Goal: Information Seeking & Learning: Learn about a topic

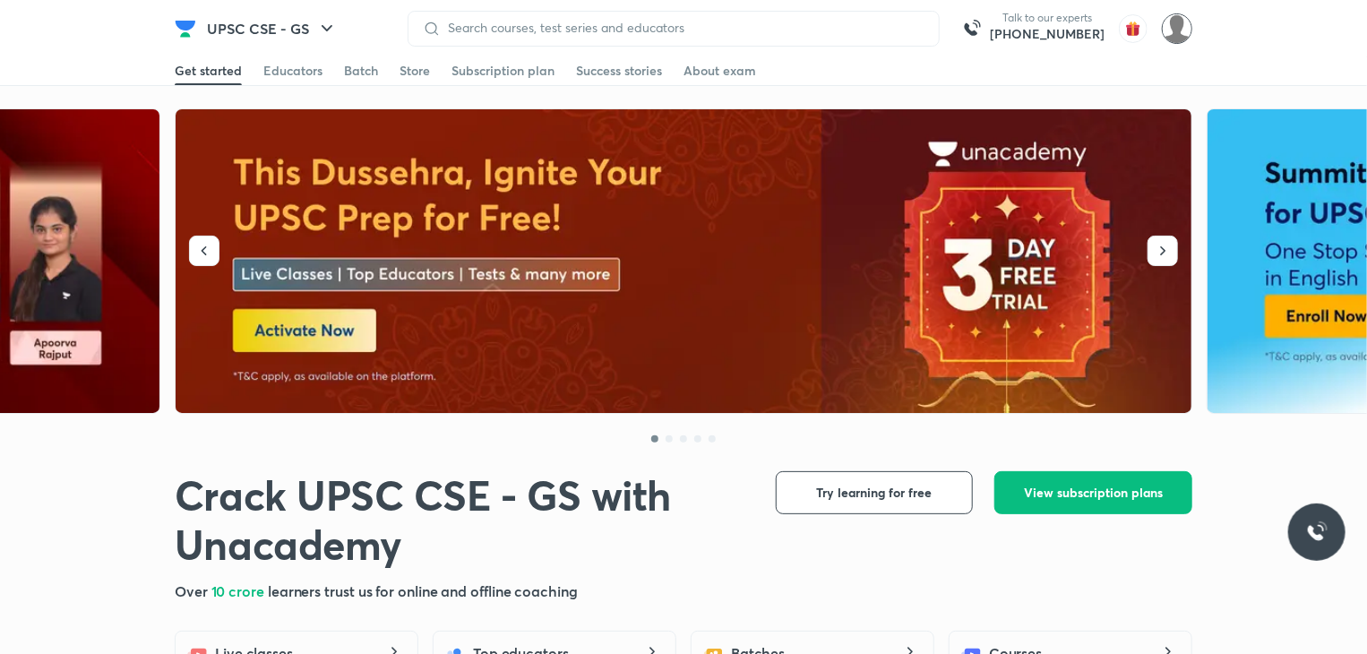
click at [1177, 27] on img at bounding box center [1177, 28] width 30 height 30
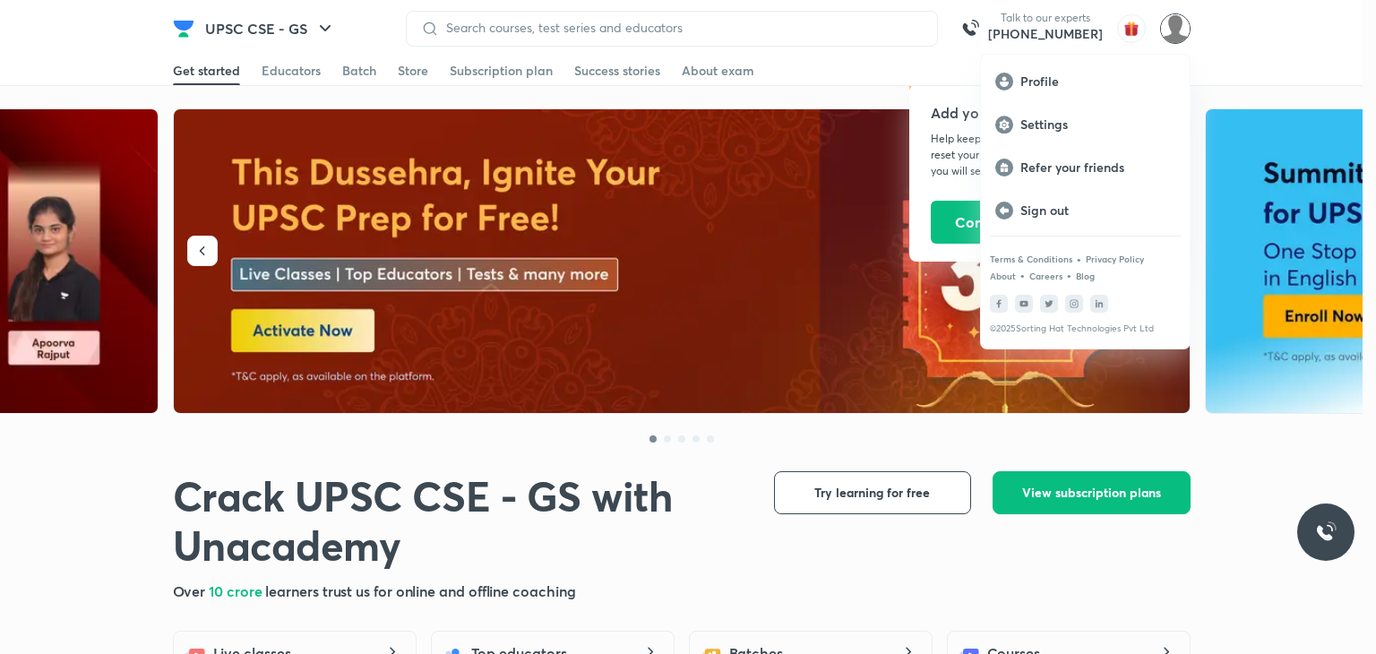
click at [1254, 45] on div at bounding box center [688, 327] width 1376 height 654
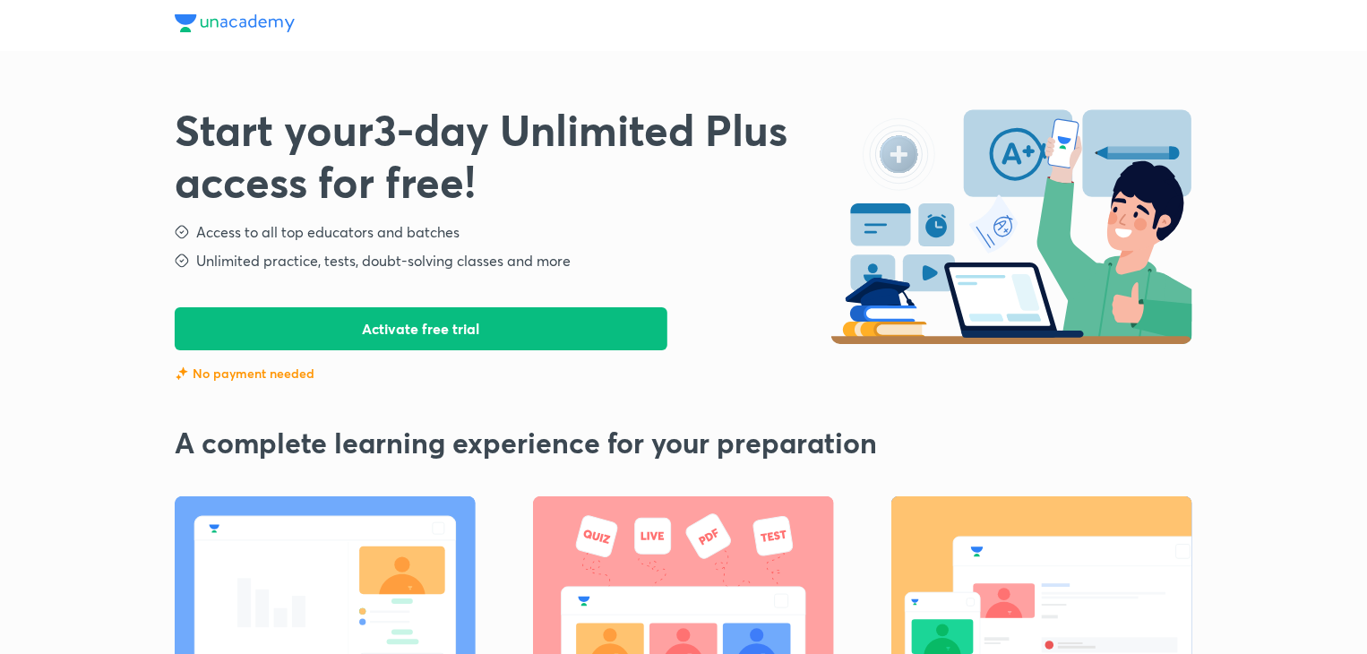
click at [425, 335] on button "Activate free trial" at bounding box center [421, 328] width 493 height 43
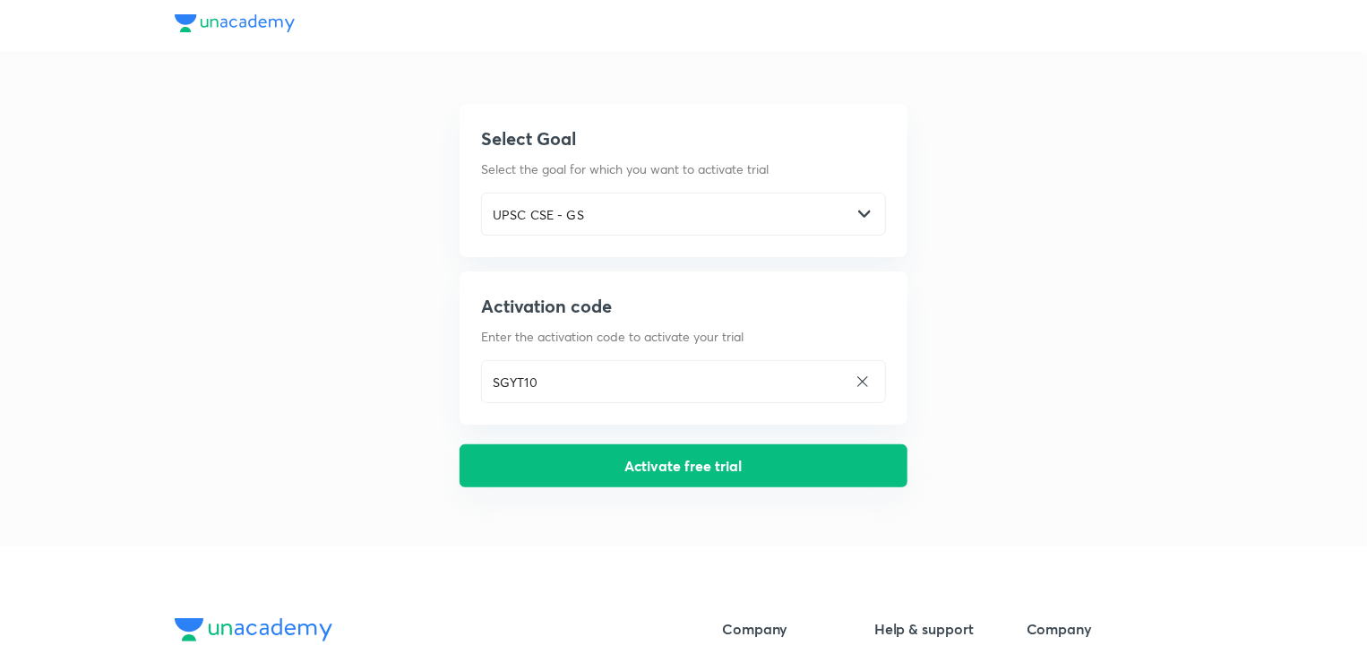
click at [615, 464] on button "Activate free trial" at bounding box center [684, 465] width 448 height 43
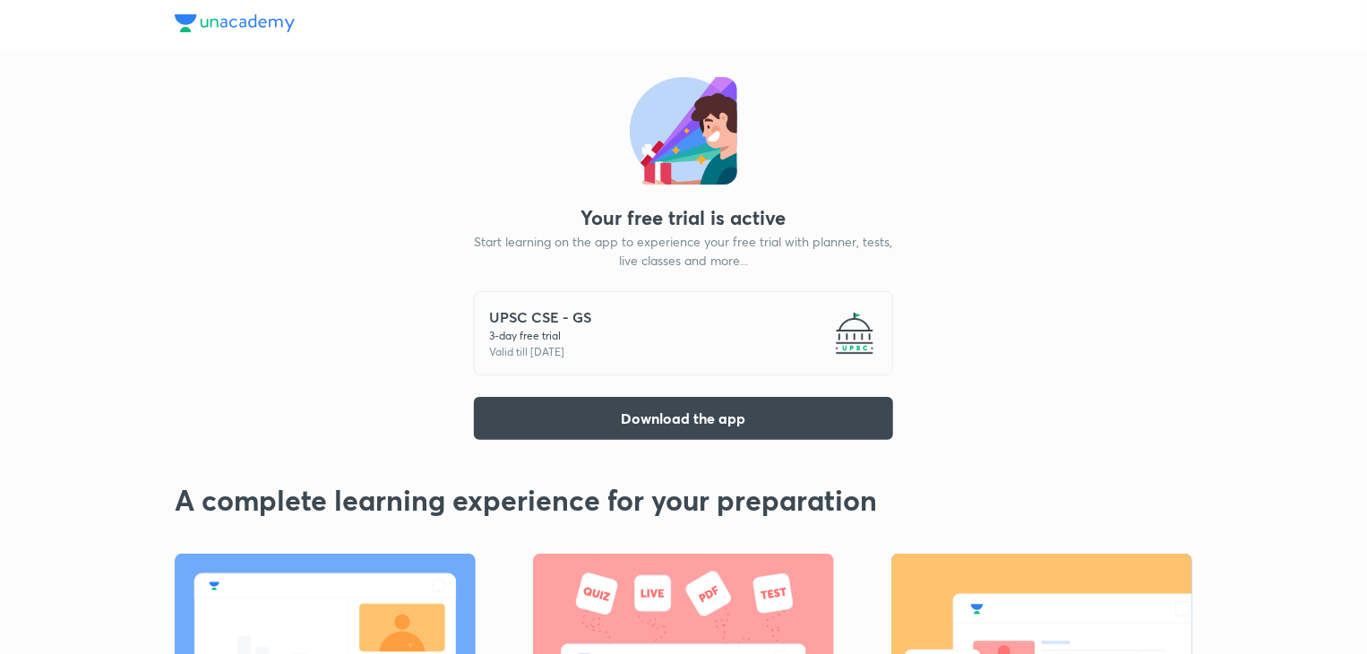
click at [831, 324] on div "UPSC CSE - GS 3 -day free trial Valid till 4 Oct 2025" at bounding box center [683, 333] width 419 height 84
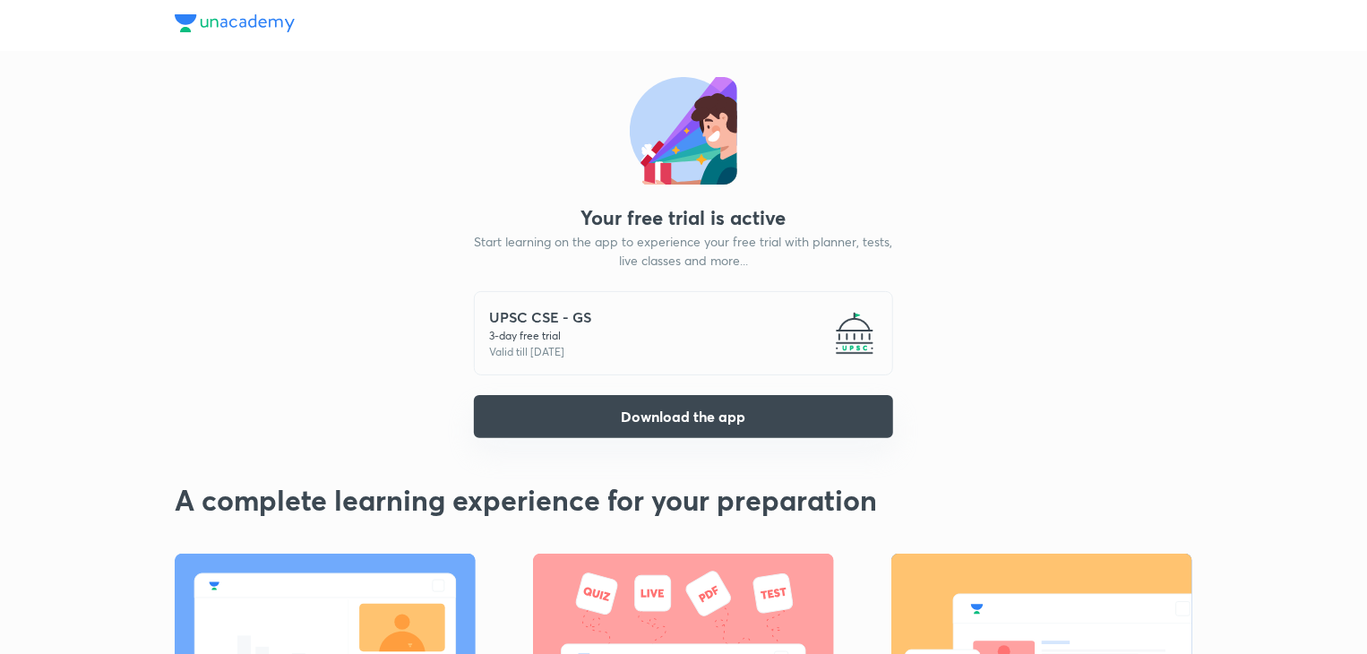
click at [612, 423] on button "Download the app" at bounding box center [683, 416] width 419 height 43
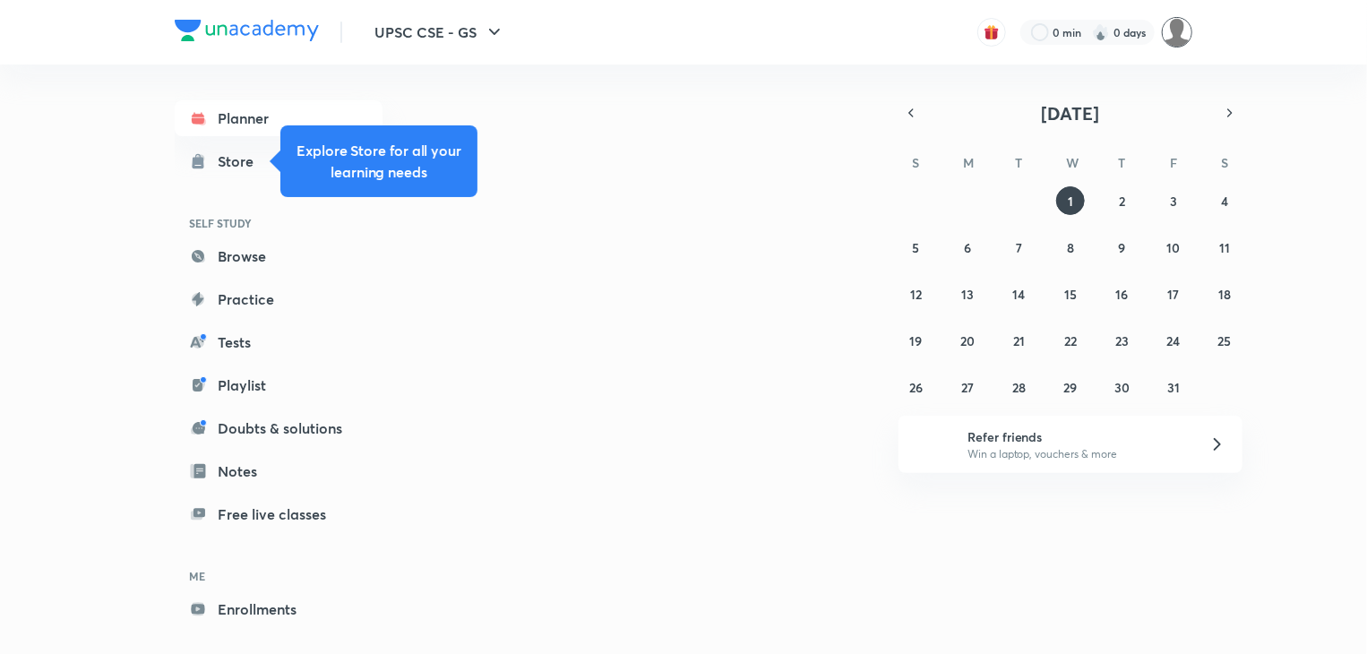
click at [1179, 24] on img at bounding box center [1177, 32] width 30 height 30
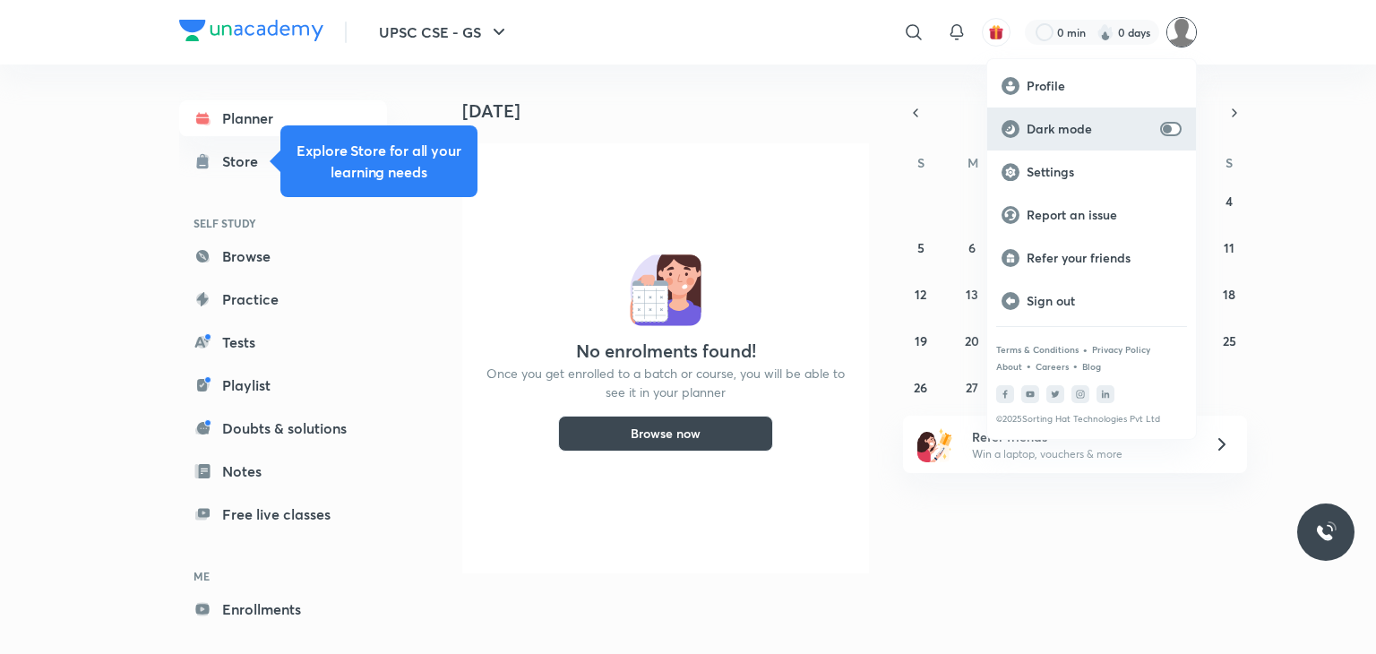
click at [1173, 130] on input "checkbox" at bounding box center [1167, 129] width 43 height 14
checkbox input "true"
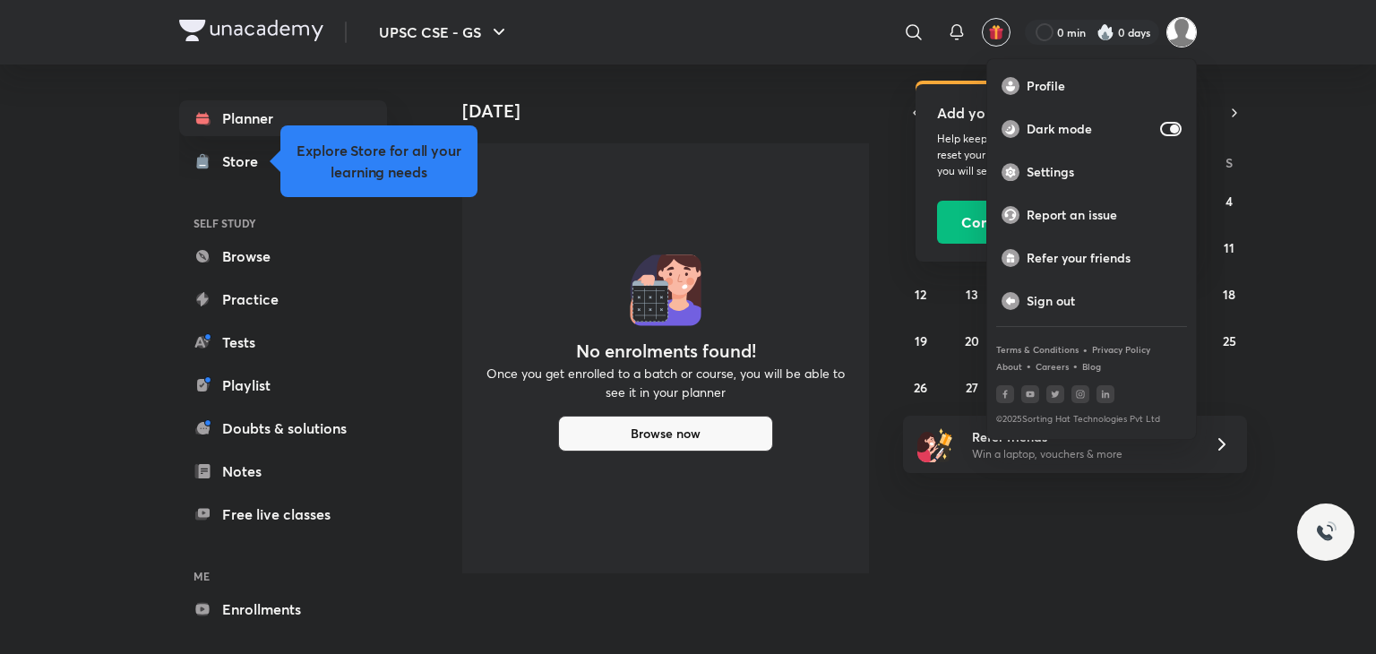
click at [1350, 237] on div at bounding box center [688, 327] width 1376 height 654
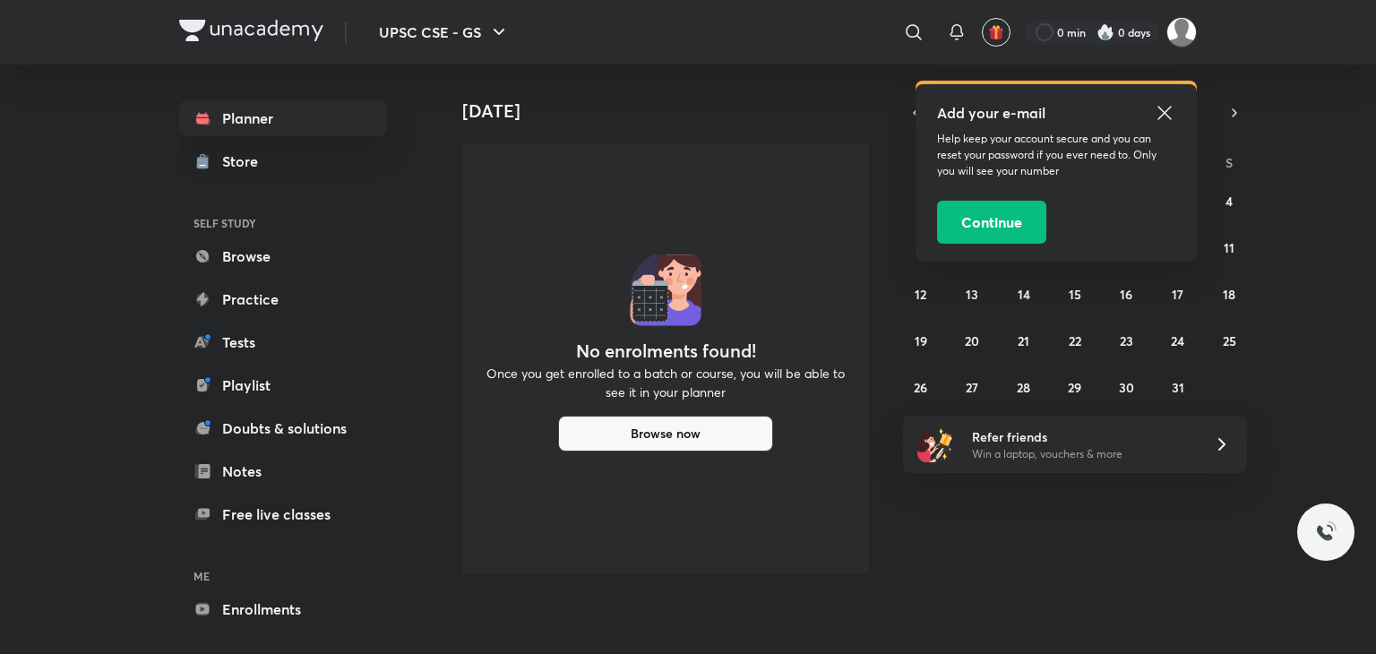
click at [1161, 108] on icon at bounding box center [1165, 113] width 22 height 22
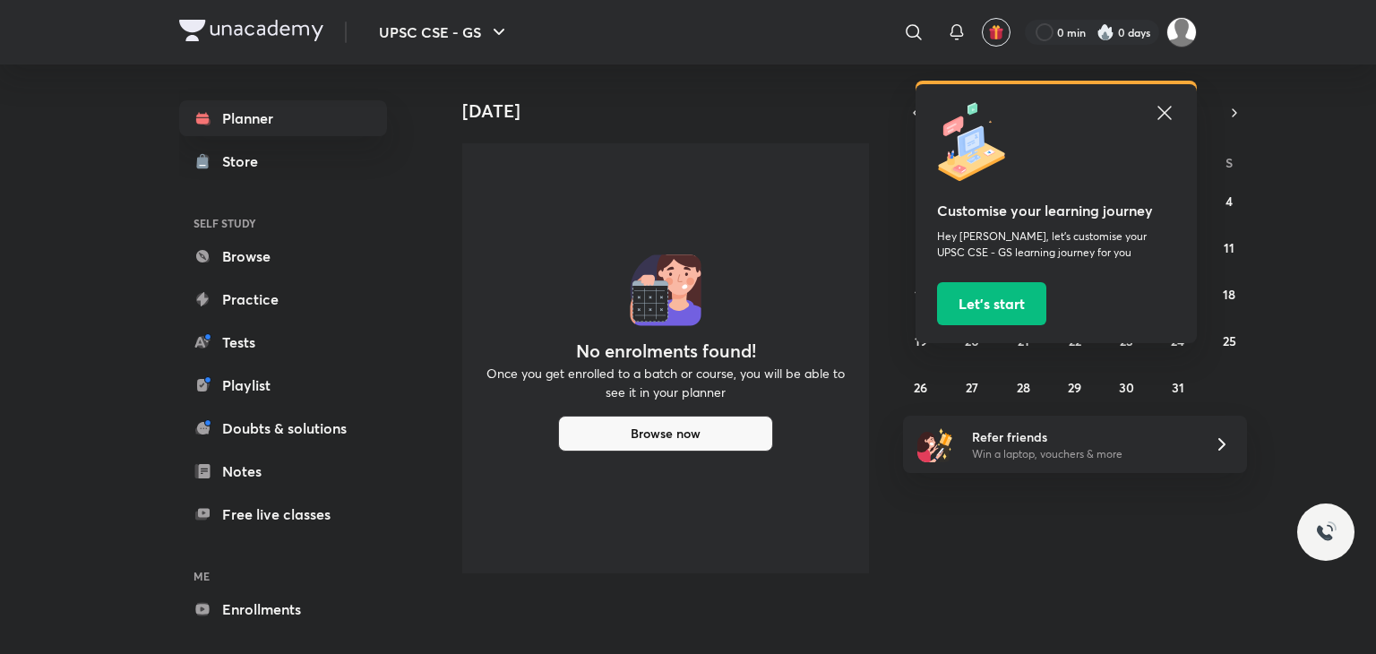
click at [1161, 111] on icon at bounding box center [1165, 113] width 22 height 22
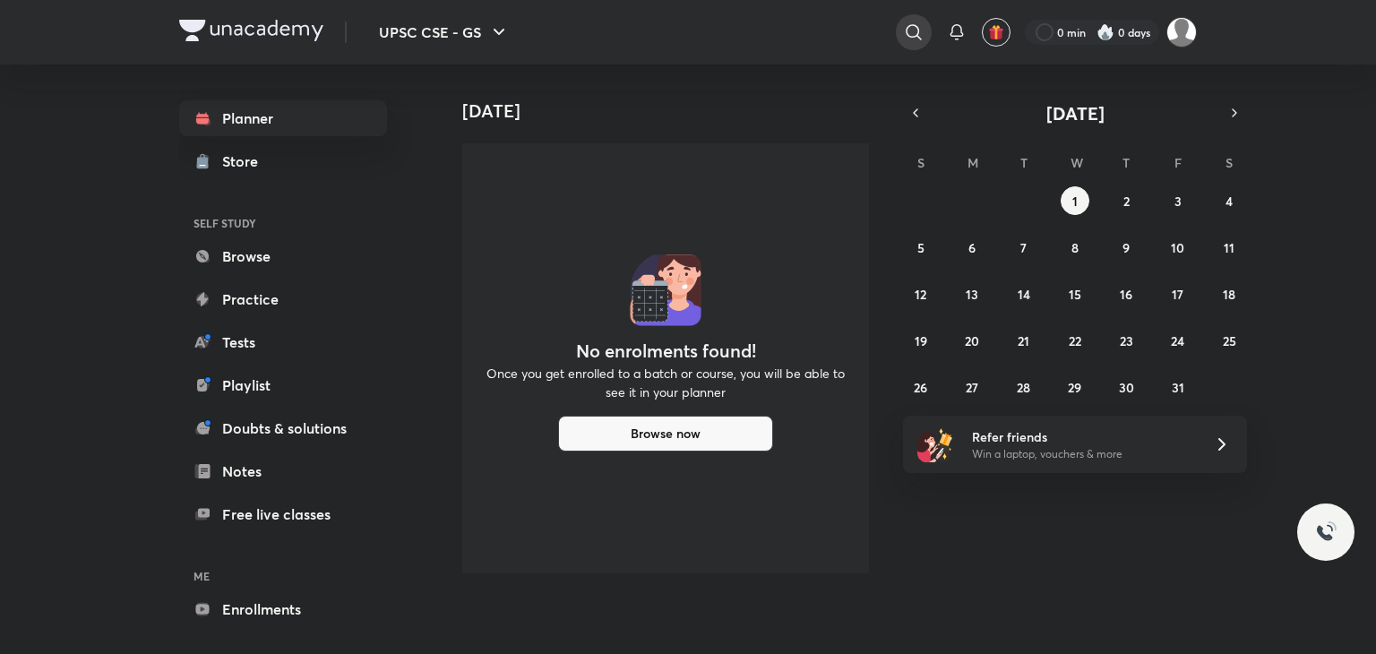
click at [917, 24] on icon at bounding box center [914, 33] width 22 height 22
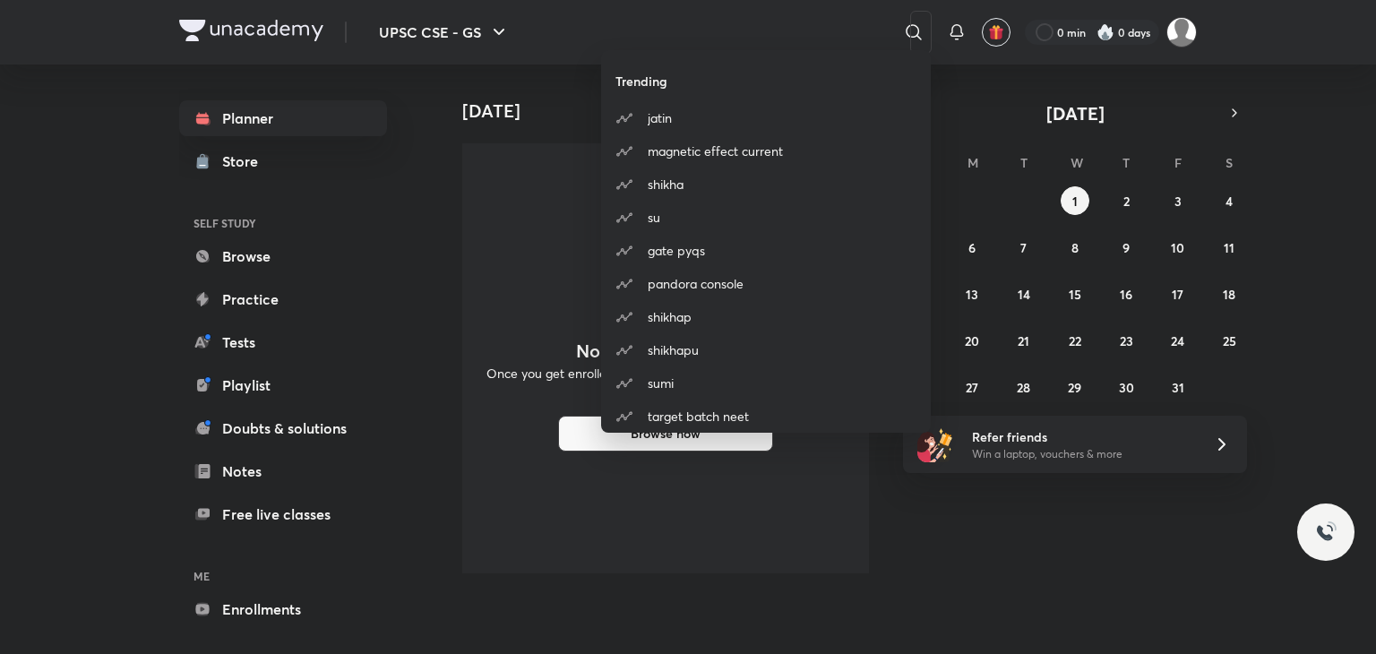
click at [1169, 30] on div "Trending jatin magnetic effect current shikha su gate pyqs pandora console shik…" at bounding box center [688, 327] width 1376 height 654
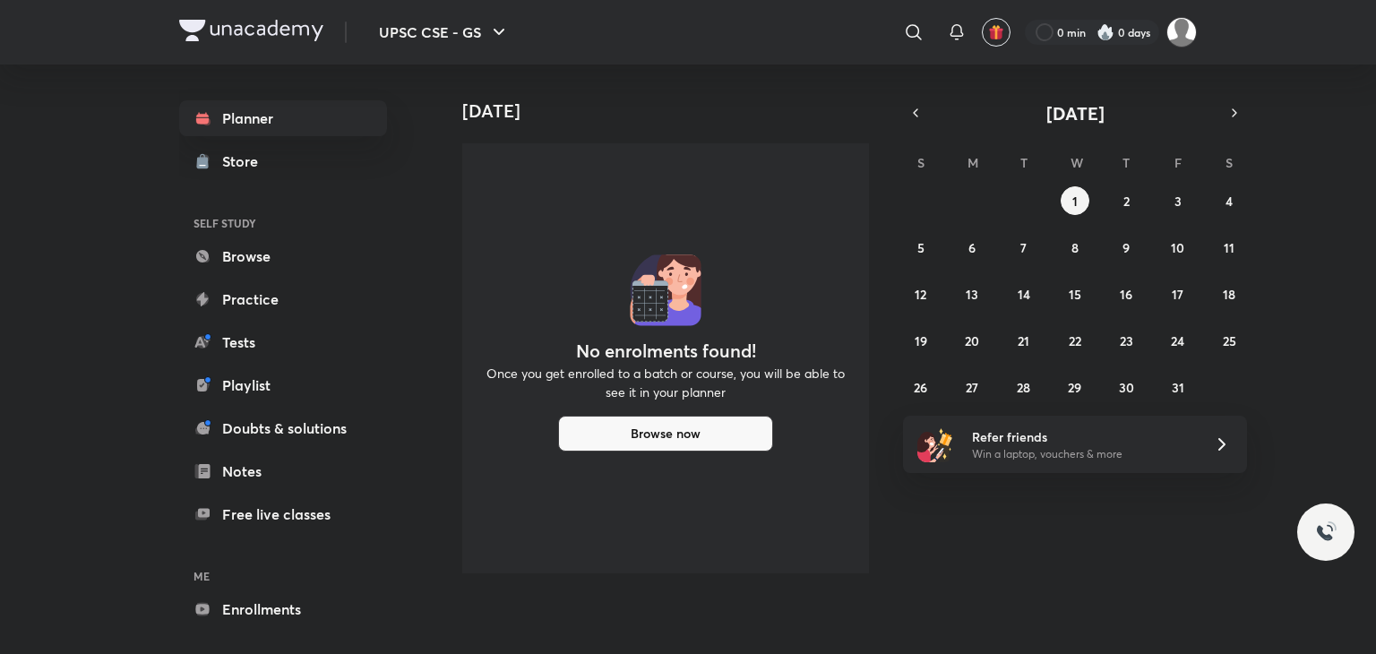
click at [1169, 30] on img at bounding box center [1182, 32] width 30 height 30
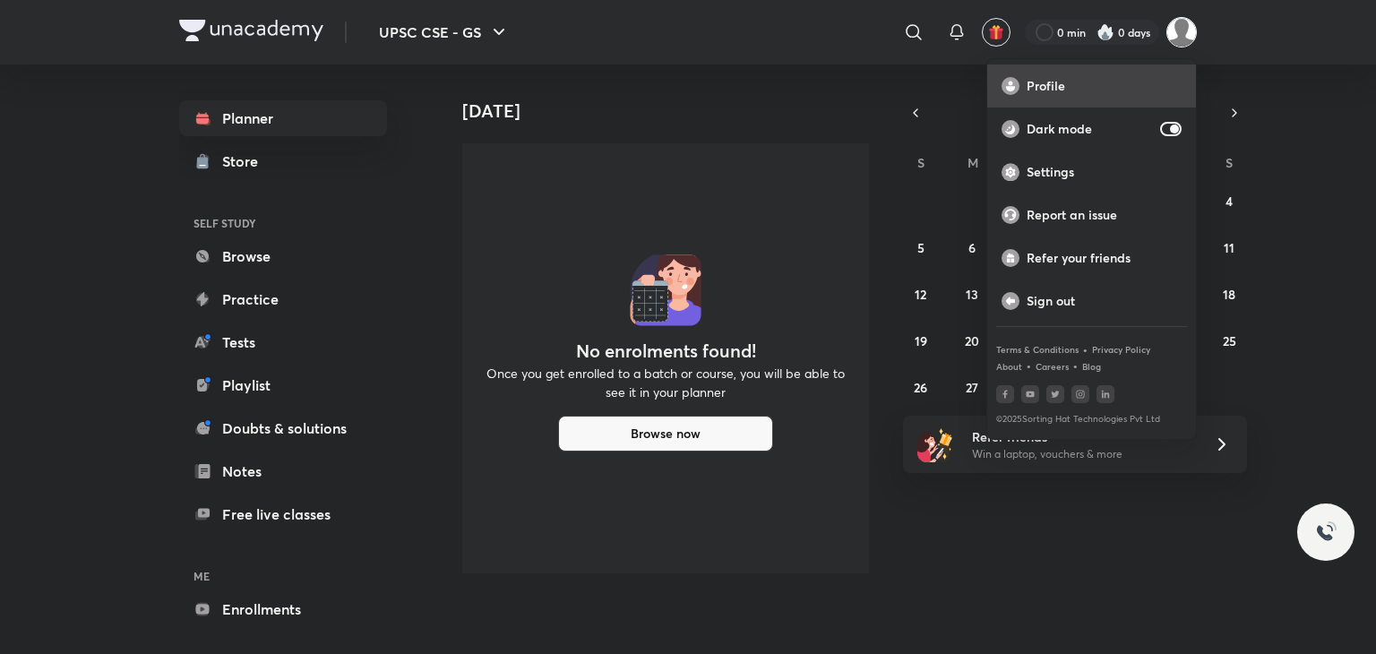
click at [1123, 87] on p "Profile" at bounding box center [1104, 86] width 155 height 16
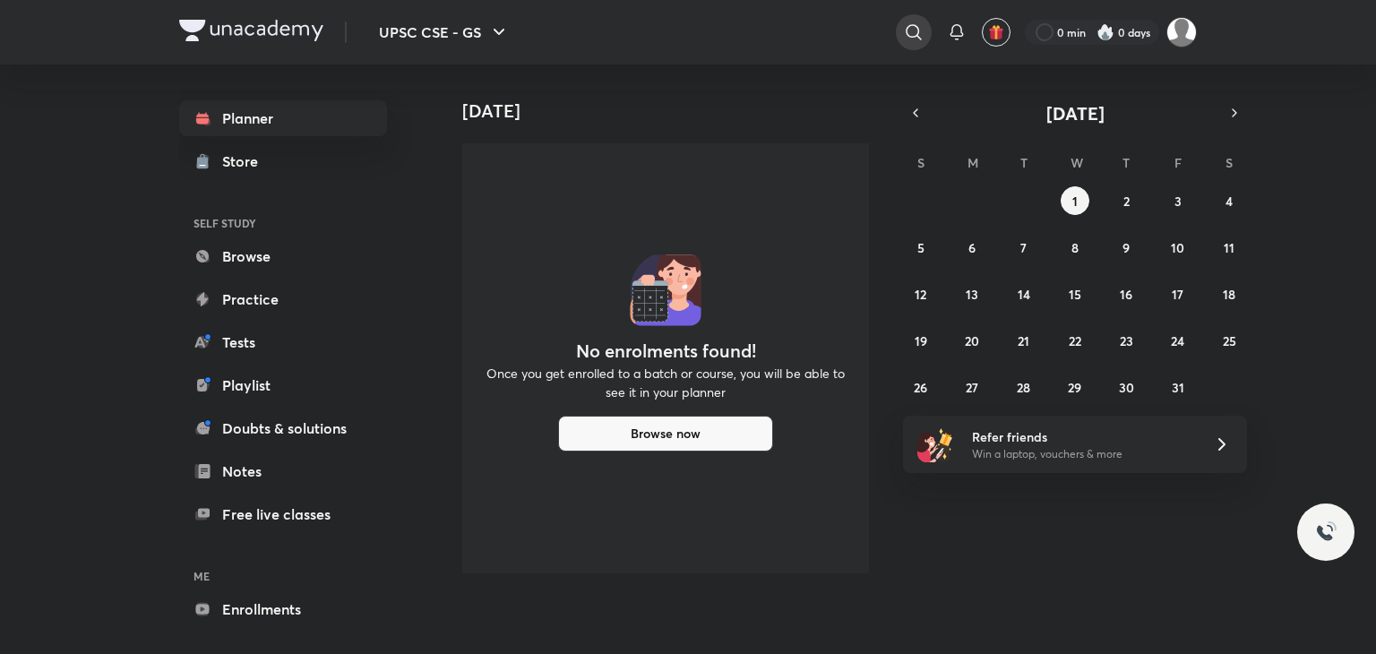
click at [912, 30] on icon at bounding box center [914, 33] width 22 height 22
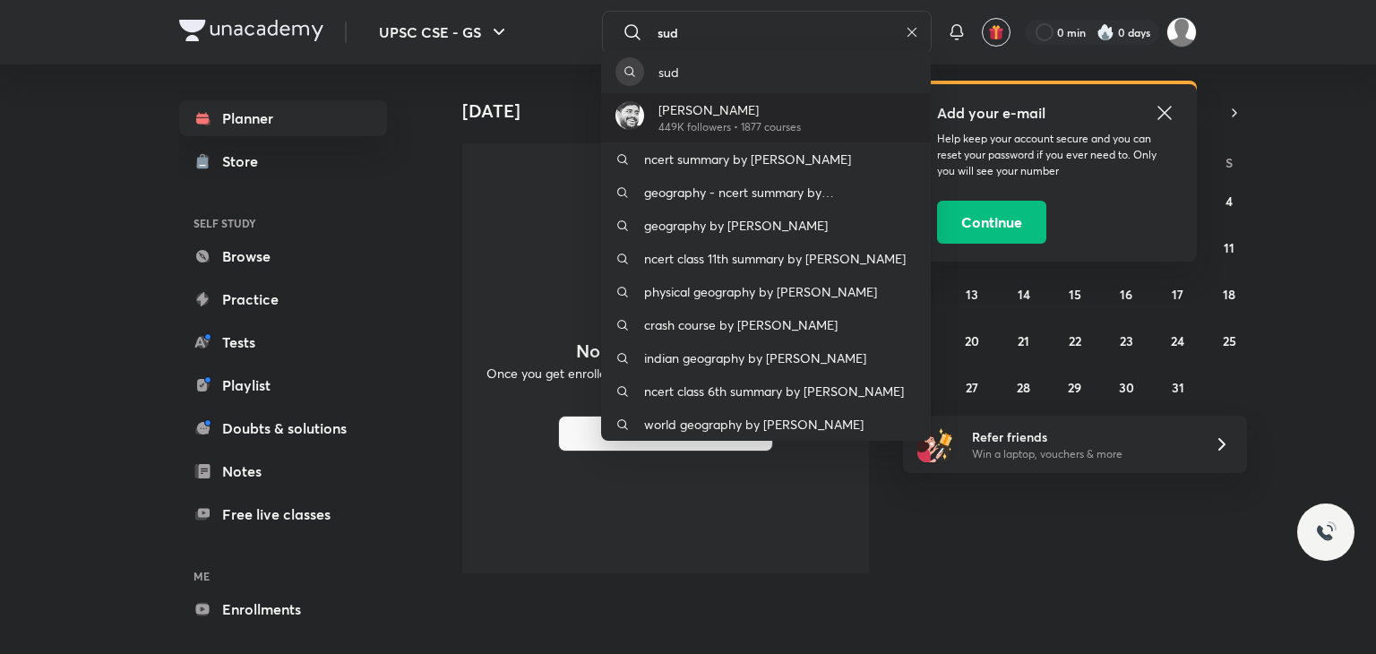
type input "sud"
click at [715, 108] on p "[PERSON_NAME]" at bounding box center [730, 109] width 142 height 19
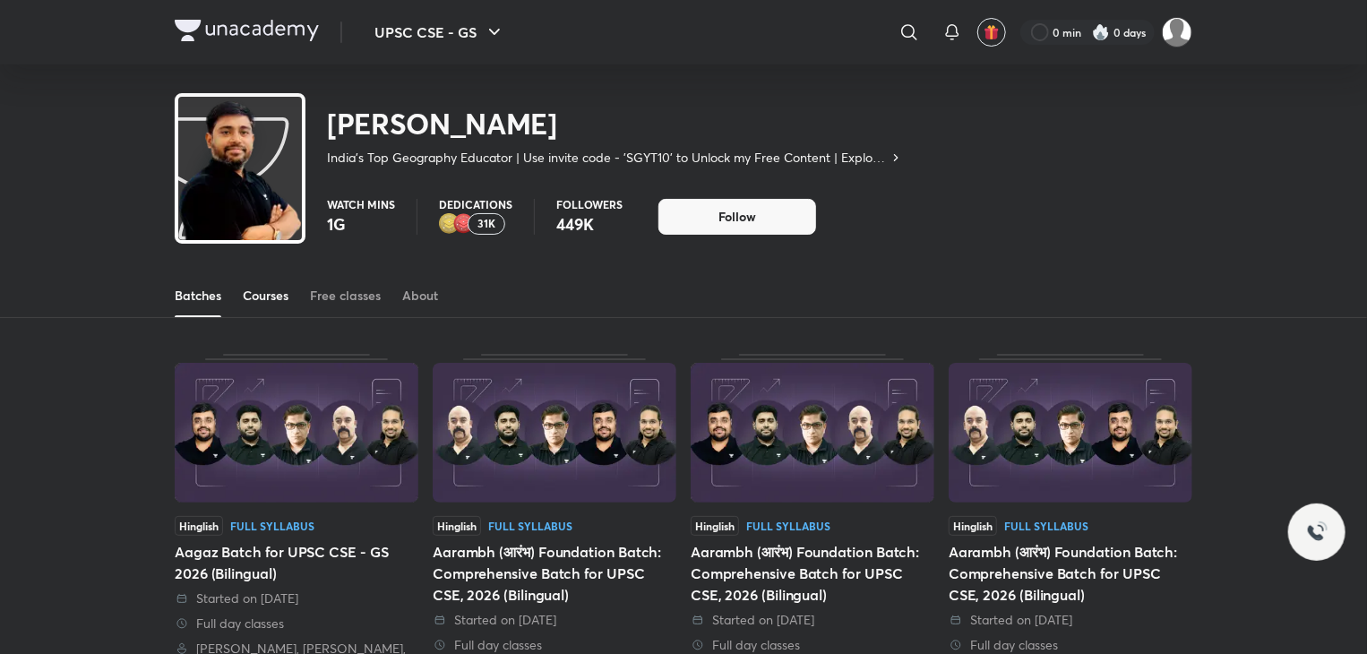
click at [275, 301] on div "Courses" at bounding box center [266, 296] width 46 height 18
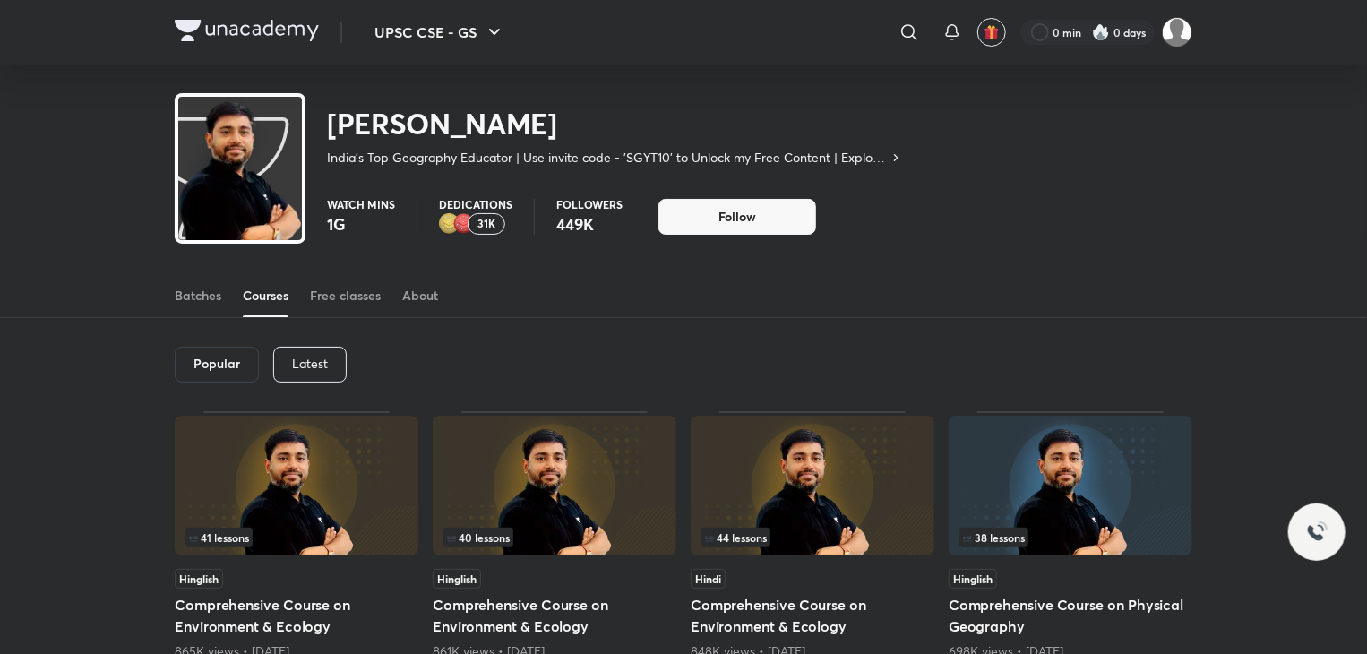
click at [305, 372] on div "Latest" at bounding box center [309, 365] width 73 height 36
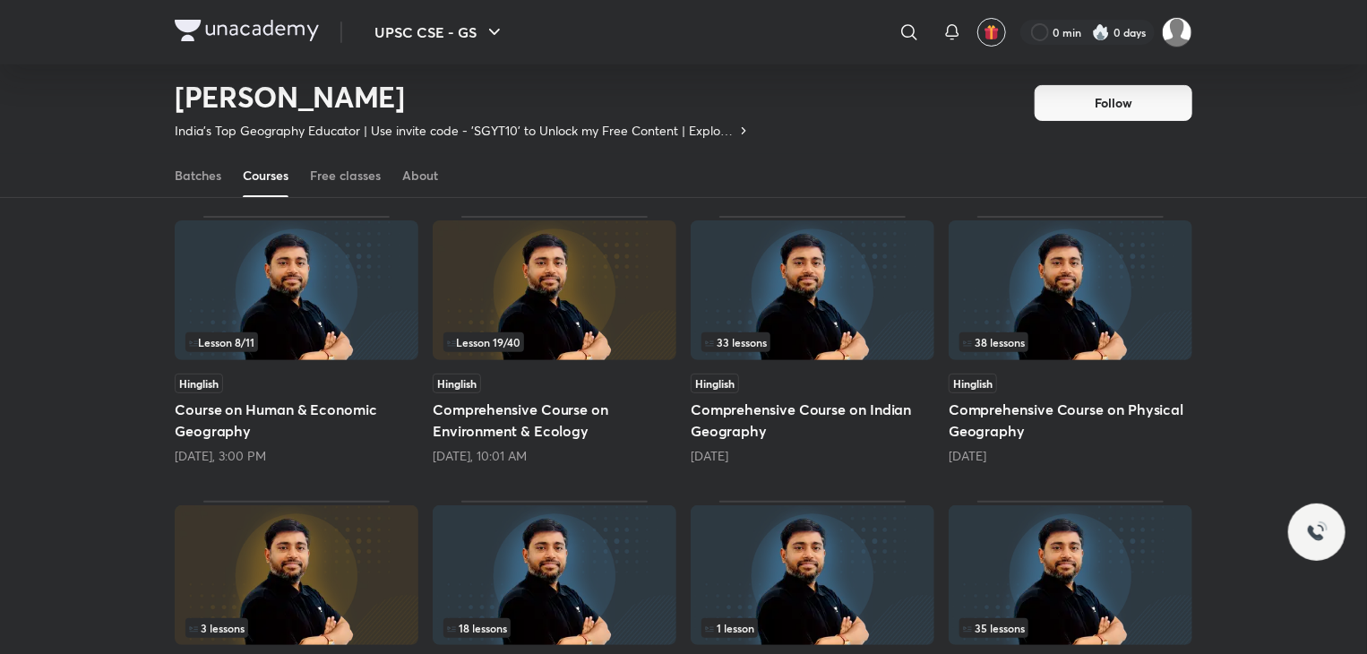
scroll to position [140, 0]
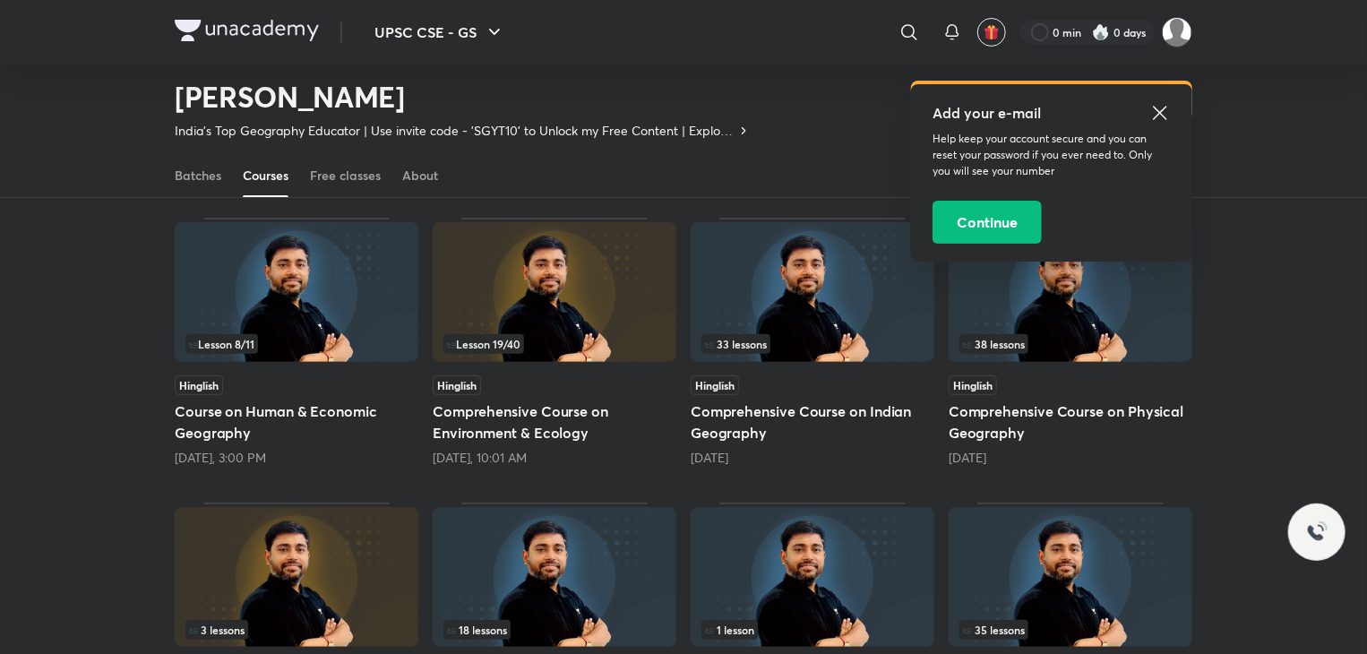
click at [550, 317] on img at bounding box center [555, 292] width 244 height 140
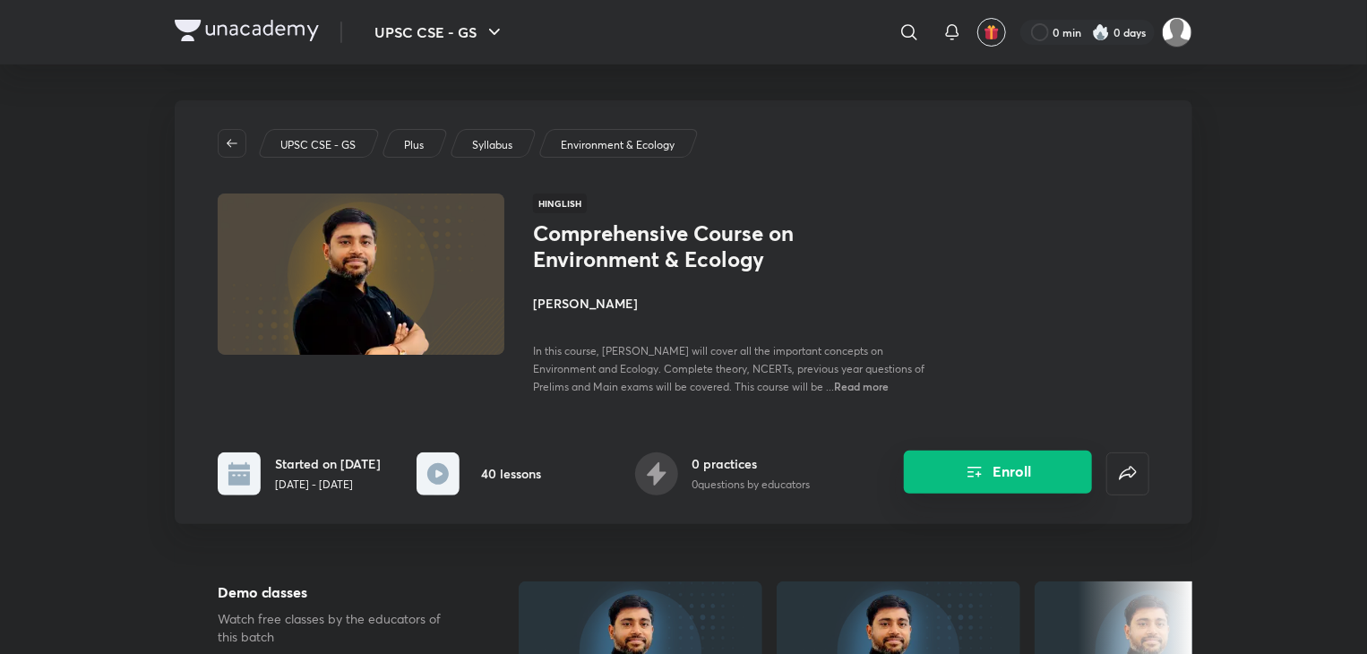
click at [954, 477] on button "Enroll" at bounding box center [998, 472] width 188 height 43
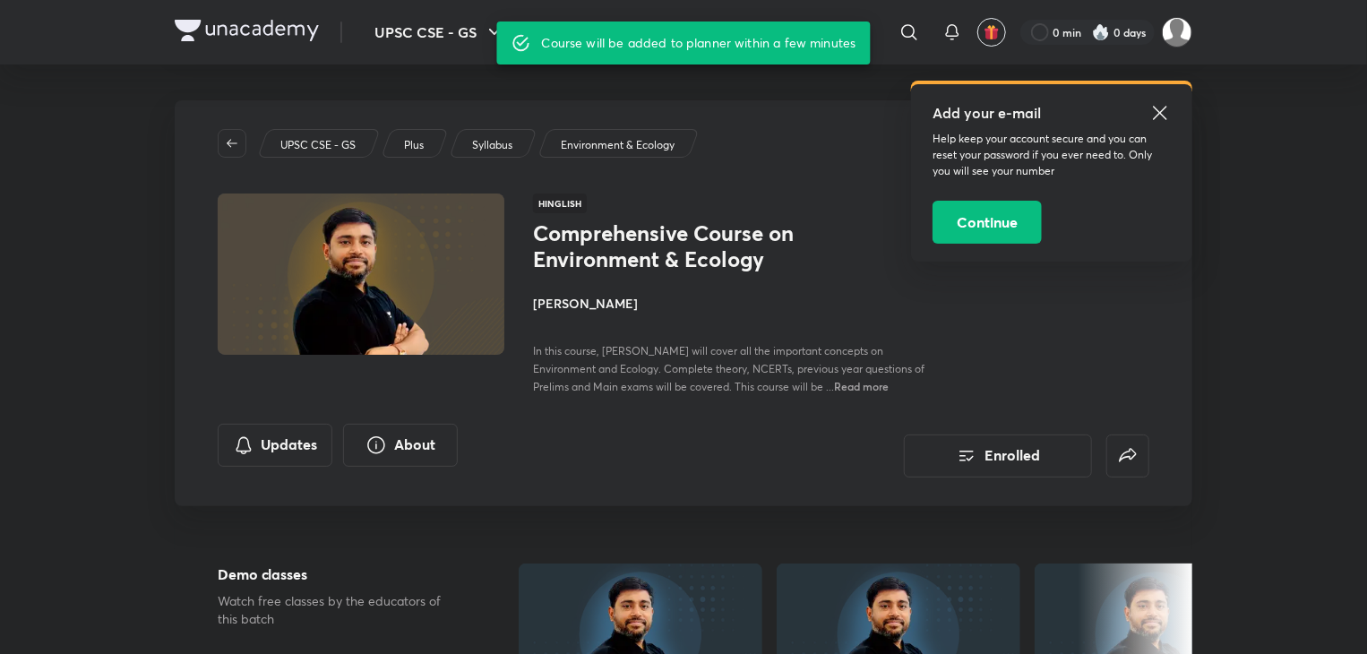
click at [1159, 108] on icon at bounding box center [1161, 113] width 22 height 22
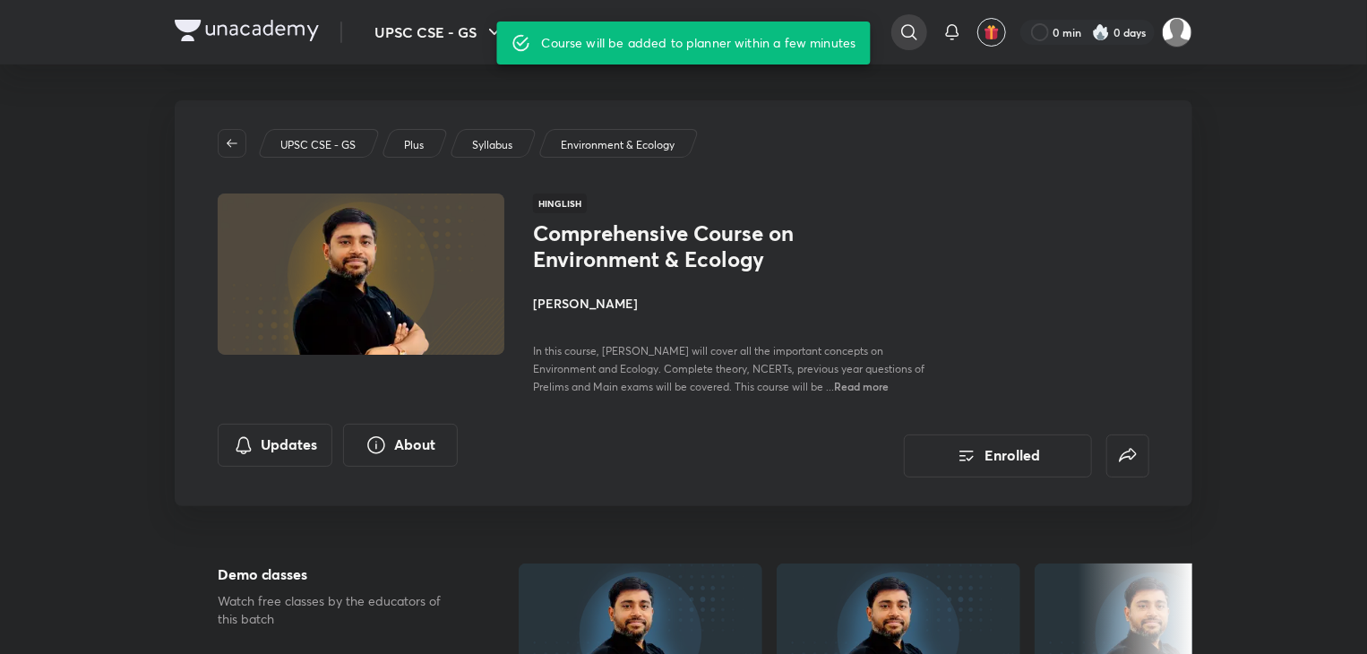
click at [910, 34] on icon at bounding box center [910, 33] width 22 height 22
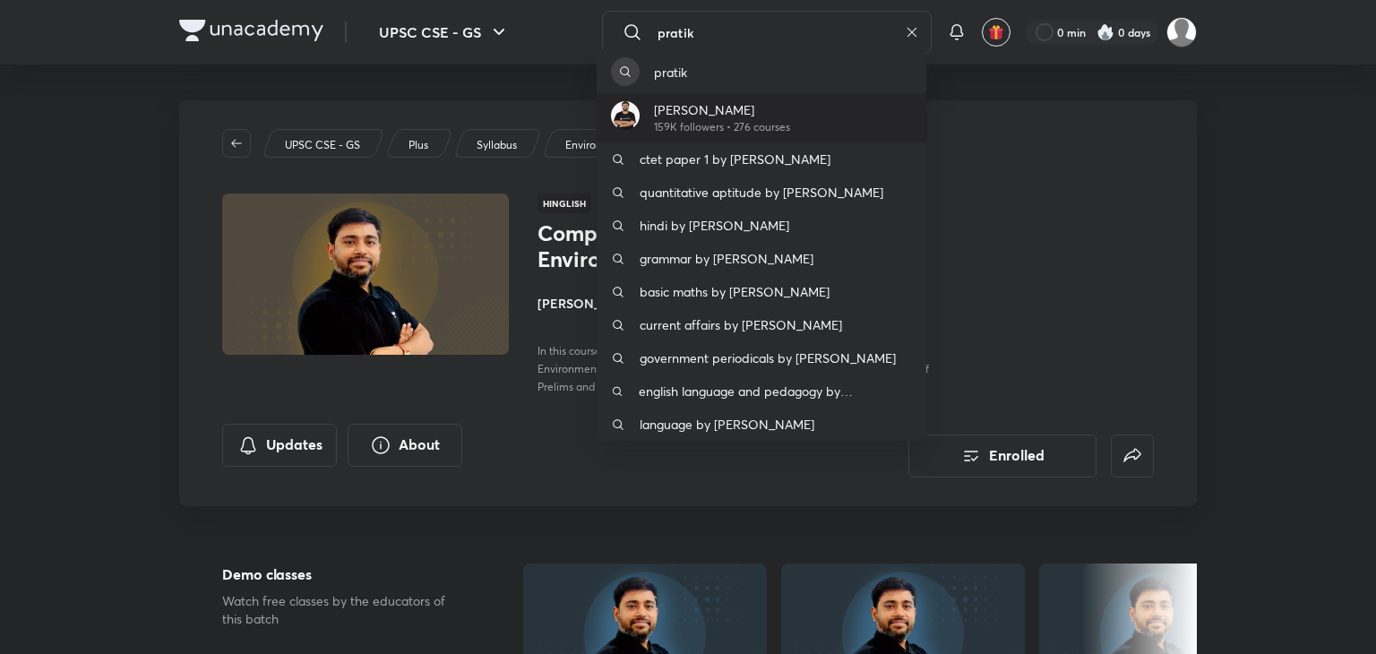
type input "pratik"
click at [735, 127] on p "159K followers • 276 courses" at bounding box center [722, 127] width 136 height 16
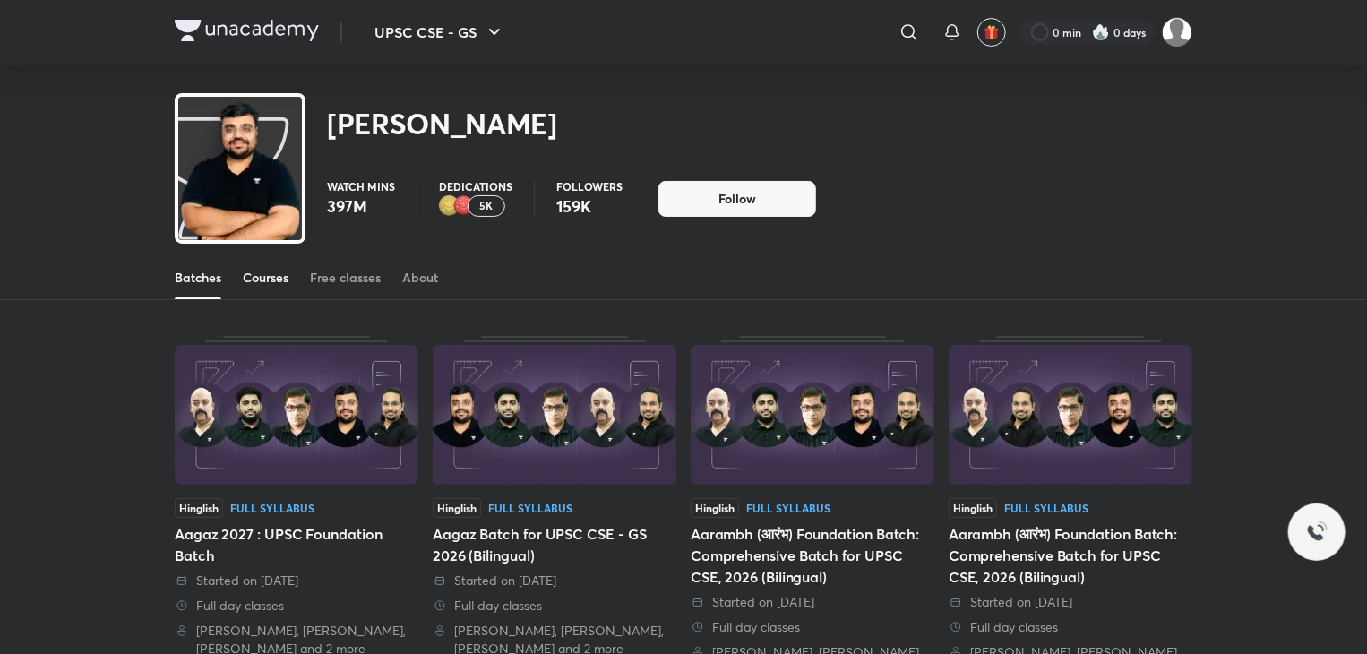
click at [260, 272] on div "Courses" at bounding box center [266, 278] width 46 height 18
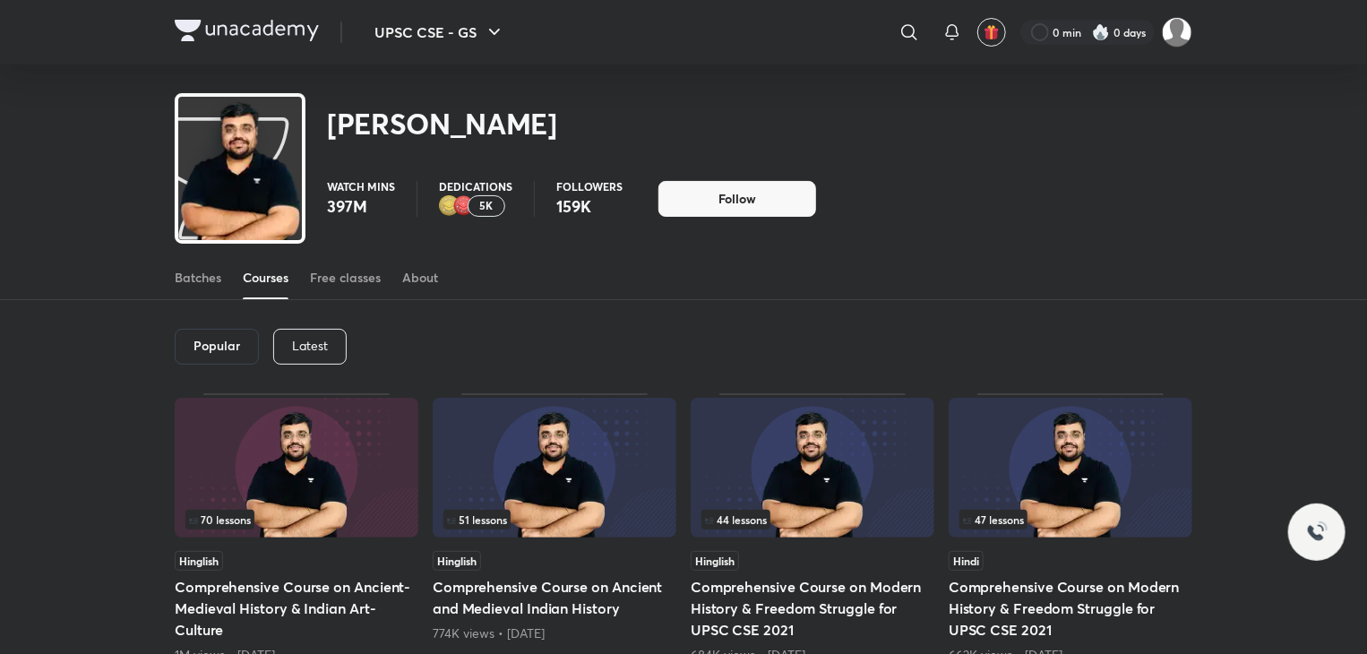
click at [306, 346] on p "Latest" at bounding box center [310, 346] width 36 height 14
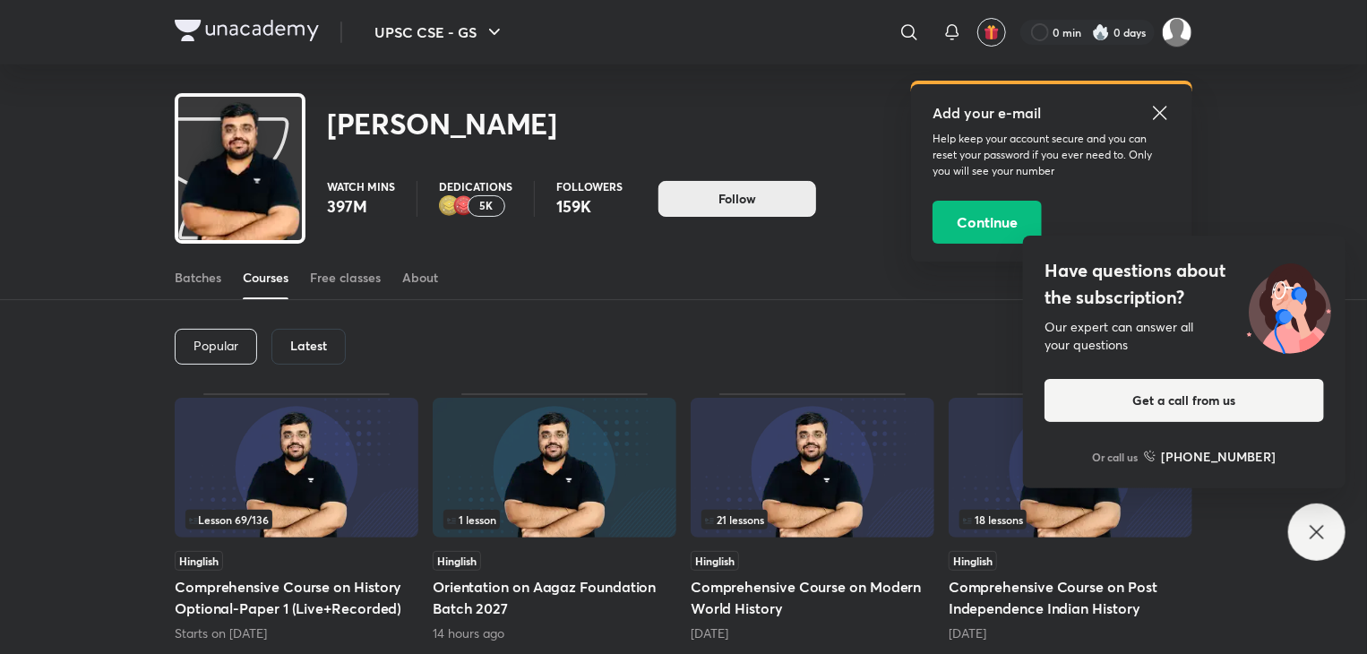
click at [736, 199] on span "Follow" at bounding box center [738, 199] width 38 height 18
click at [1322, 534] on icon at bounding box center [1317, 532] width 22 height 22
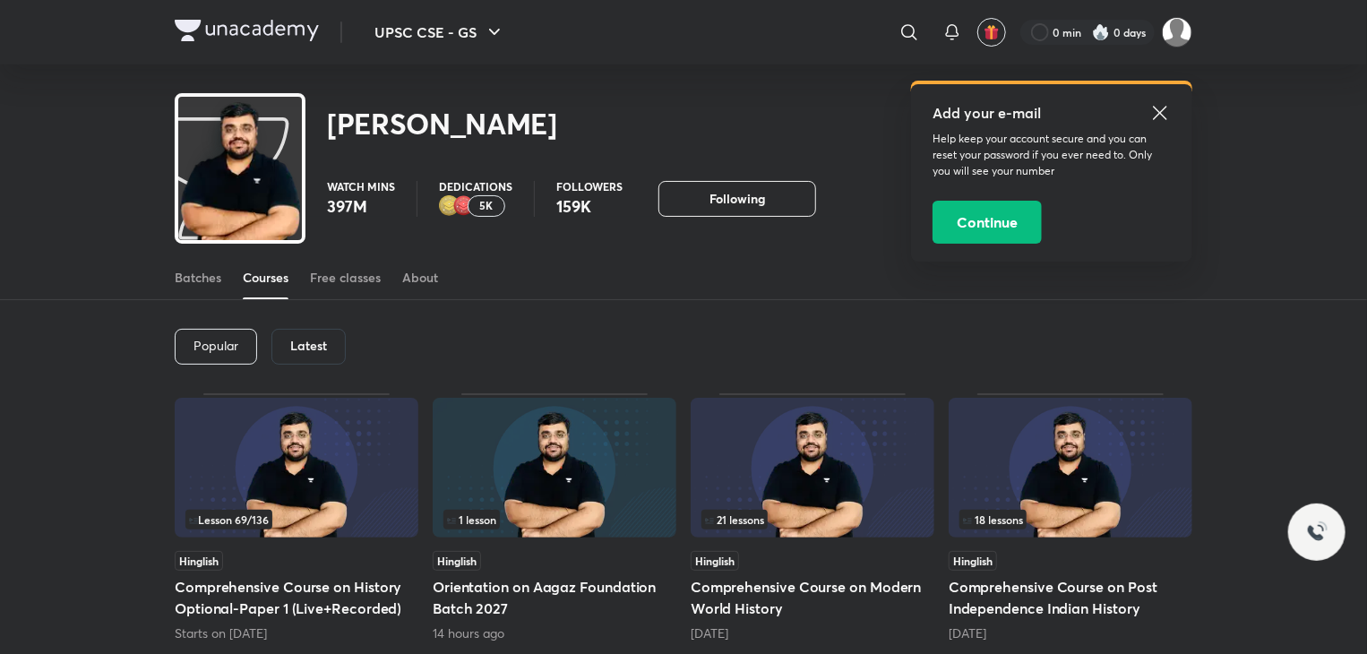
click at [1153, 121] on icon at bounding box center [1161, 113] width 22 height 22
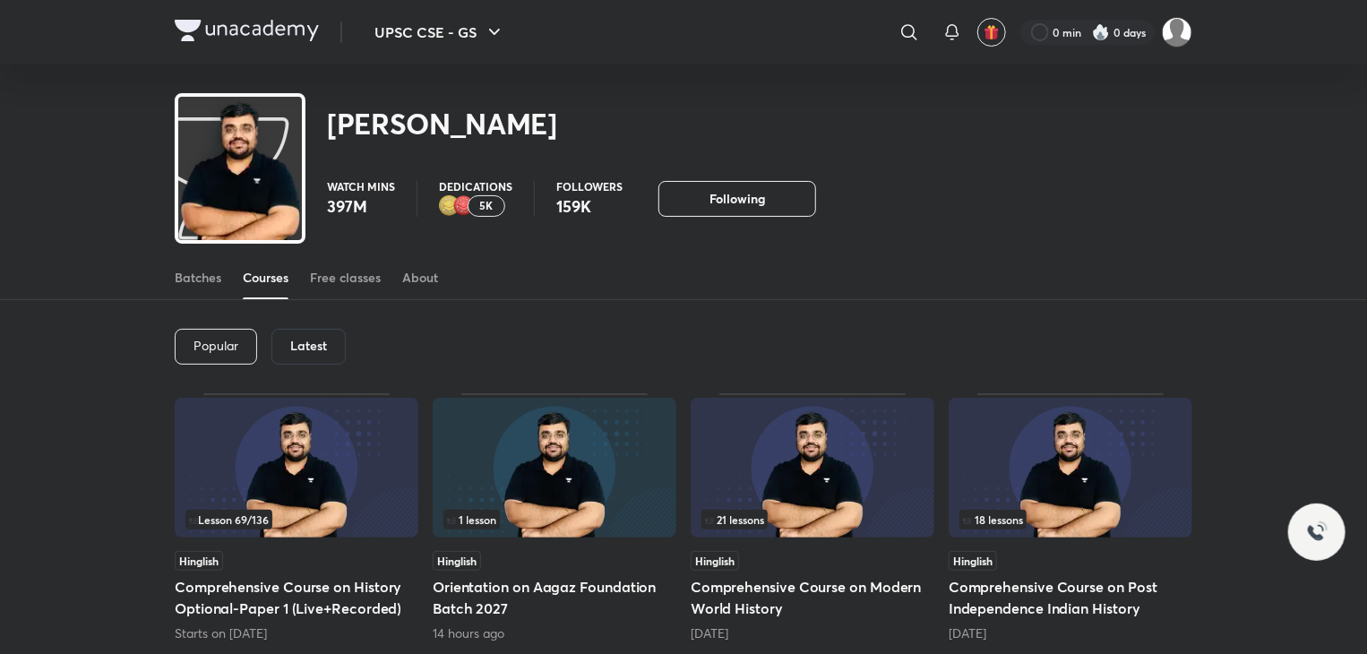
click at [1153, 121] on div "[PERSON_NAME]" at bounding box center [684, 114] width 1018 height 99
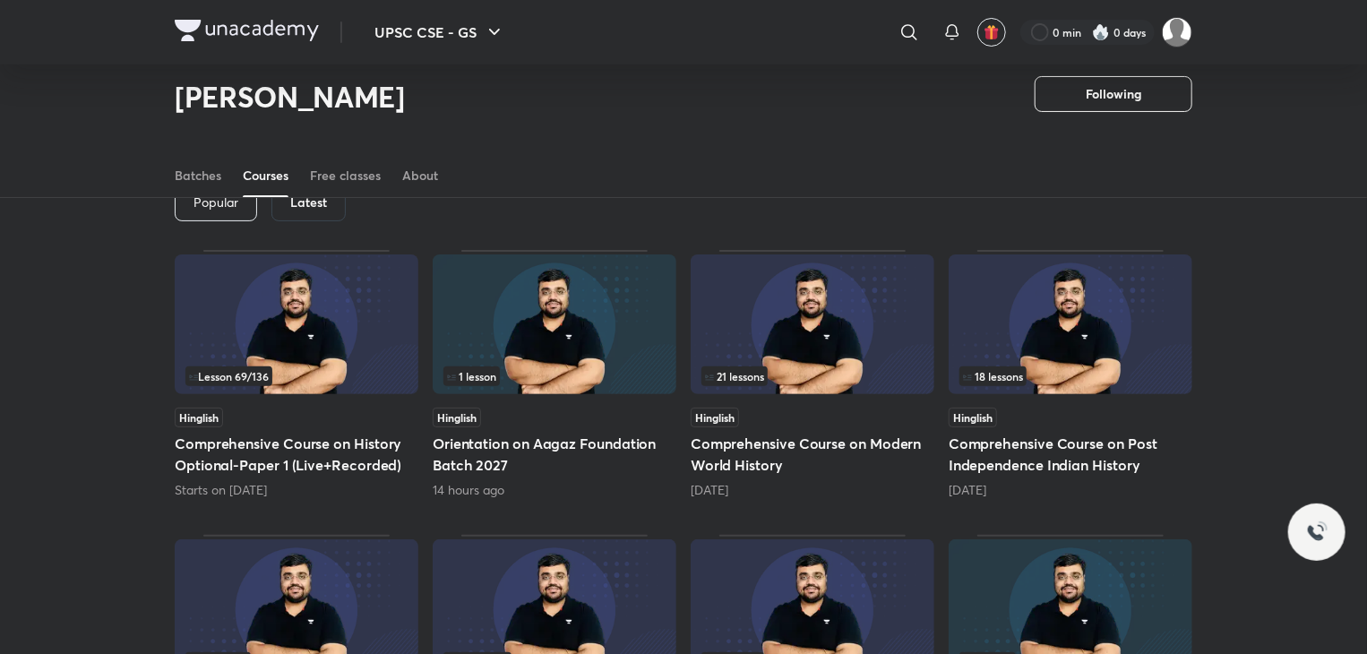
scroll to position [84, 0]
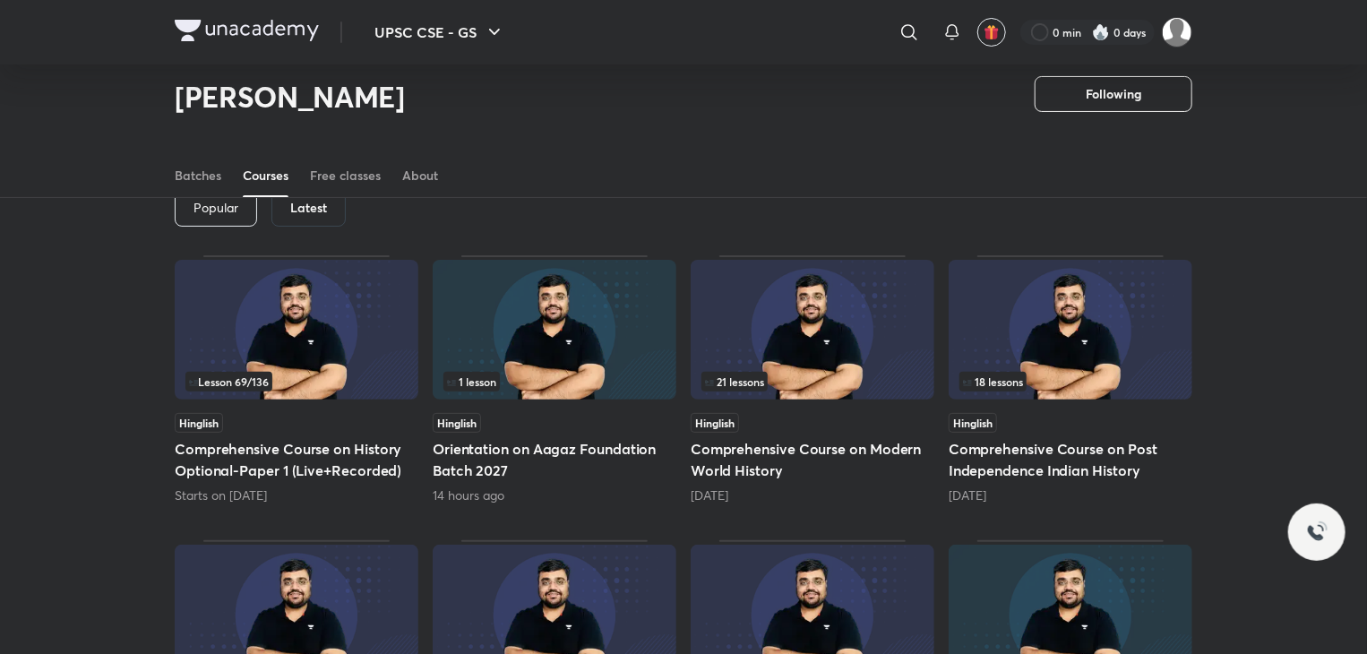
click at [280, 328] on img at bounding box center [297, 330] width 244 height 140
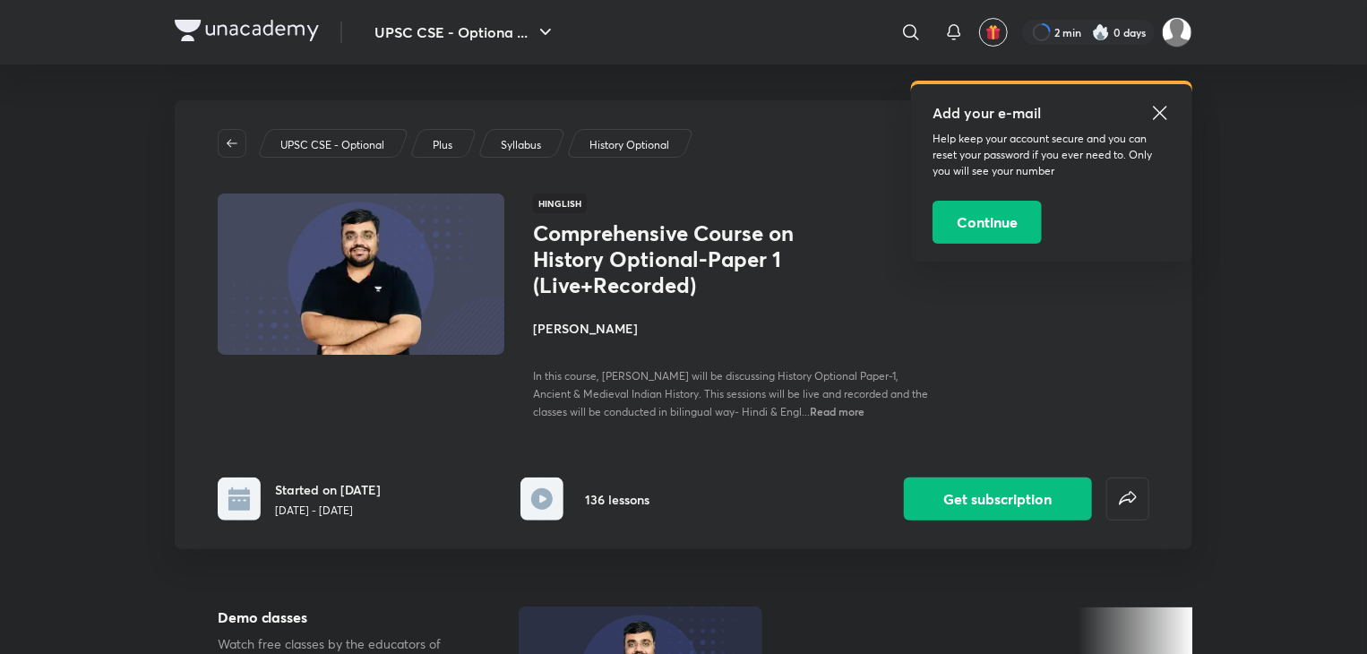
click at [1166, 110] on icon at bounding box center [1161, 113] width 22 height 22
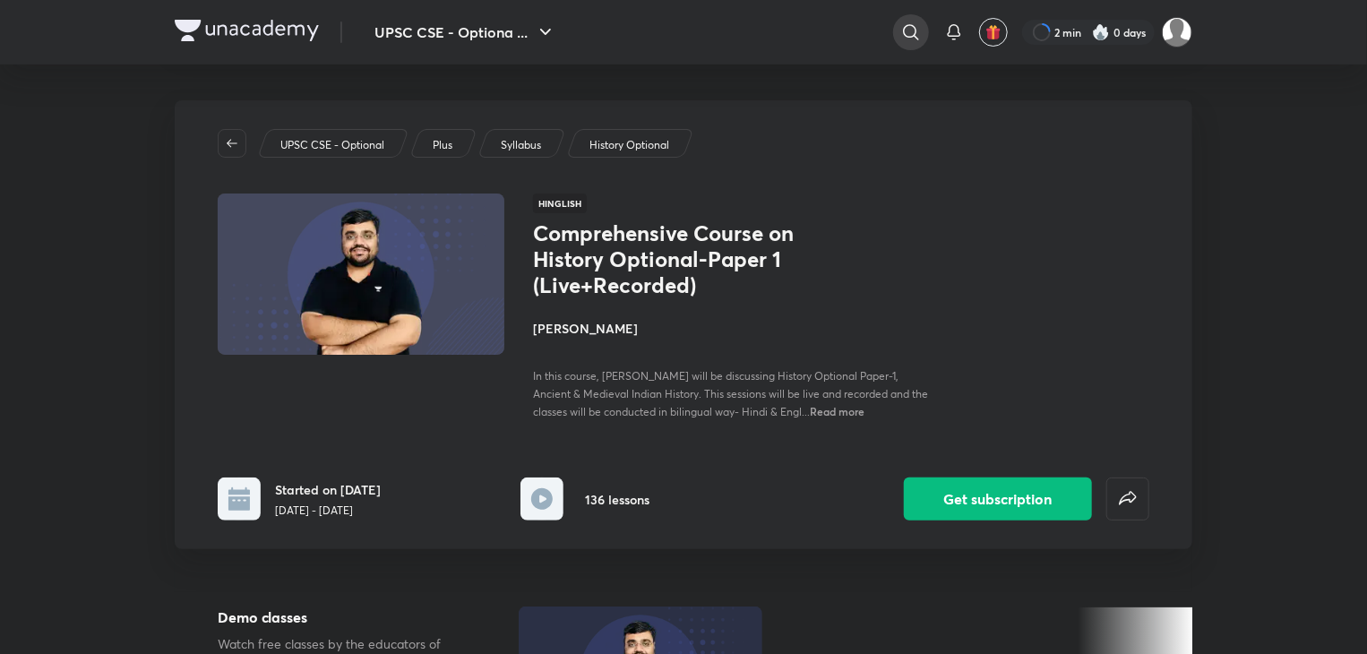
click at [907, 30] on icon at bounding box center [911, 33] width 22 height 22
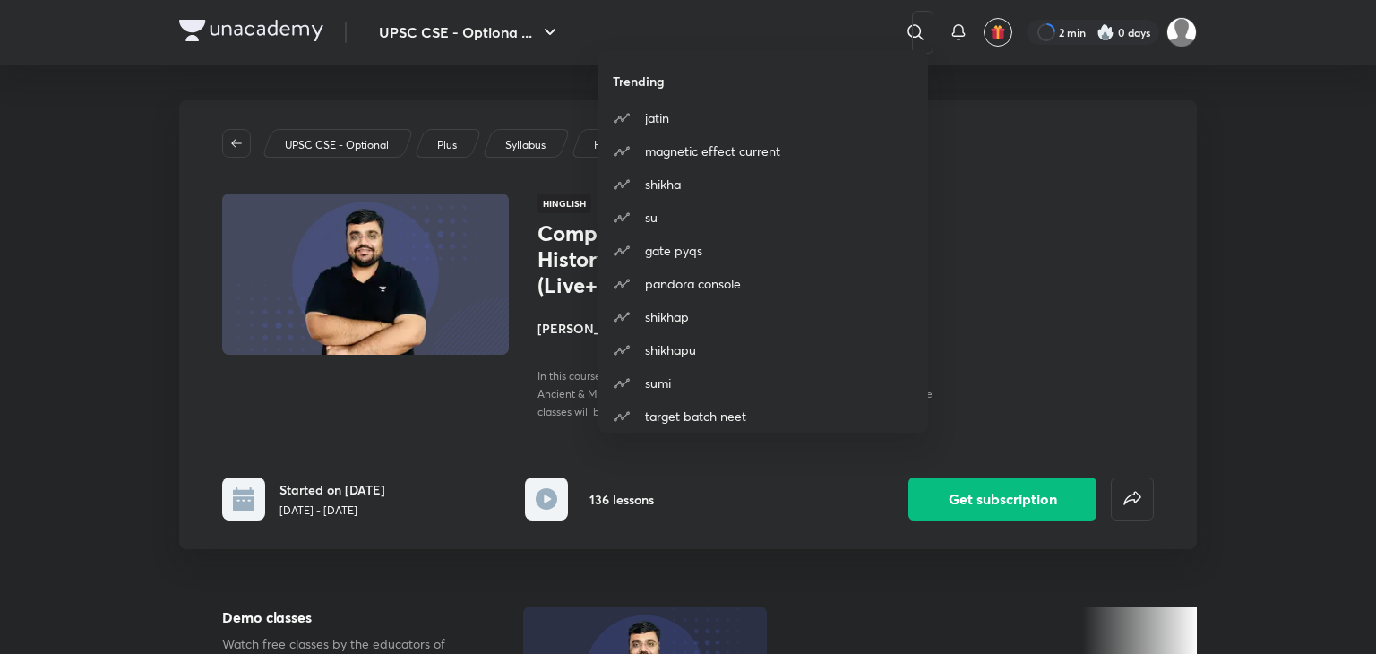
click at [1096, 125] on div "Trending jatin magnetic effect current shikha su gate pyqs pandora console shik…" at bounding box center [688, 327] width 1376 height 654
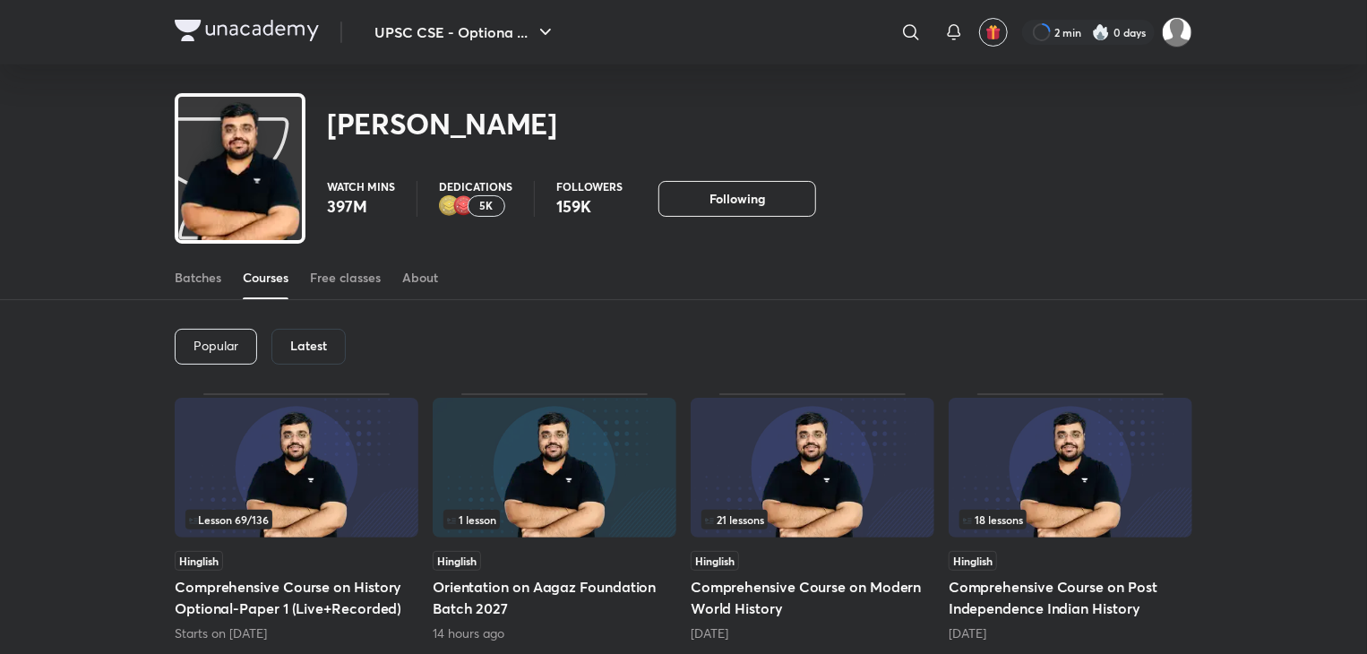
click at [495, 206] on div "5K" at bounding box center [487, 206] width 38 height 22
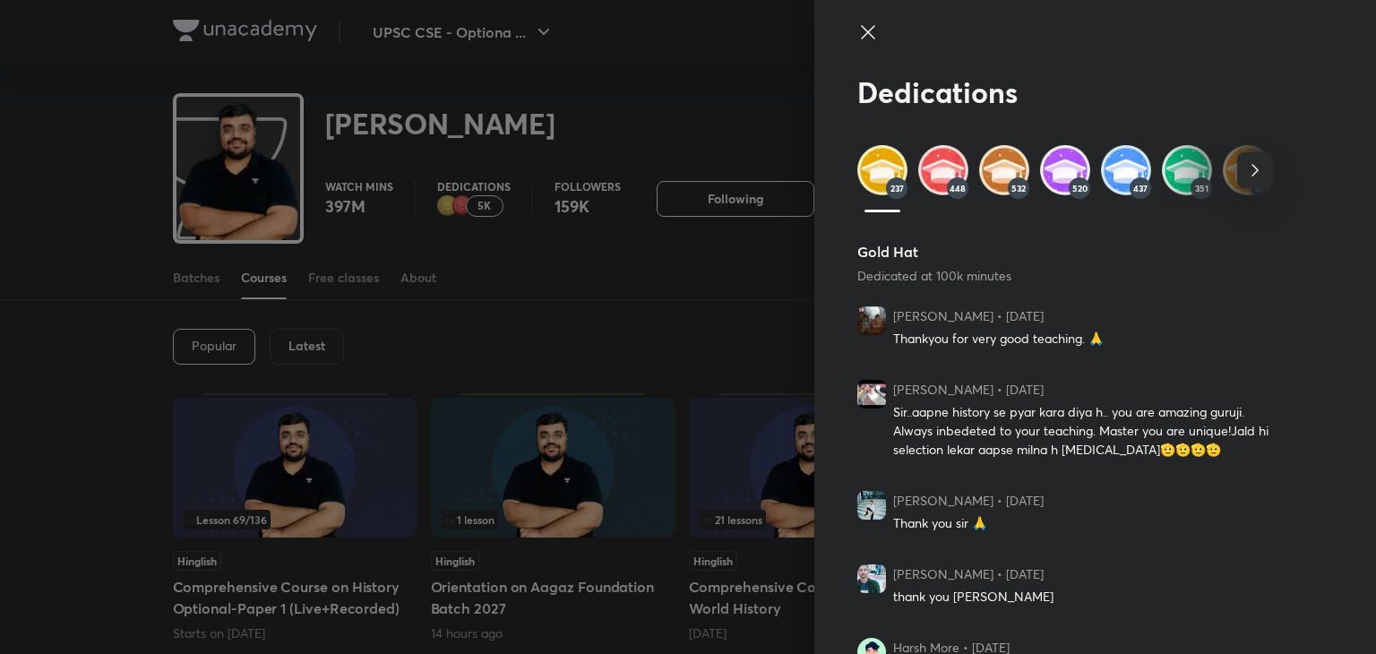
click at [857, 30] on icon at bounding box center [868, 33] width 22 height 22
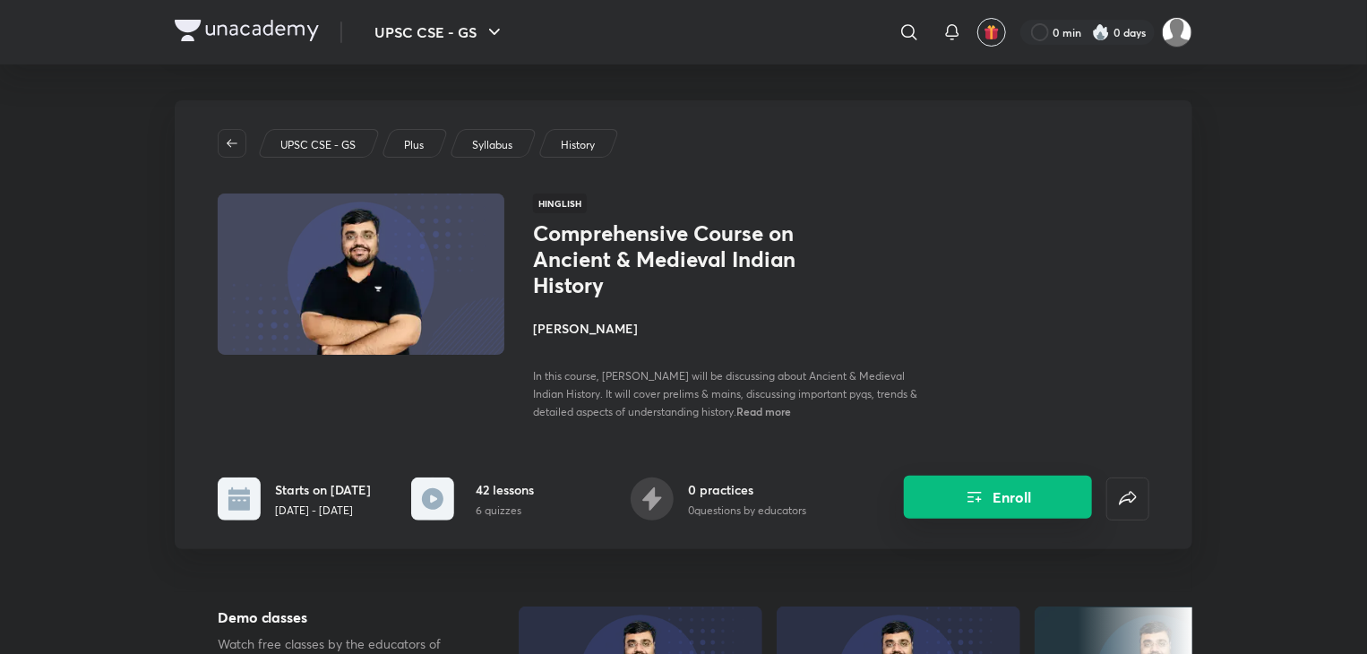
click at [1013, 498] on button "Enroll" at bounding box center [998, 497] width 188 height 43
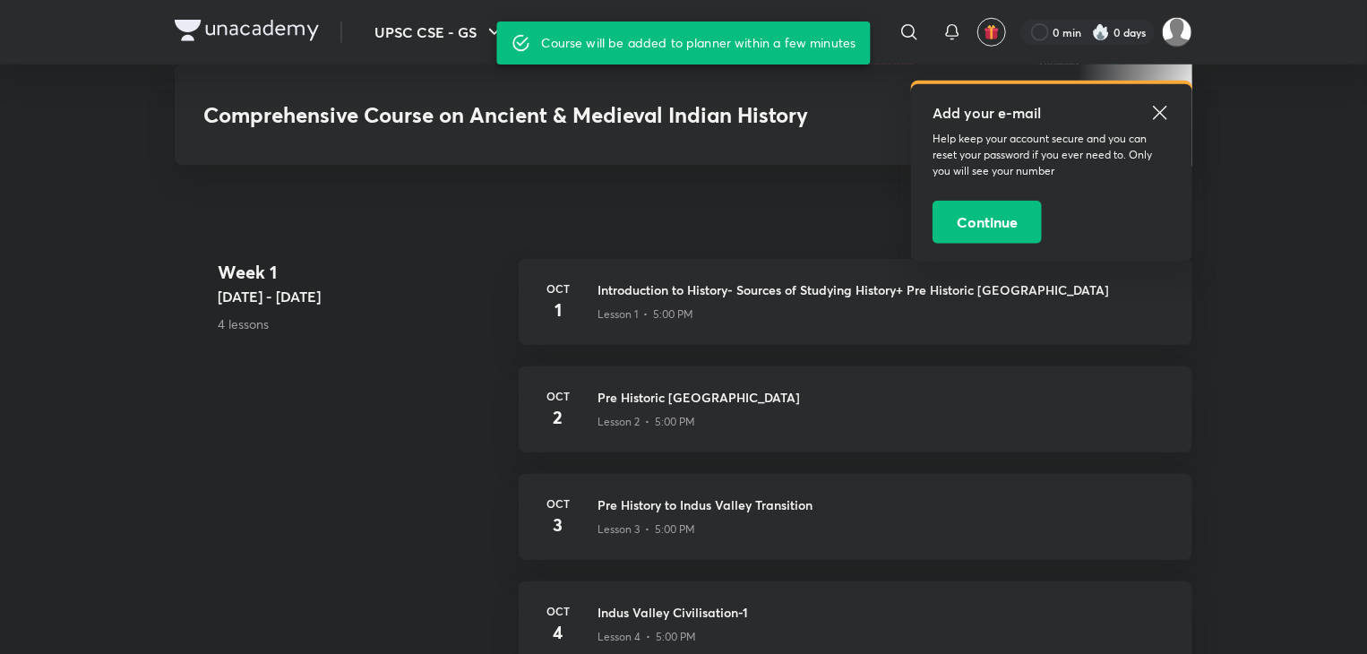
scroll to position [690, 0]
click at [1163, 110] on icon at bounding box center [1159, 112] width 13 height 13
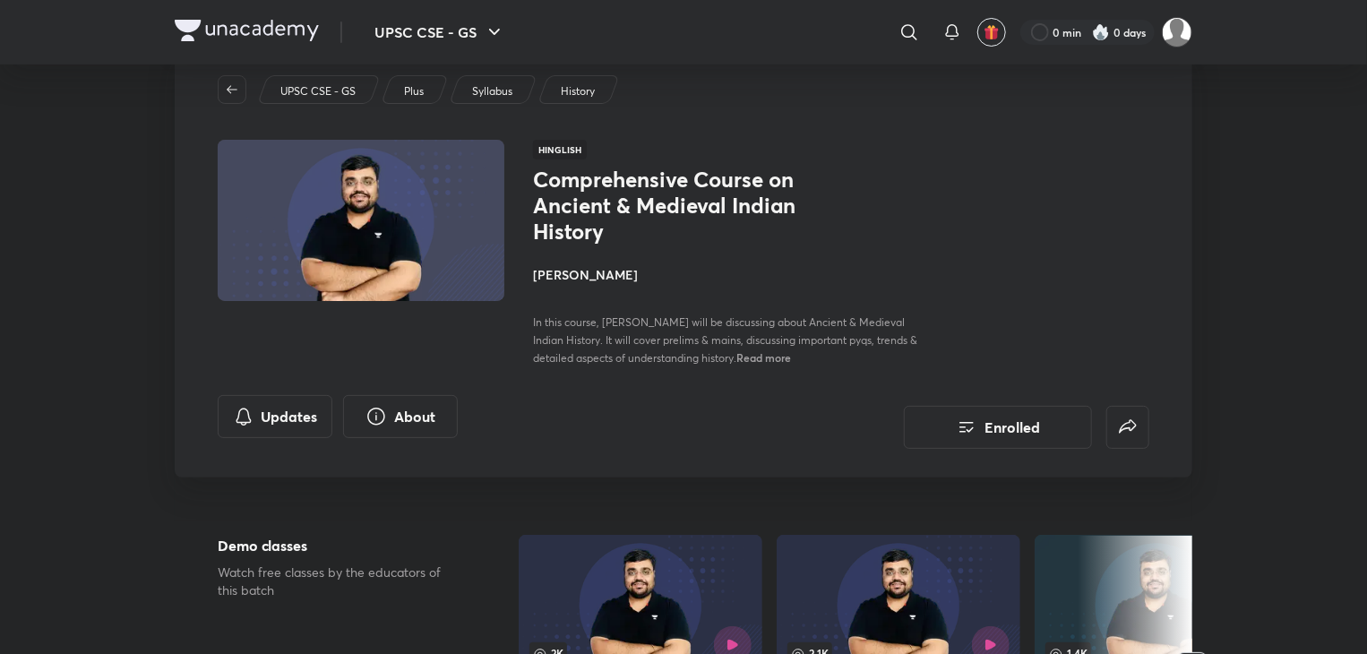
scroll to position [0, 0]
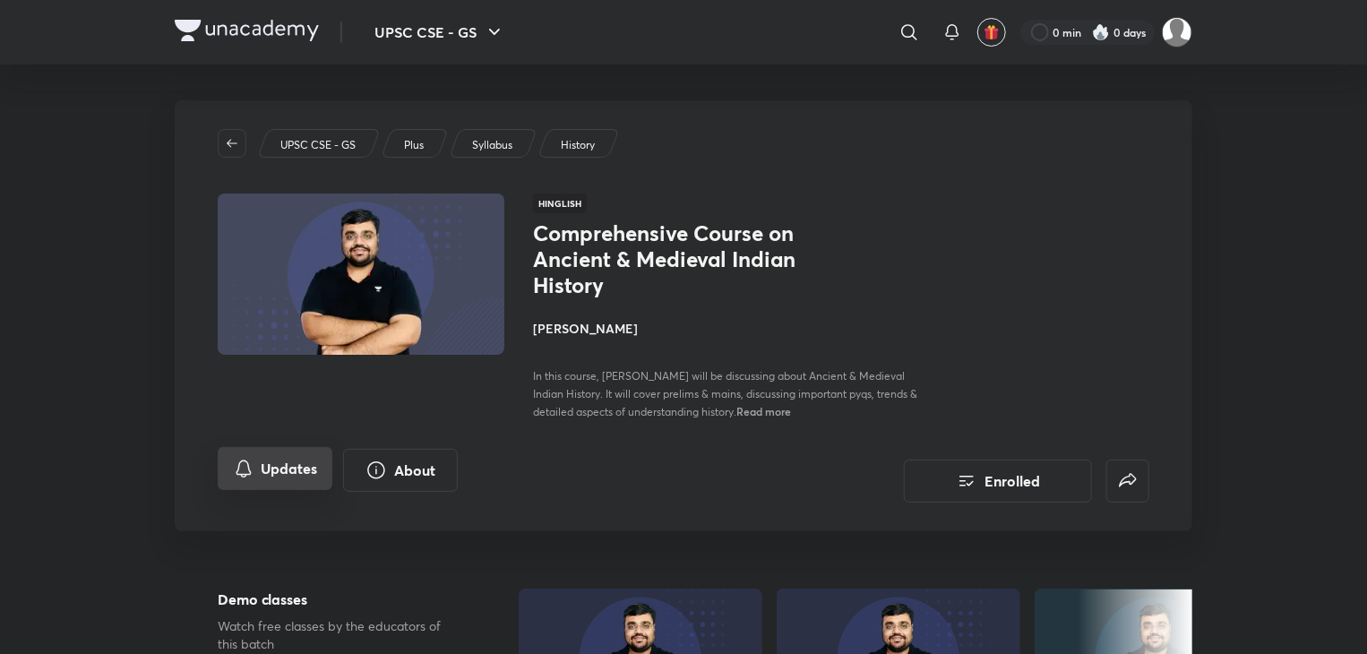
click at [254, 470] on icon "Updates" at bounding box center [244, 469] width 22 height 22
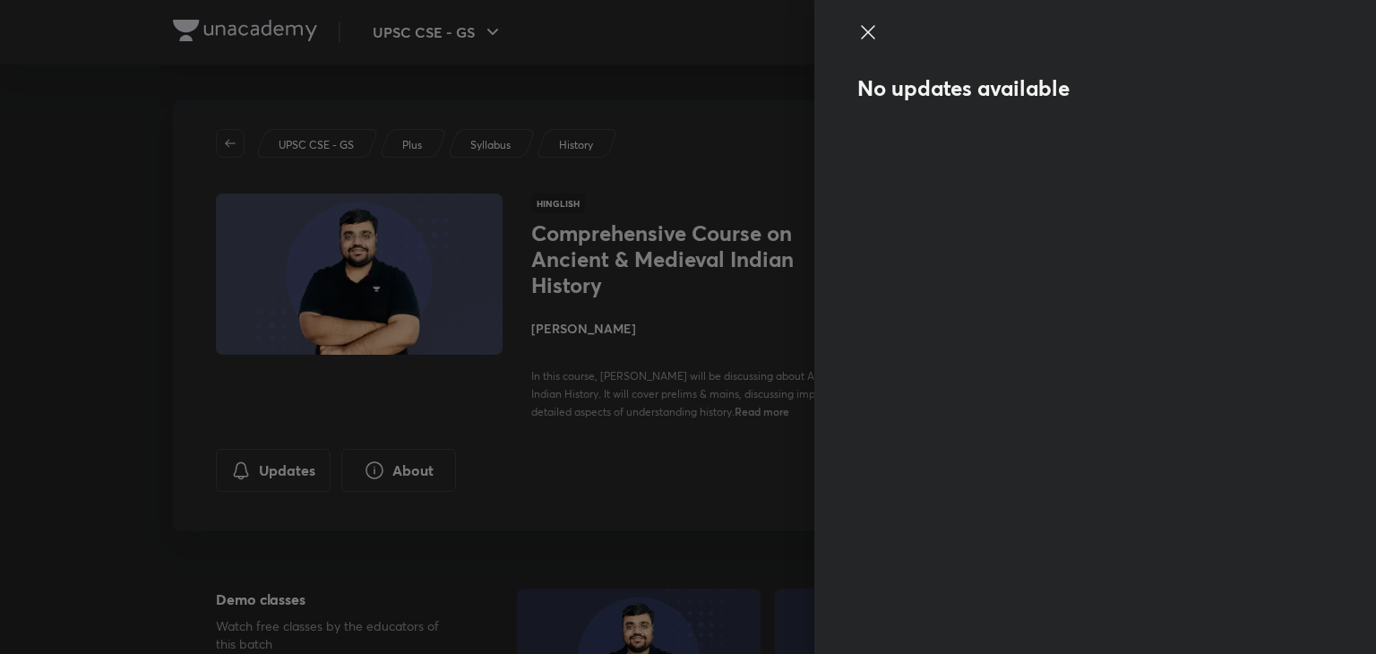
click at [718, 347] on div at bounding box center [688, 327] width 1376 height 654
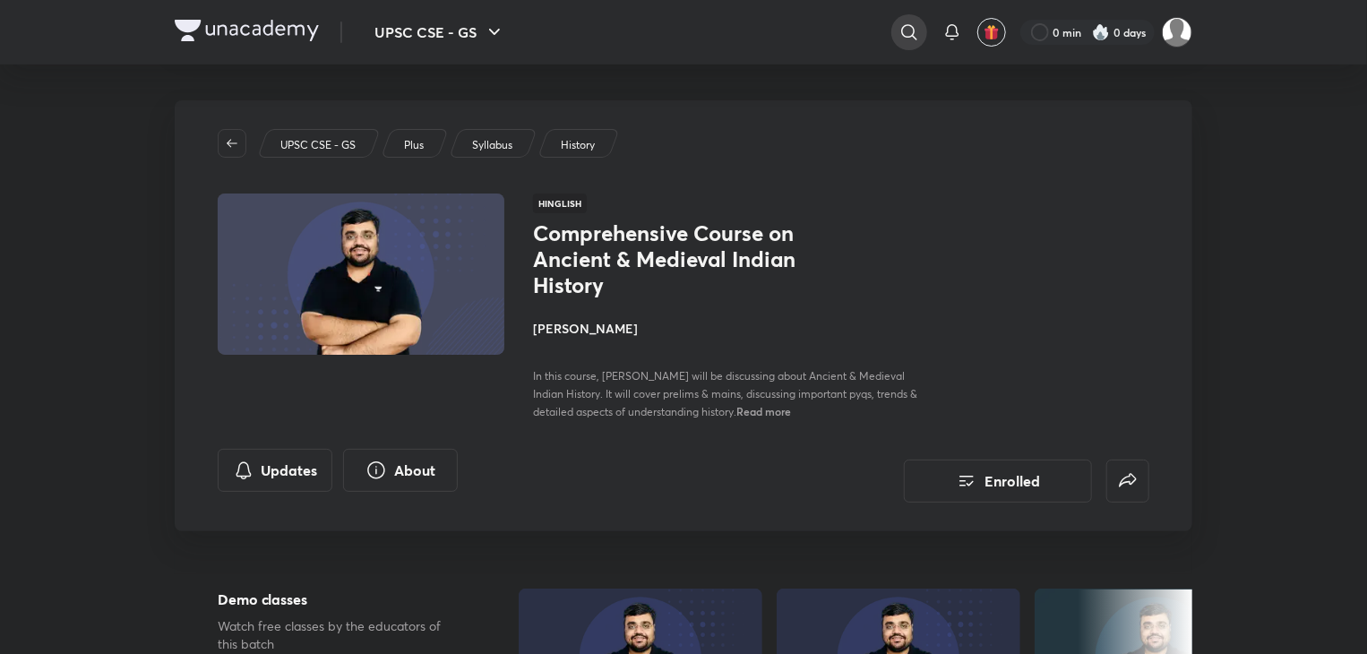
click at [900, 23] on icon at bounding box center [910, 33] width 22 height 22
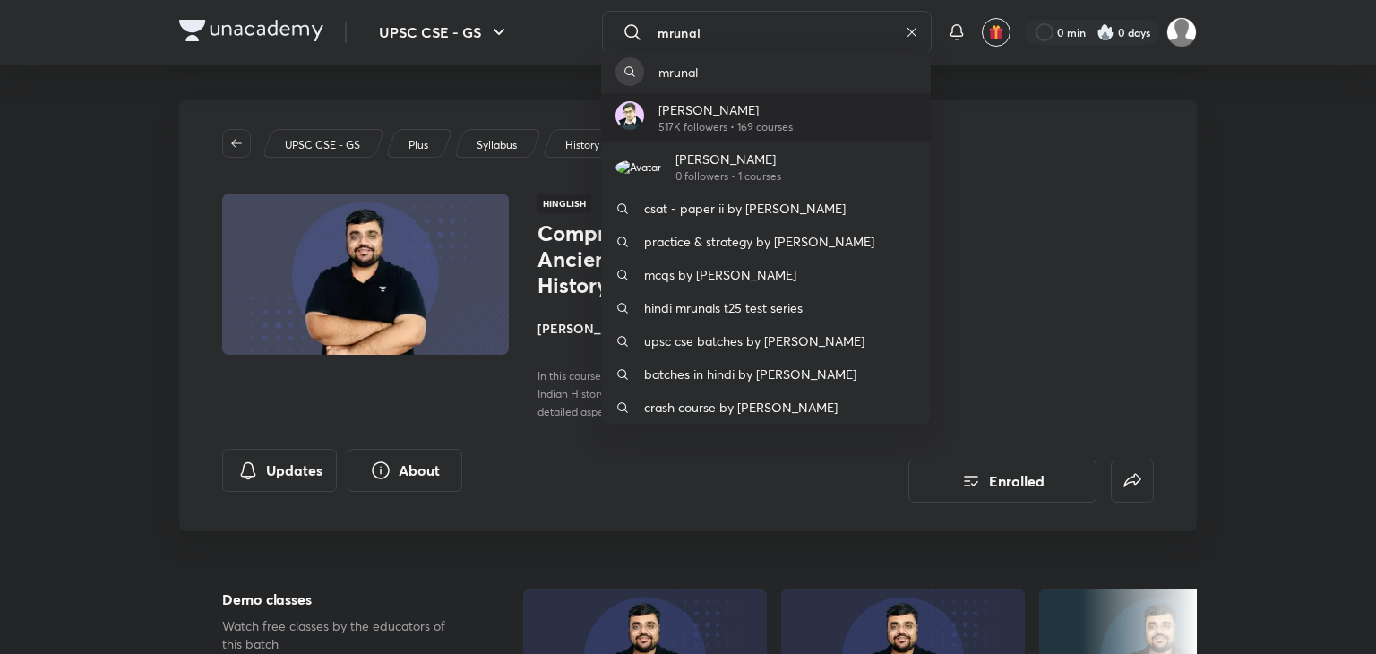
type input "mrunal"
click at [761, 123] on p "517K followers • 169 courses" at bounding box center [726, 127] width 134 height 16
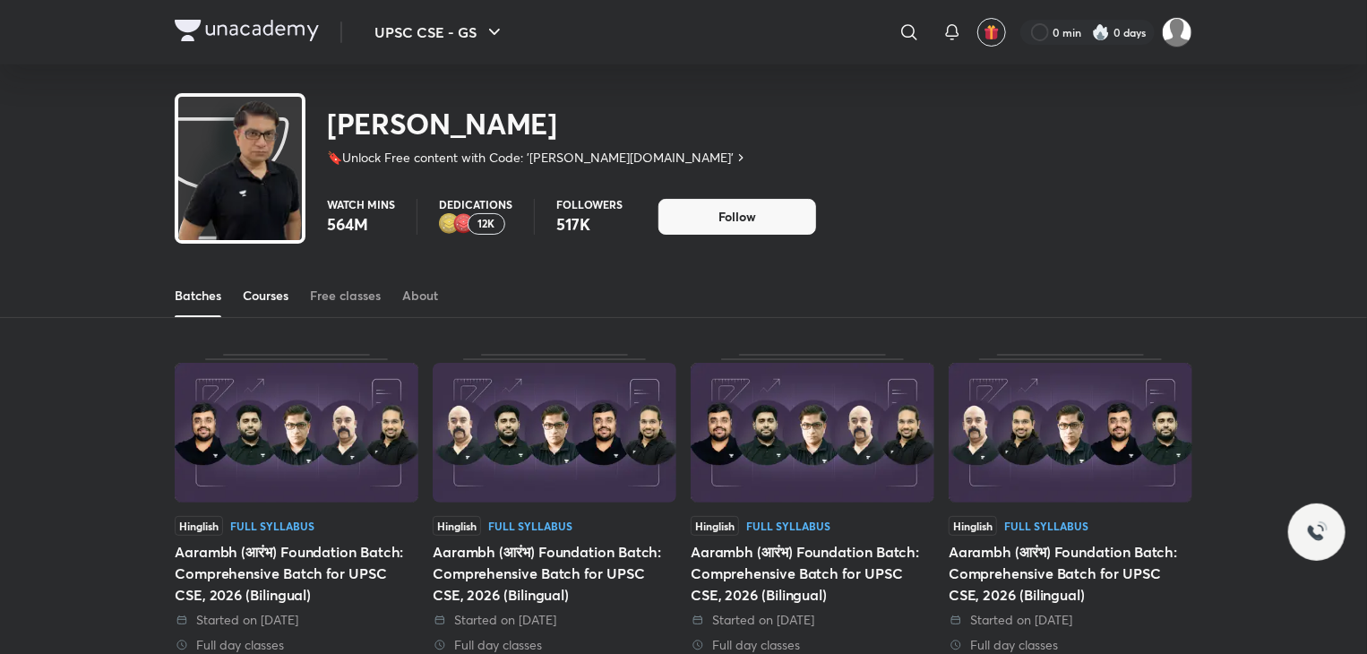
click at [255, 289] on div "Courses" at bounding box center [266, 296] width 46 height 18
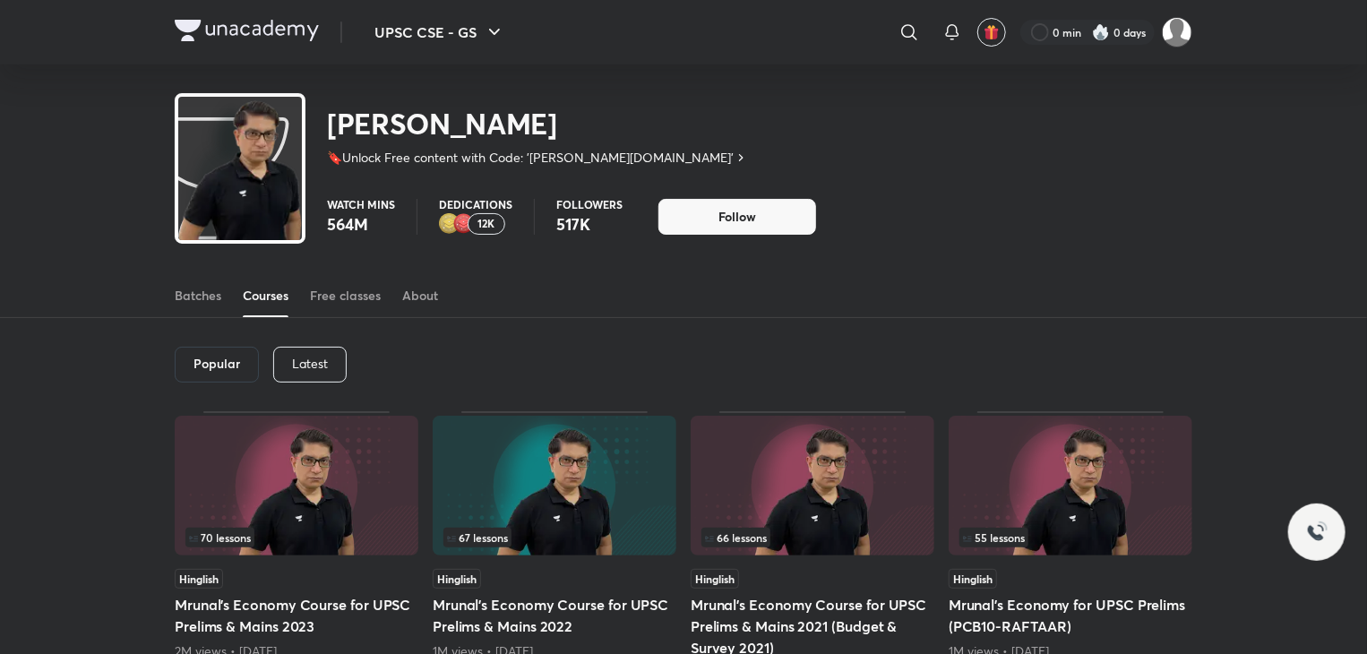
click at [323, 363] on p "Latest" at bounding box center [310, 364] width 36 height 14
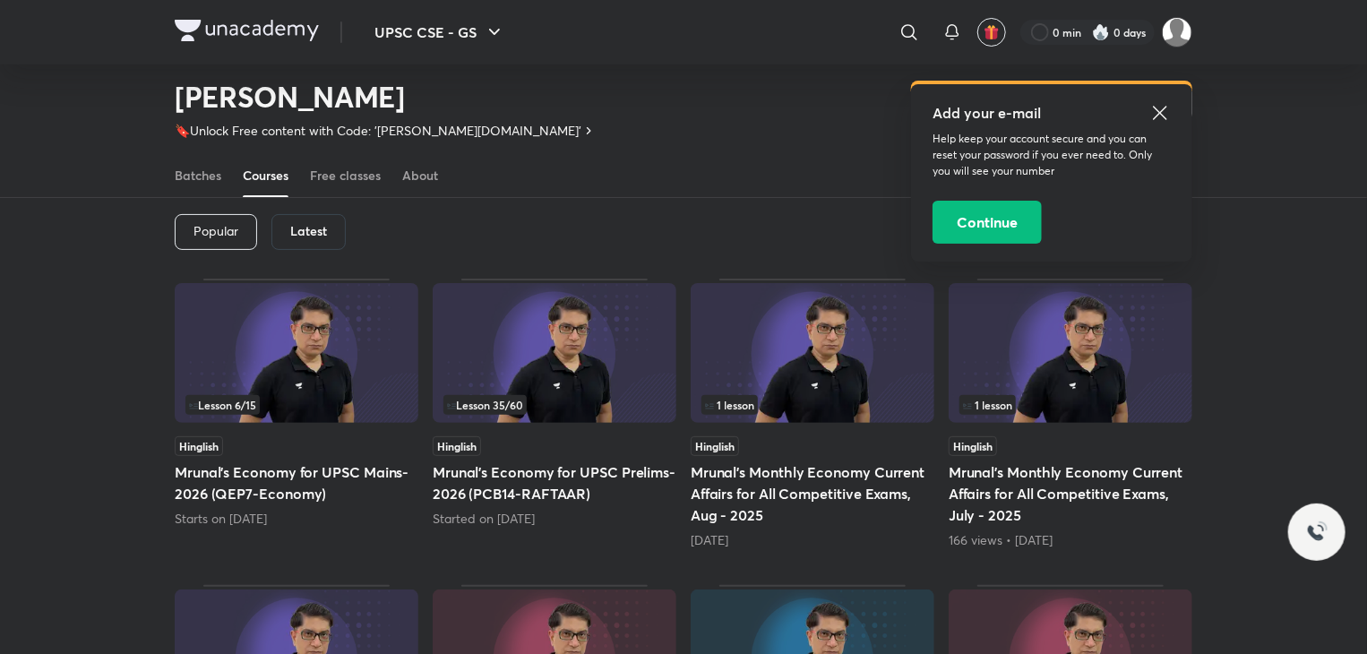
scroll to position [78, 0]
click at [563, 361] on img at bounding box center [555, 354] width 244 height 140
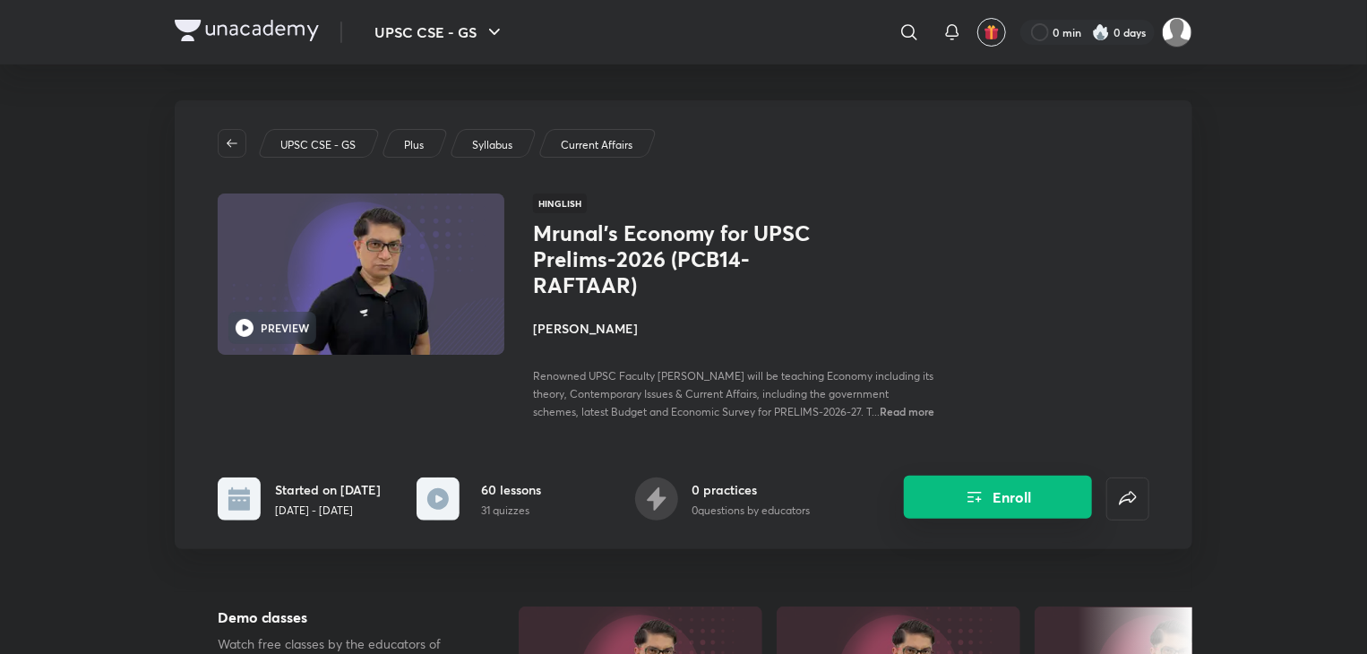
click at [1010, 506] on button "Enroll" at bounding box center [998, 497] width 188 height 43
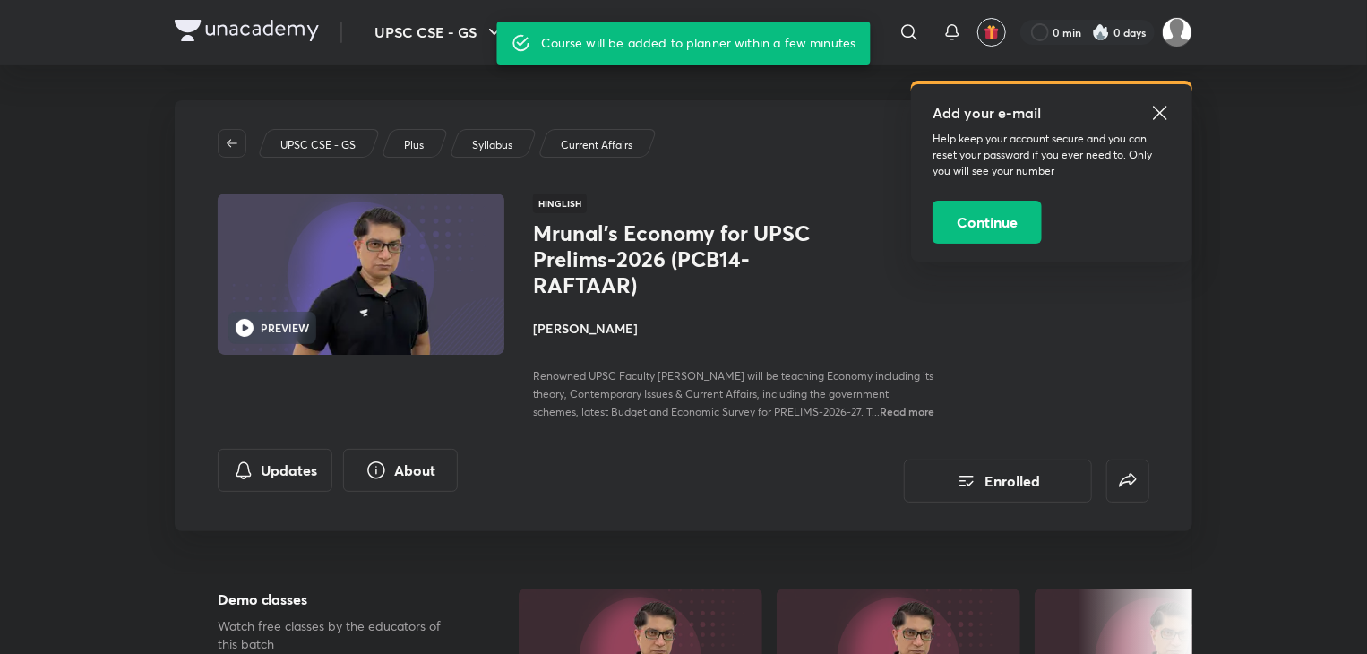
scroll to position [78, 0]
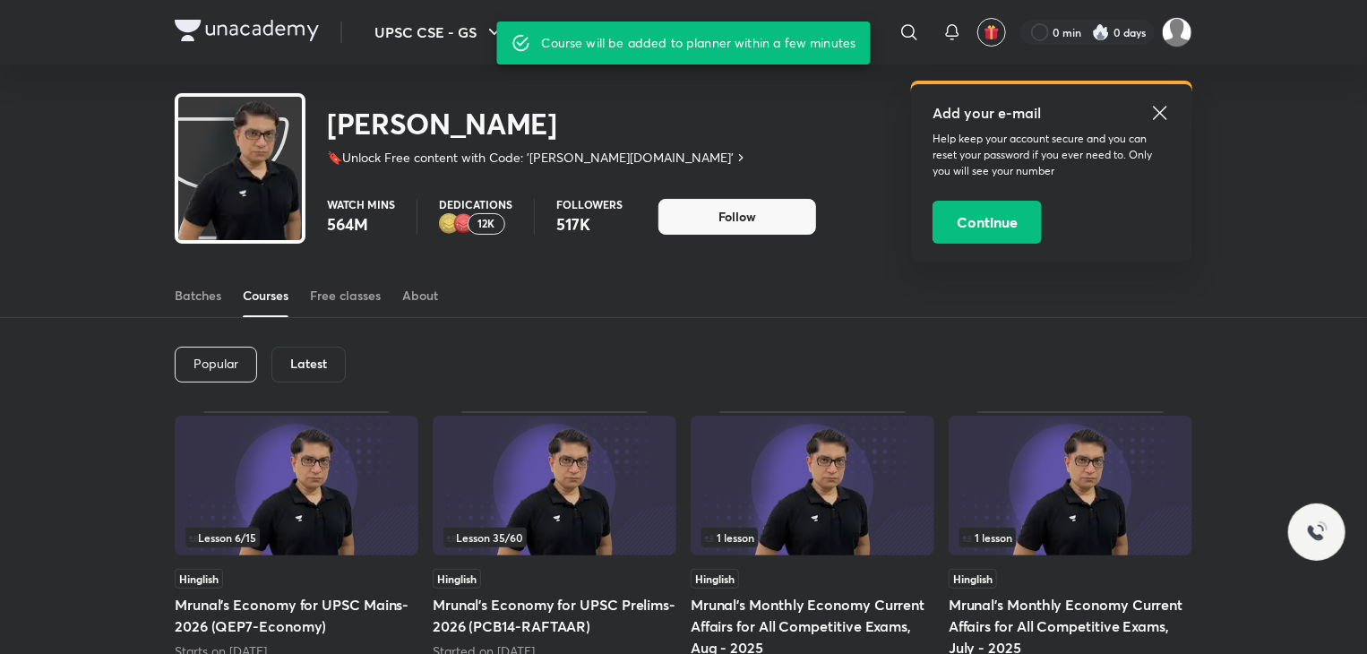
click at [337, 523] on img at bounding box center [297, 486] width 244 height 140
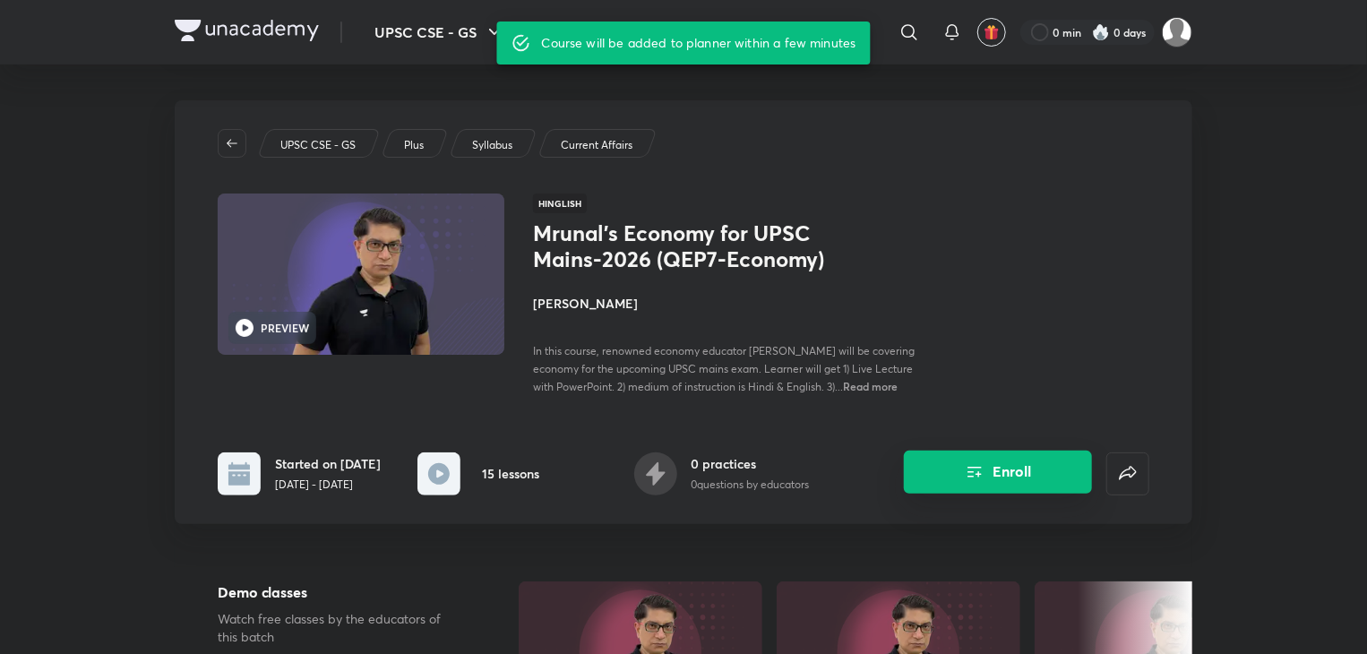
click at [994, 485] on button "Enroll" at bounding box center [998, 472] width 188 height 43
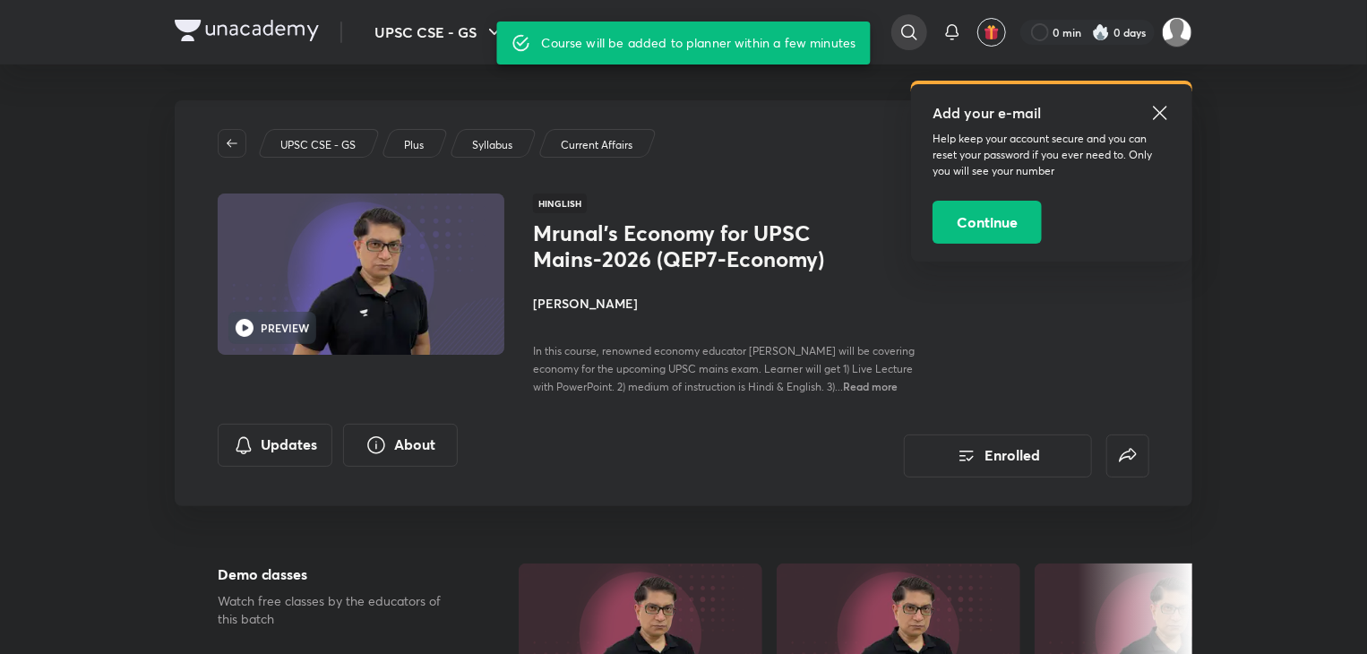
click at [912, 40] on icon at bounding box center [910, 33] width 22 height 22
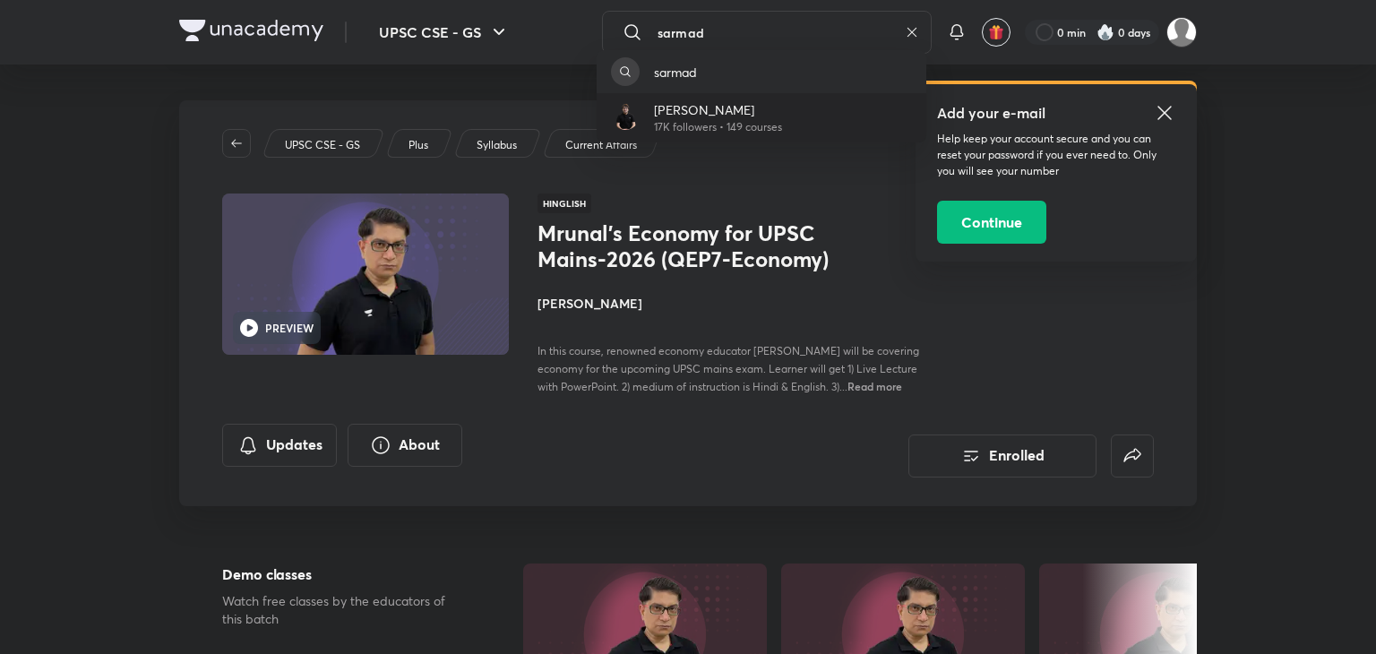
type input "sarmad"
click at [759, 113] on p "Sarmad Mehraj" at bounding box center [718, 109] width 128 height 19
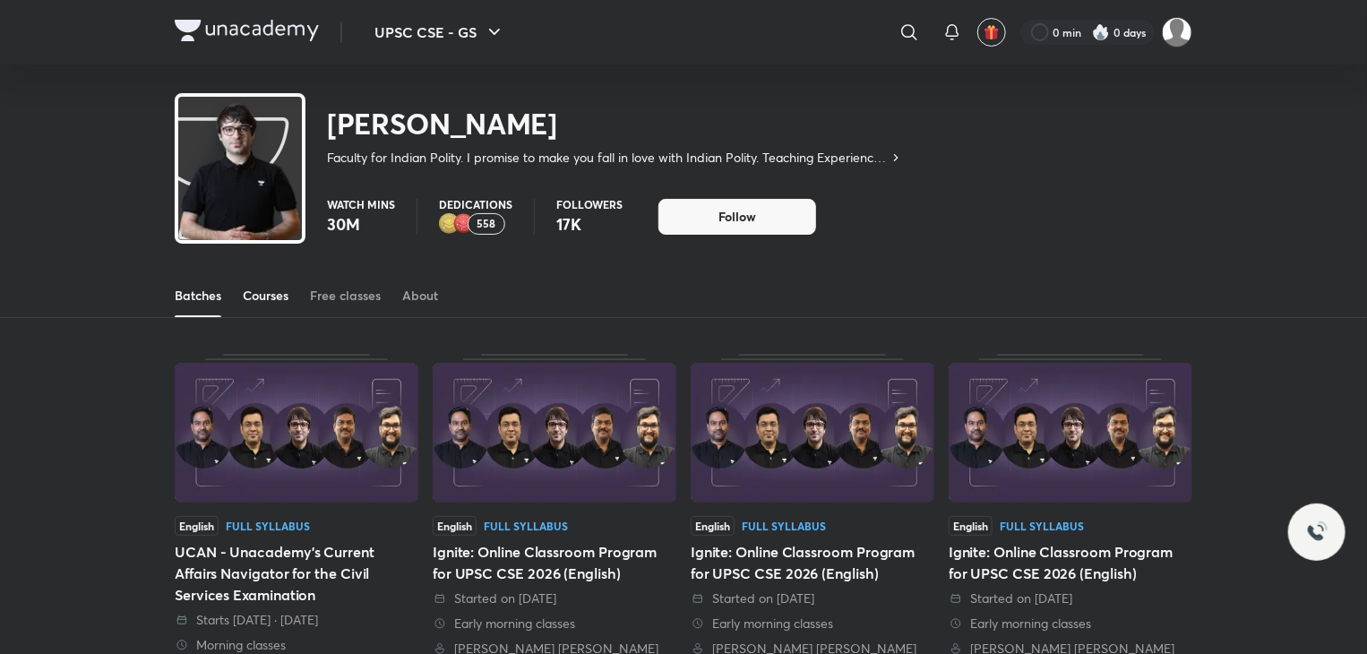
click at [277, 298] on div "Courses" at bounding box center [266, 296] width 46 height 18
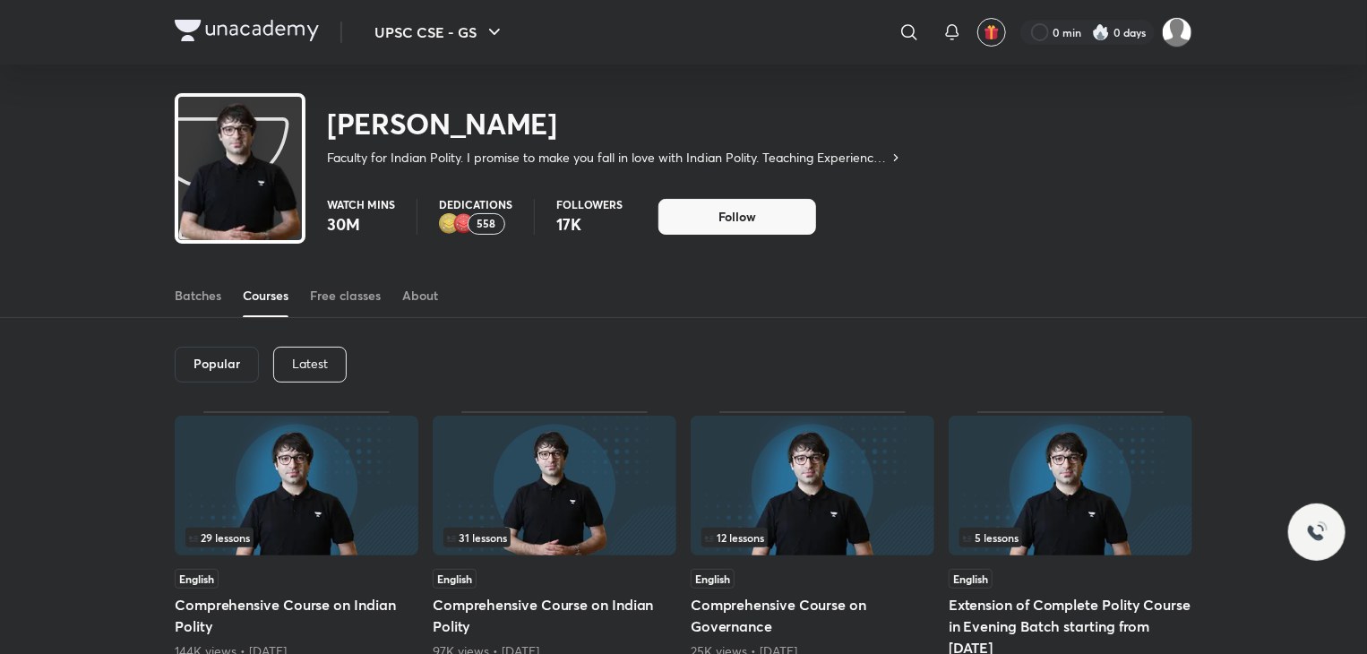
click at [318, 366] on p "Latest" at bounding box center [310, 364] width 36 height 14
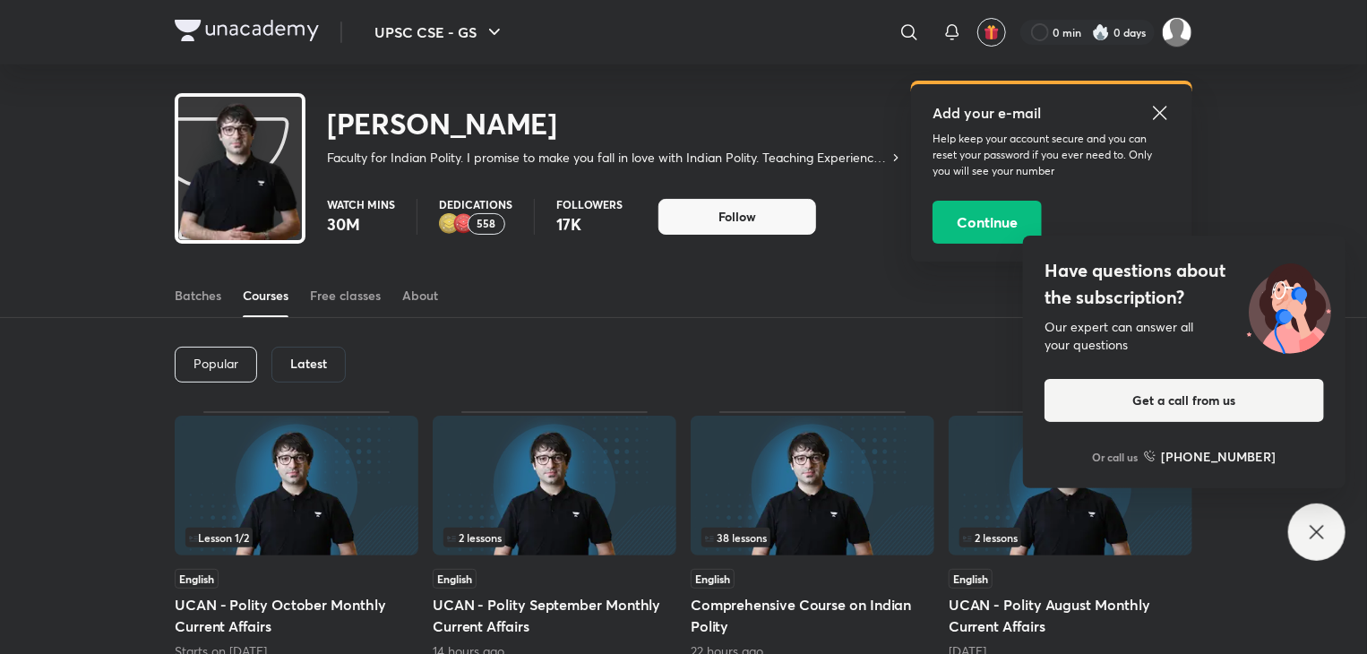
click at [1326, 542] on icon at bounding box center [1317, 532] width 22 height 22
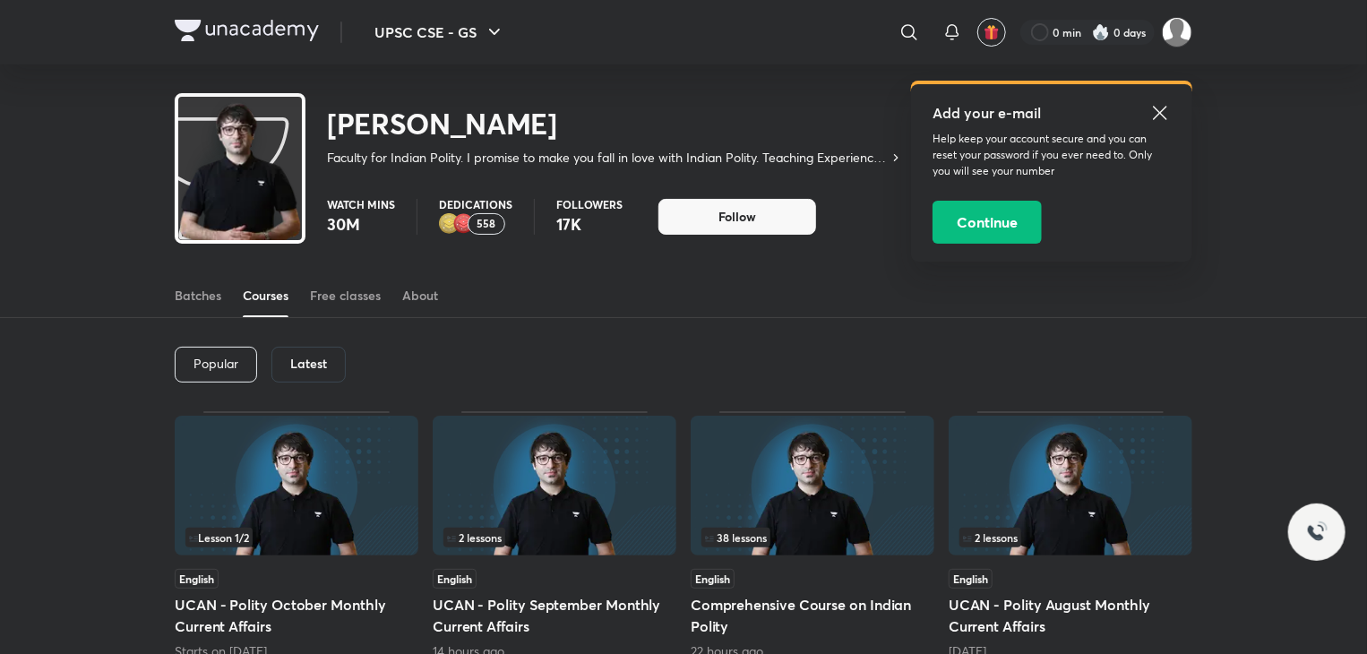
click at [1158, 105] on icon at bounding box center [1161, 113] width 22 height 22
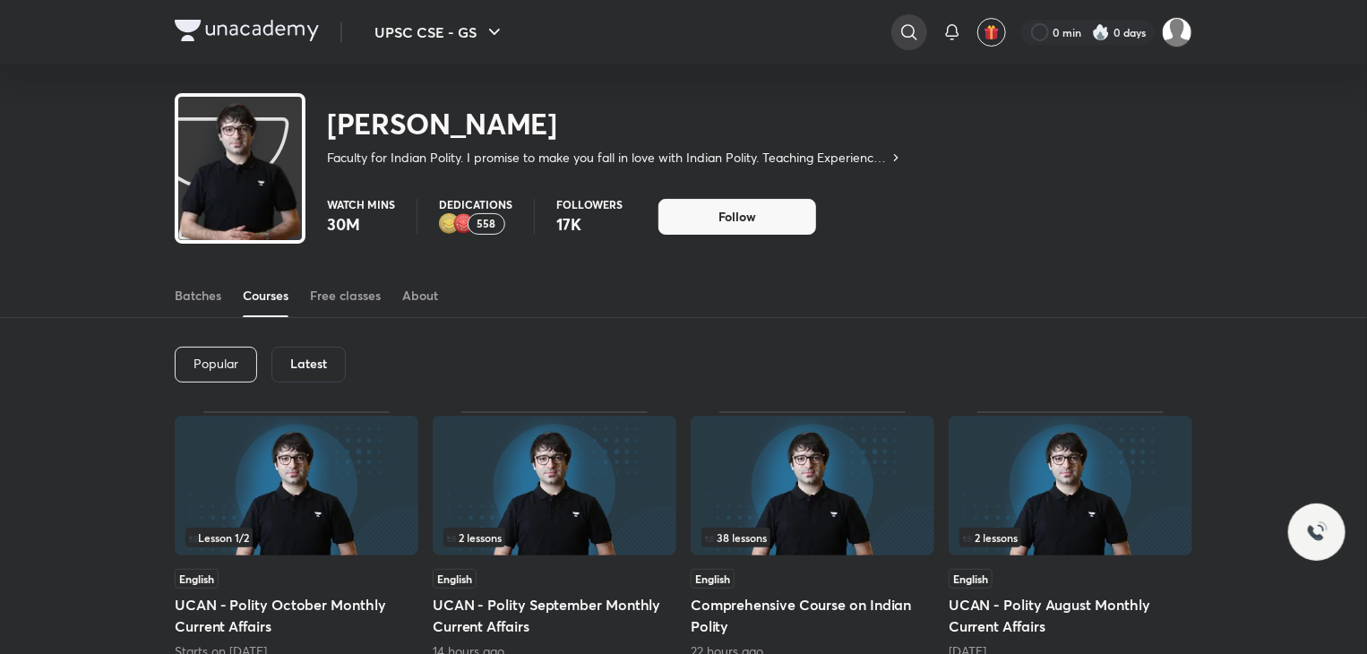
click at [914, 26] on icon at bounding box center [910, 33] width 22 height 22
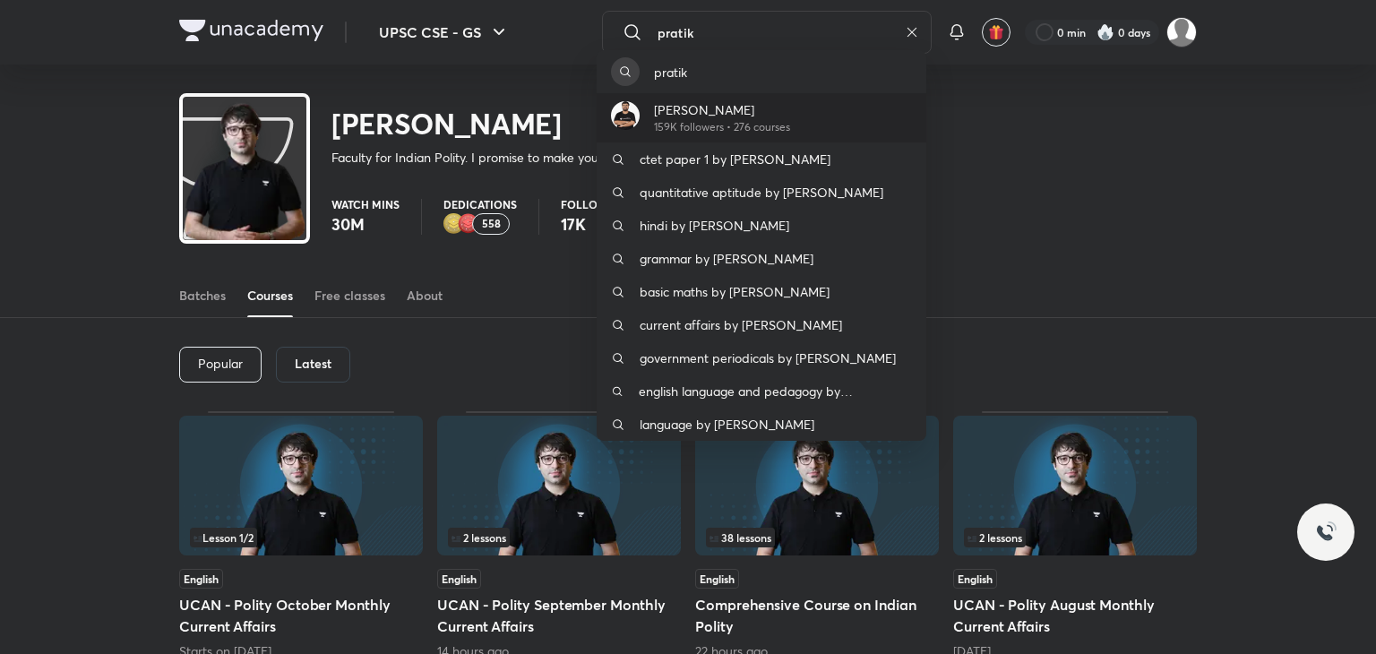
type input "pratik"
click at [736, 123] on p "159K followers • 276 courses" at bounding box center [722, 127] width 136 height 16
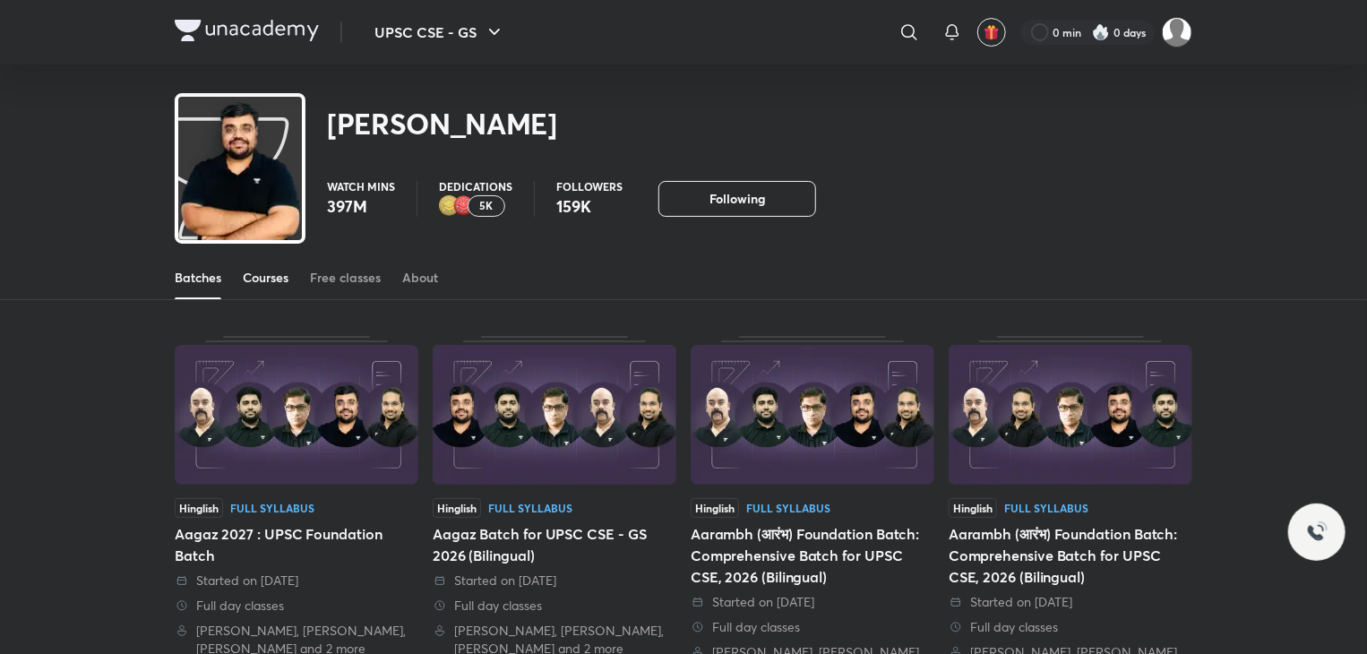
click at [274, 286] on div "Courses" at bounding box center [266, 278] width 46 height 18
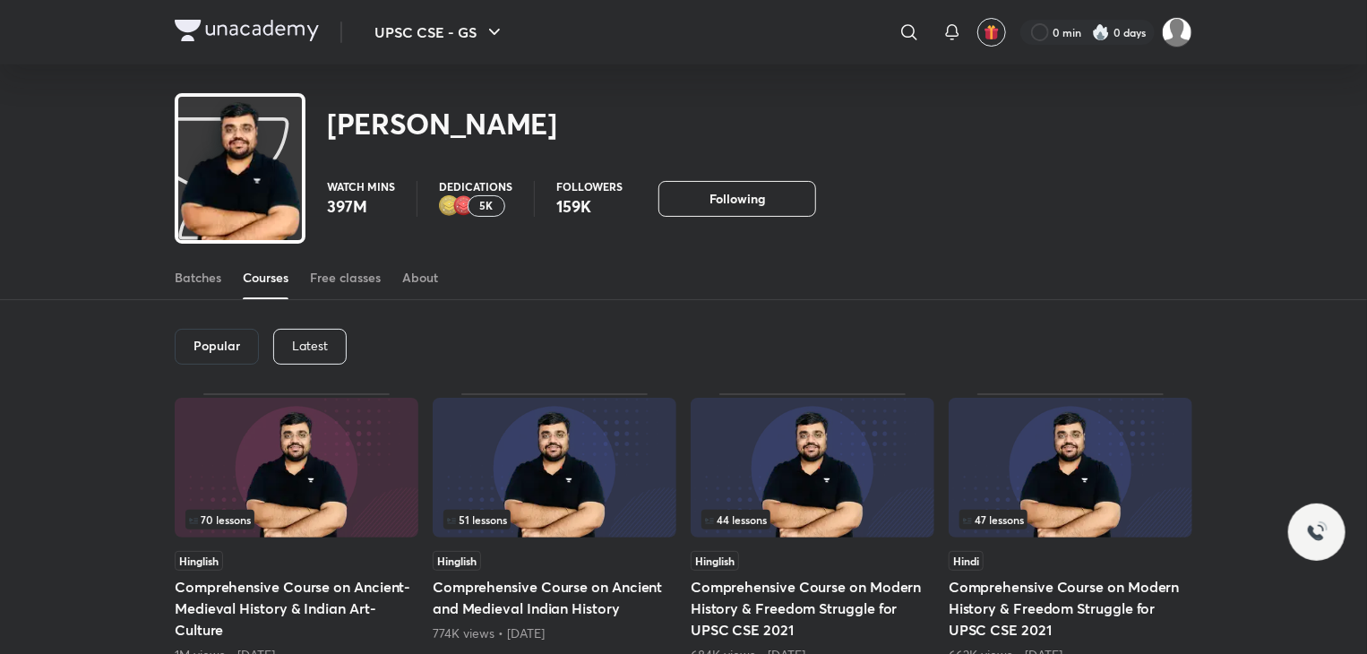
click at [319, 341] on p "Latest" at bounding box center [310, 346] width 36 height 14
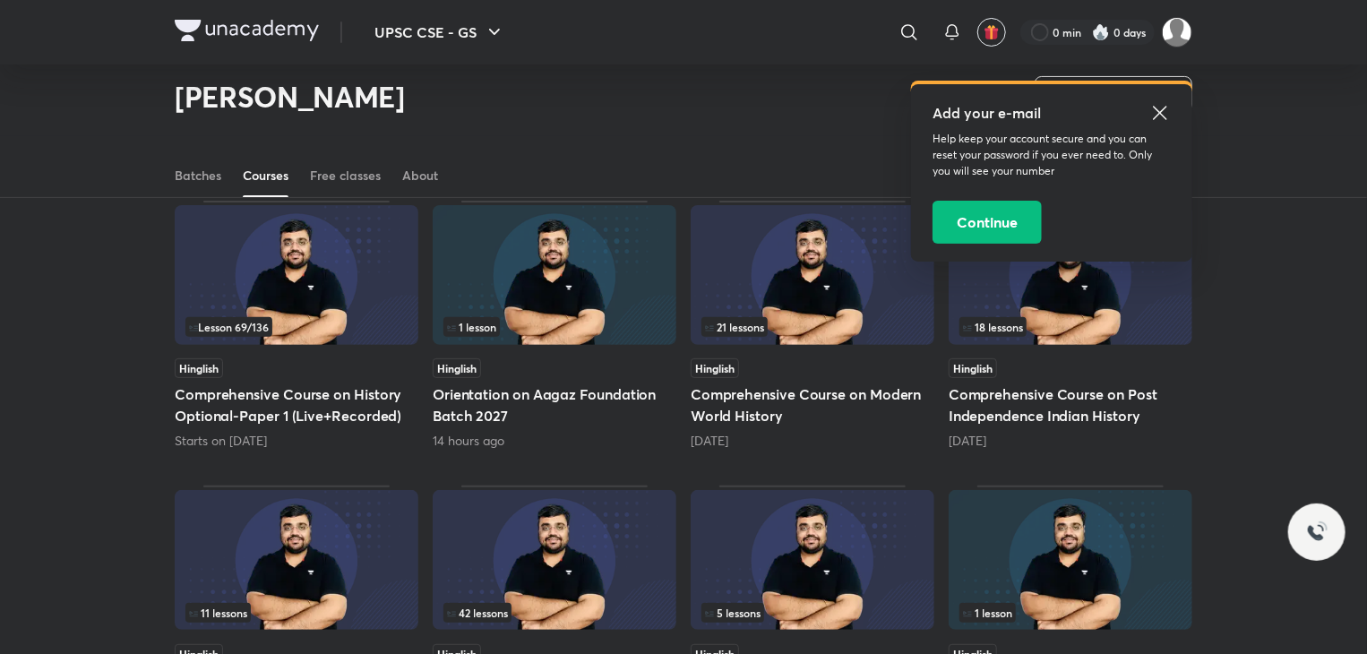
scroll to position [140, 0]
click at [1161, 113] on icon at bounding box center [1159, 112] width 13 height 13
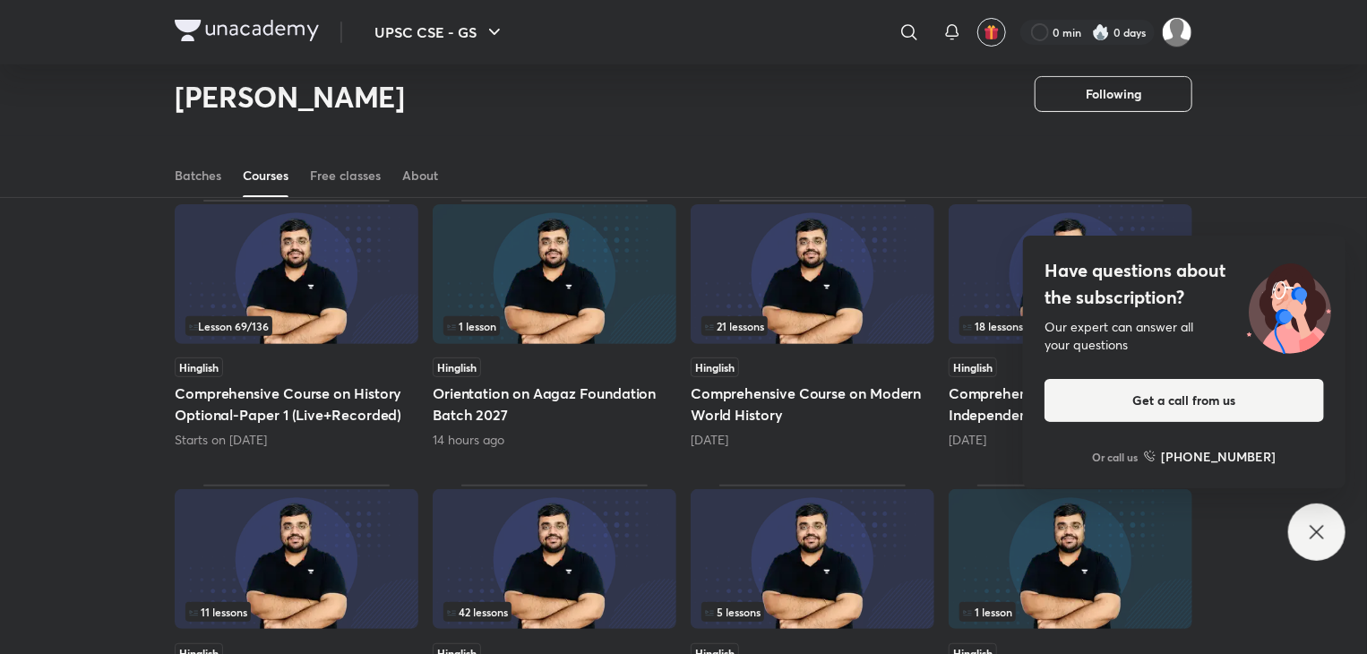
click at [839, 297] on img at bounding box center [813, 274] width 244 height 140
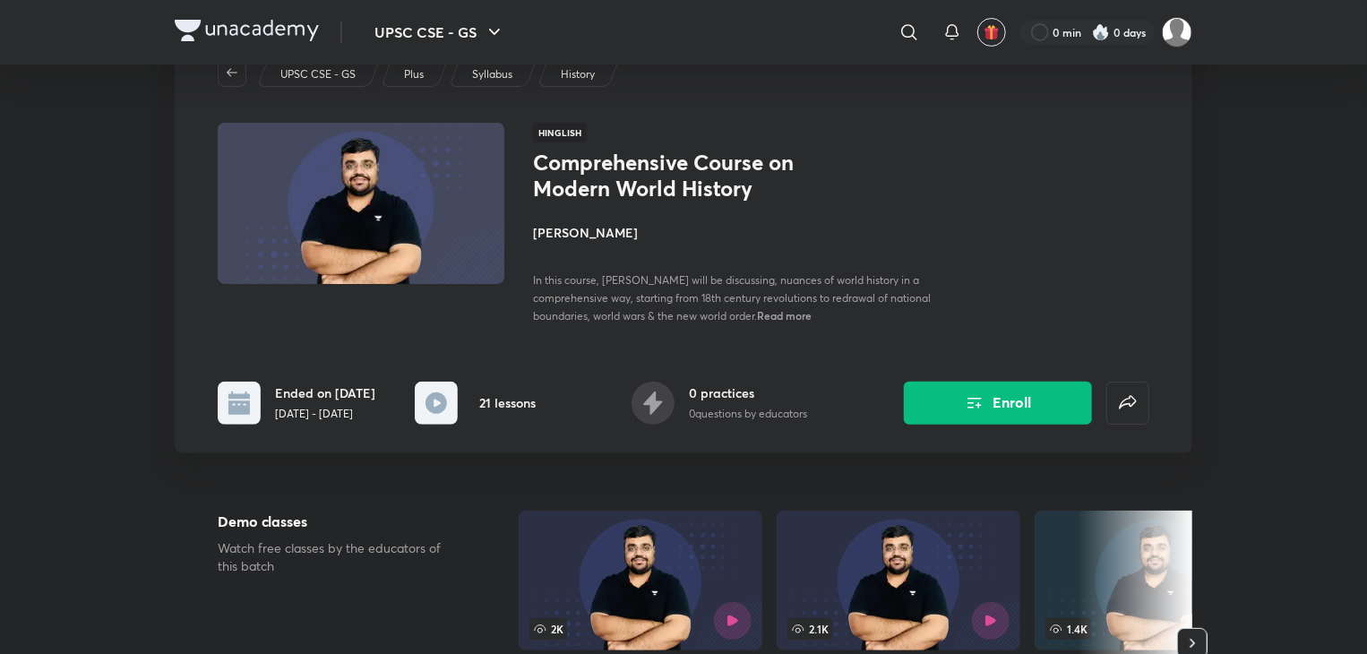
scroll to position [47, 0]
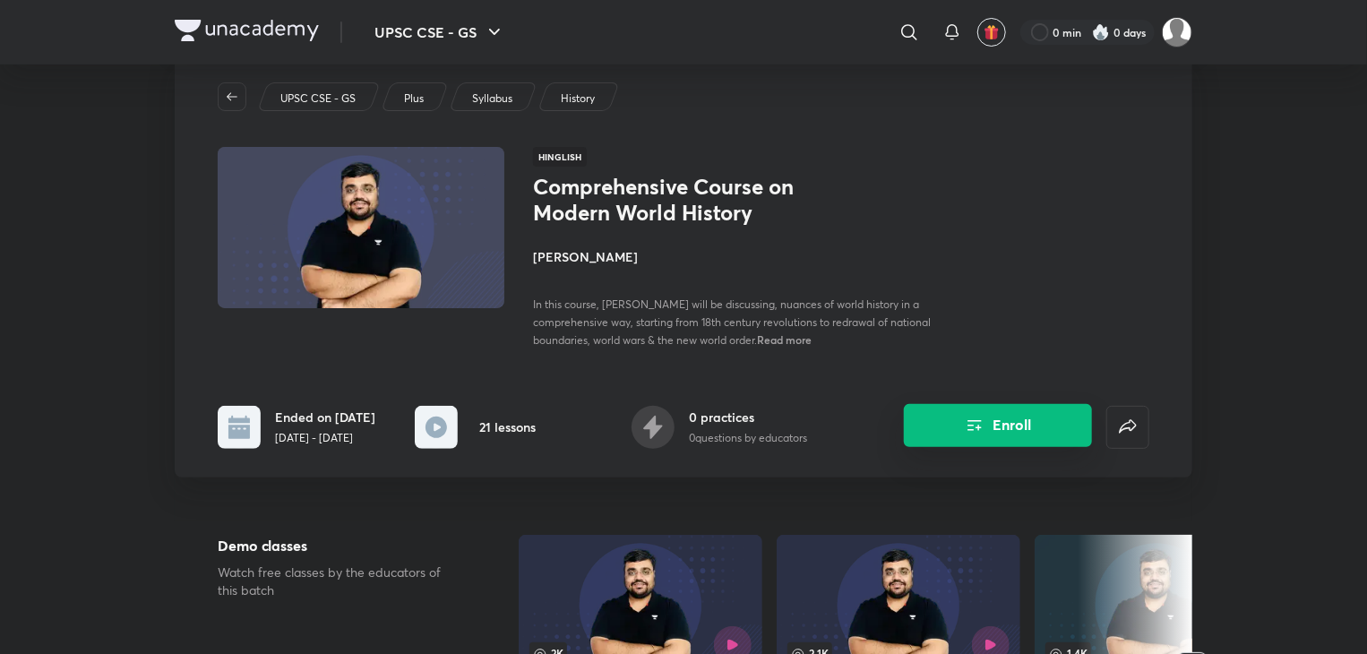
click at [950, 442] on button "Enroll" at bounding box center [998, 425] width 188 height 43
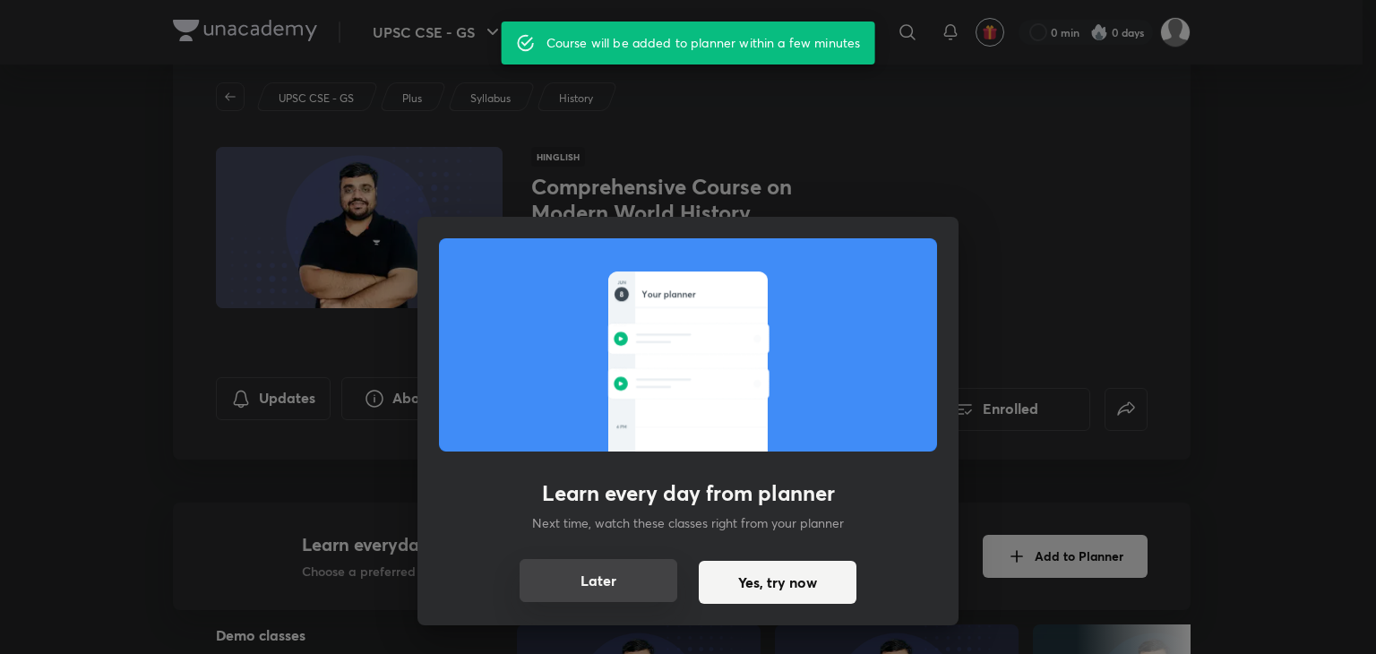
click at [617, 580] on button "Later" at bounding box center [599, 580] width 158 height 43
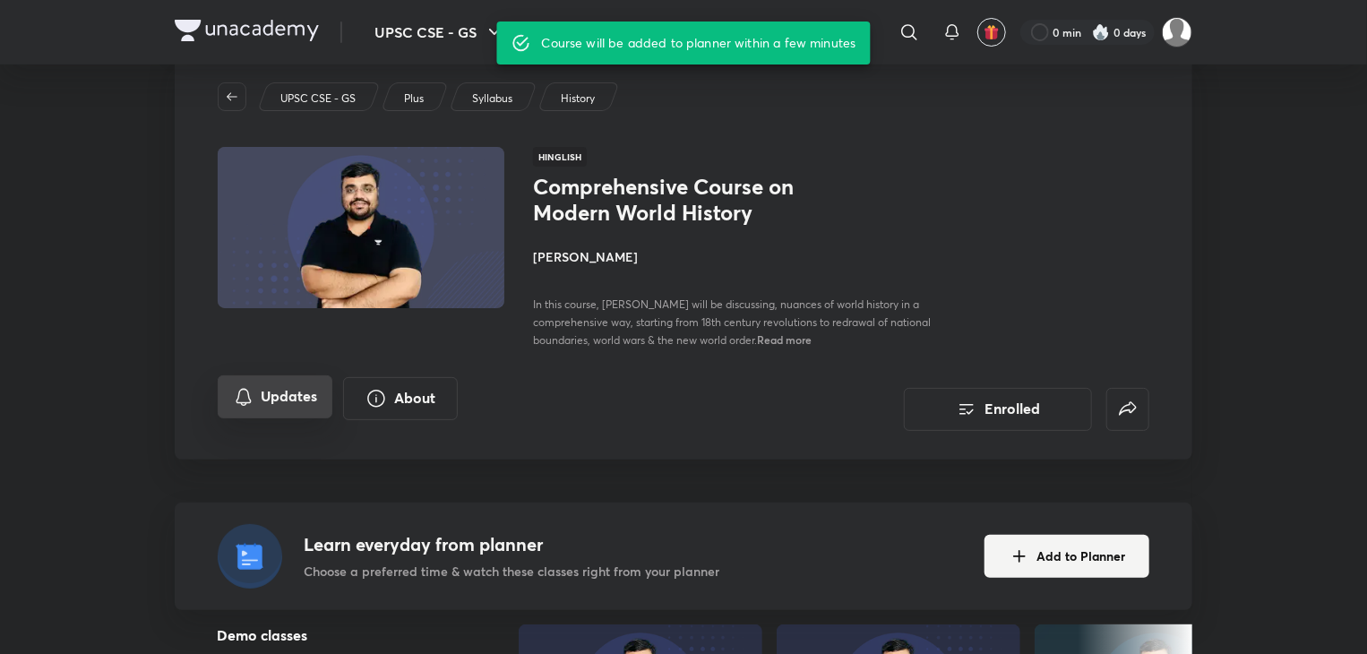
click at [266, 392] on button "Updates" at bounding box center [275, 396] width 115 height 43
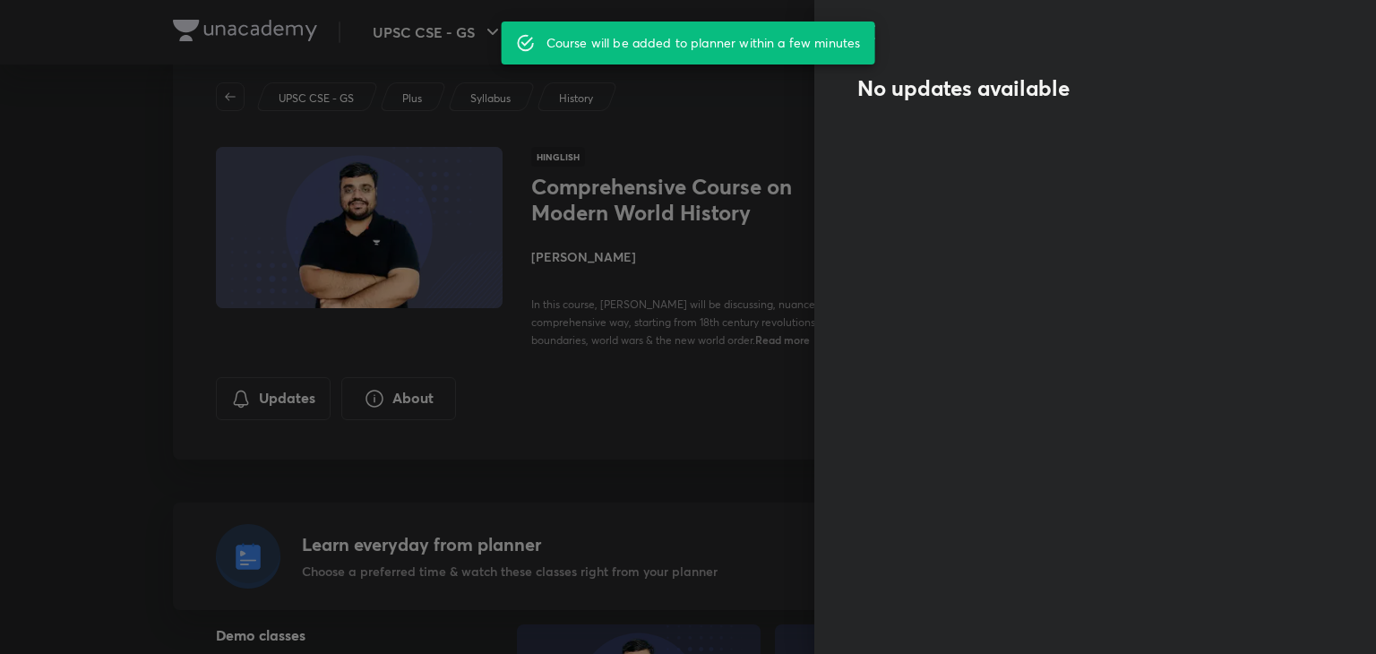
click at [809, 228] on div at bounding box center [688, 327] width 1376 height 654
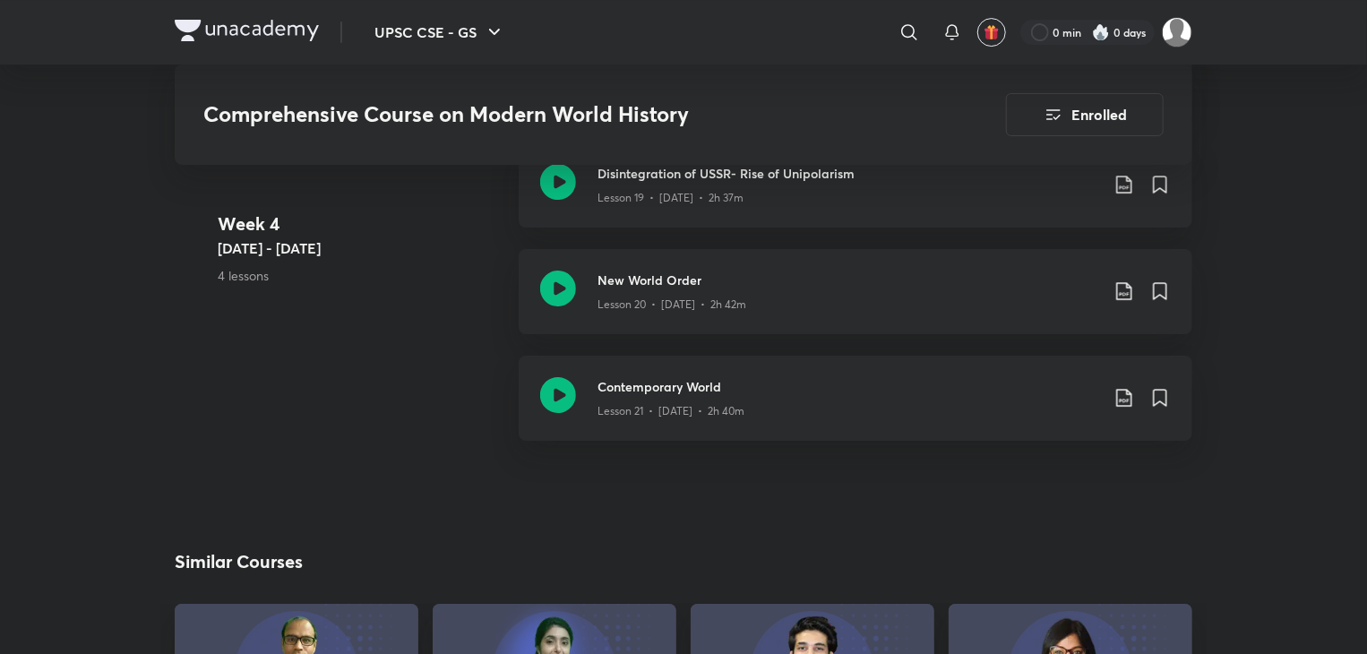
scroll to position [3093, 0]
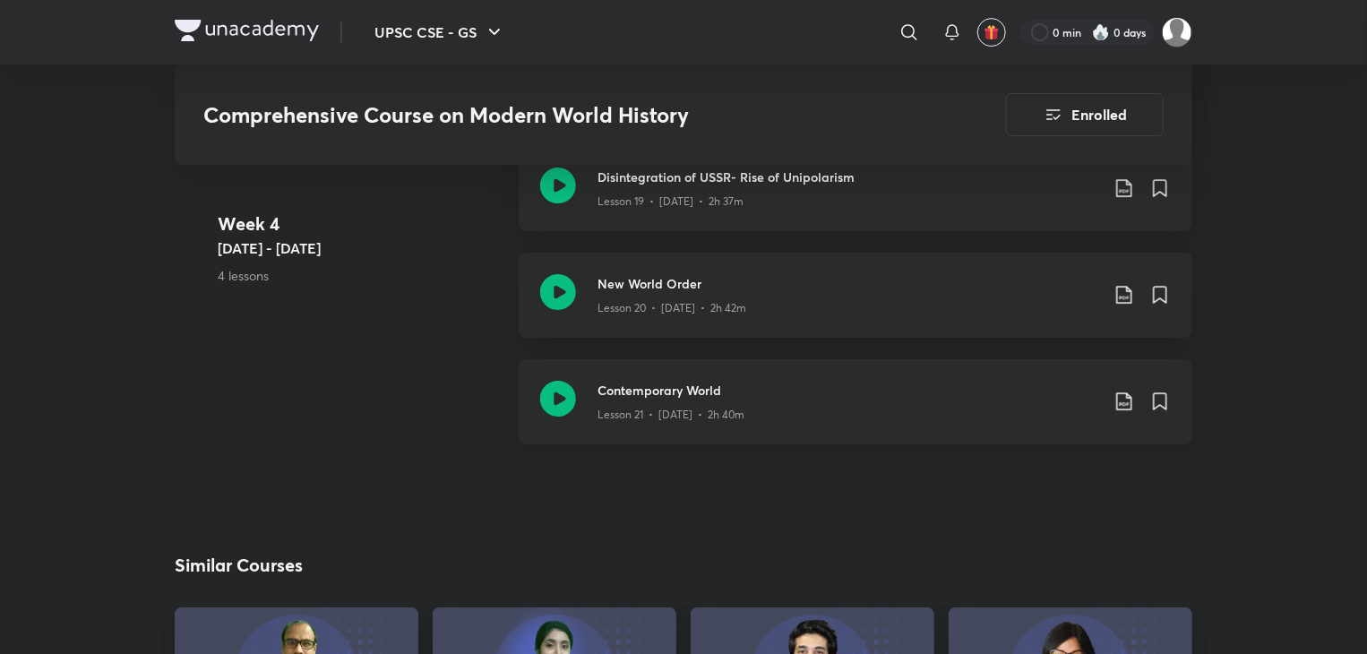
click at [763, 403] on div "Lesson 21 • Sep 25 • 2h 40m" at bounding box center [849, 411] width 502 height 23
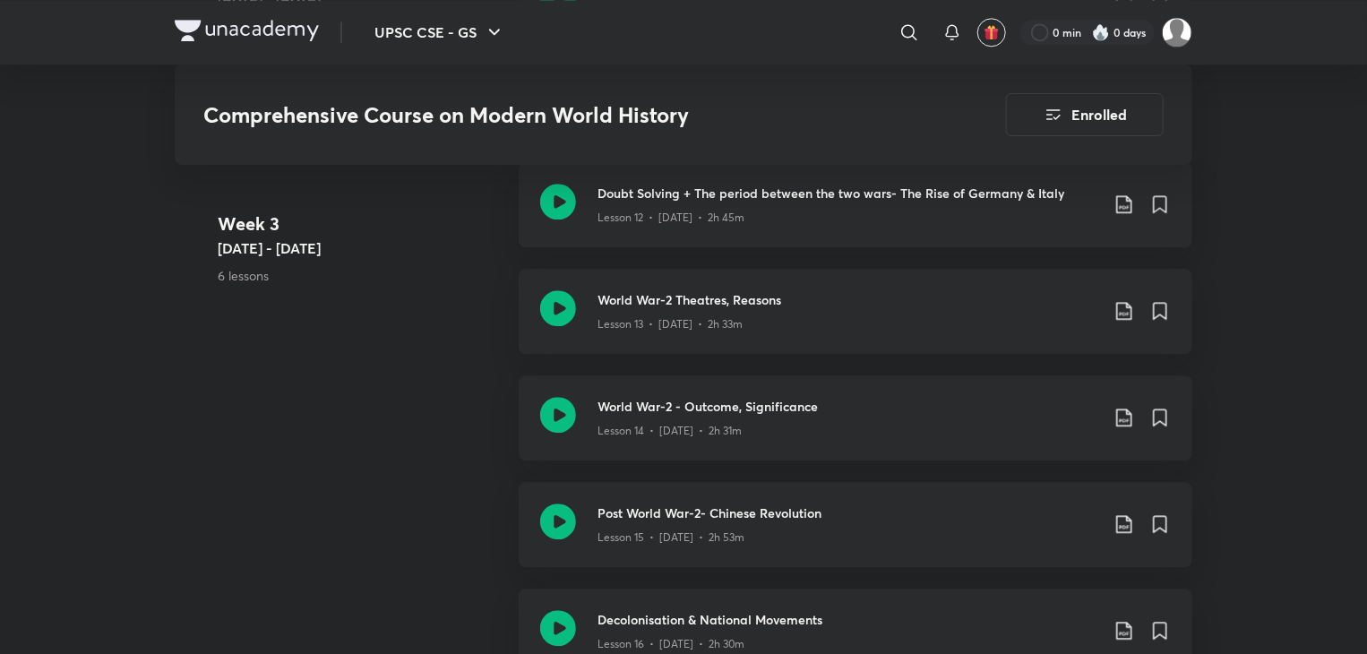
scroll to position [2235, 0]
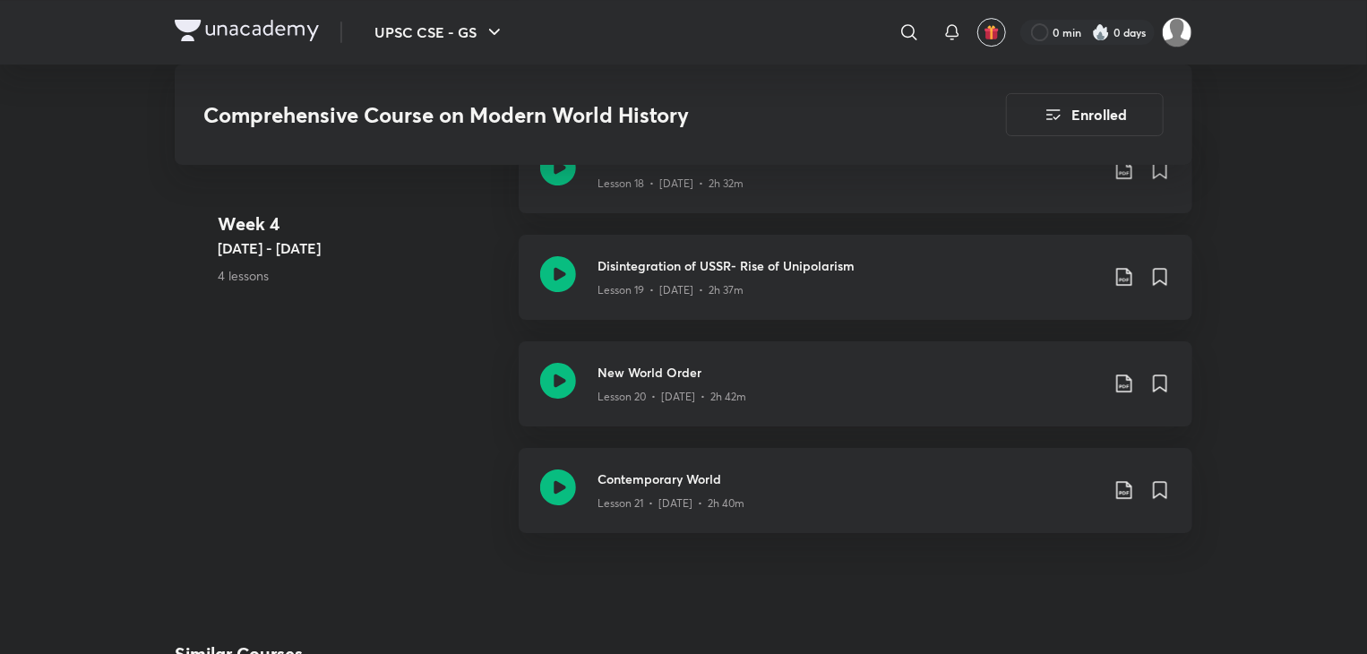
scroll to position [3011, 0]
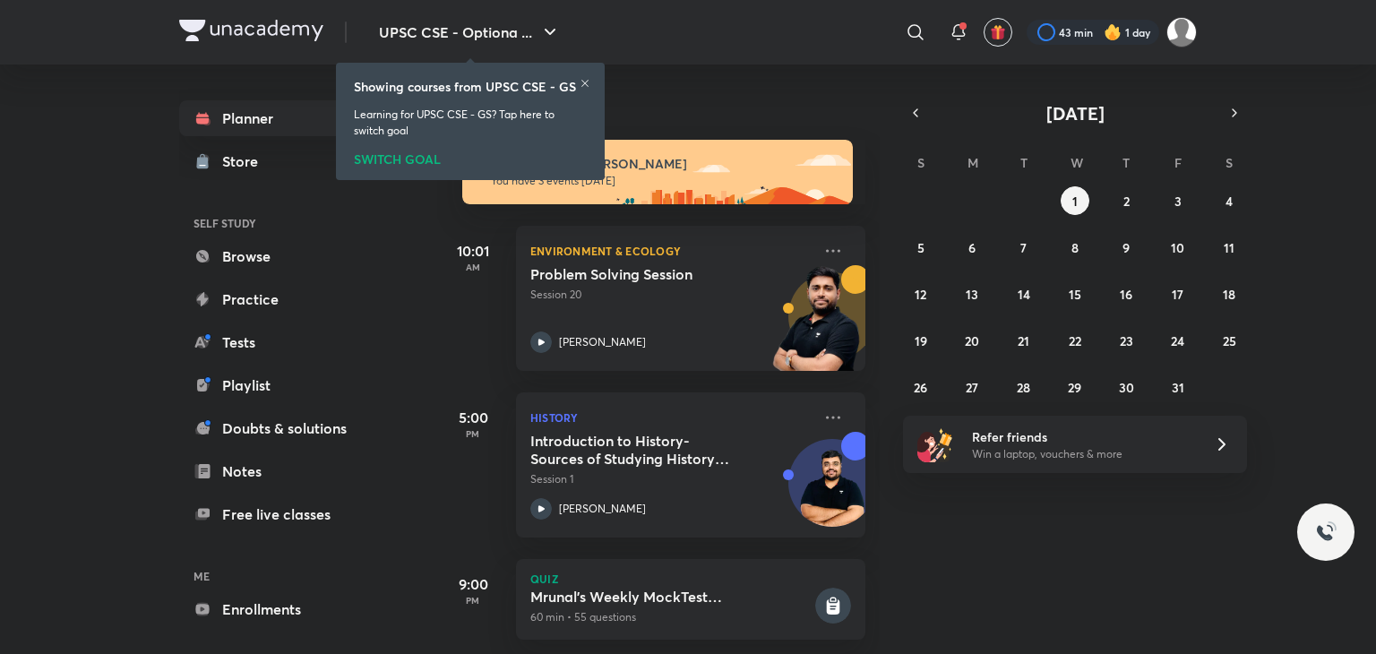
click at [584, 80] on icon at bounding box center [585, 83] width 11 height 11
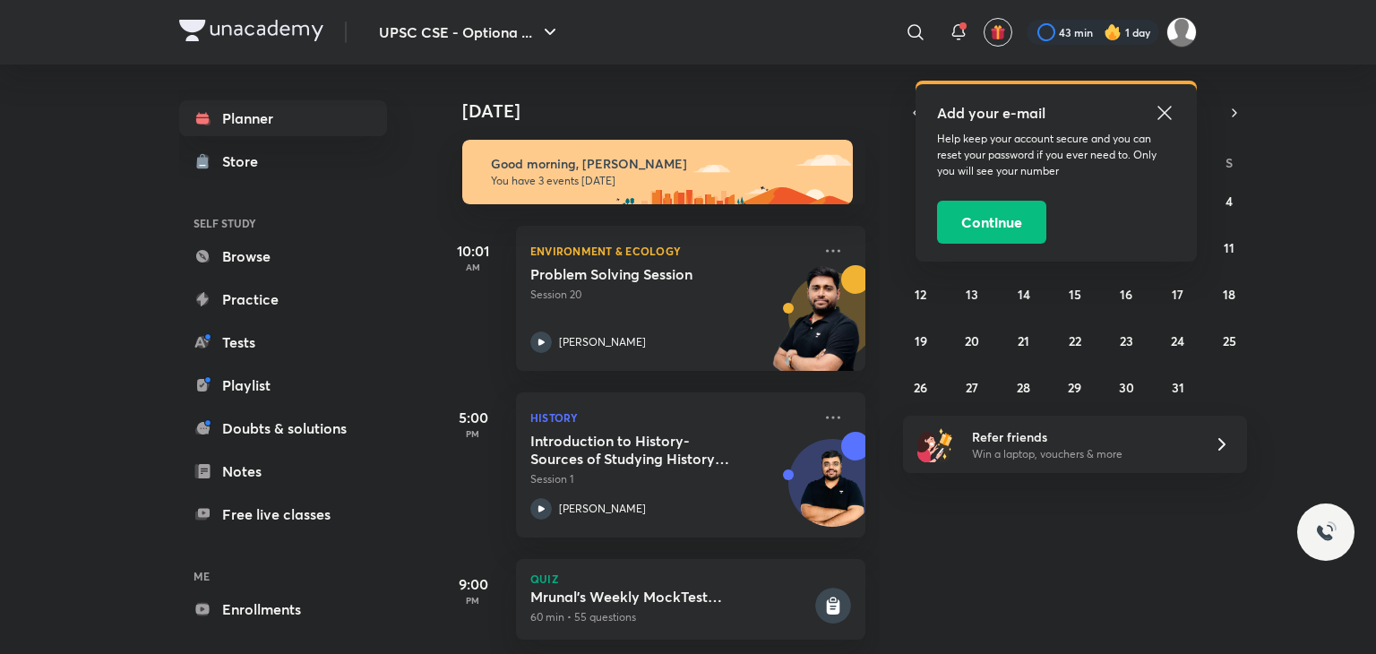
click at [1169, 112] on icon at bounding box center [1165, 113] width 22 height 22
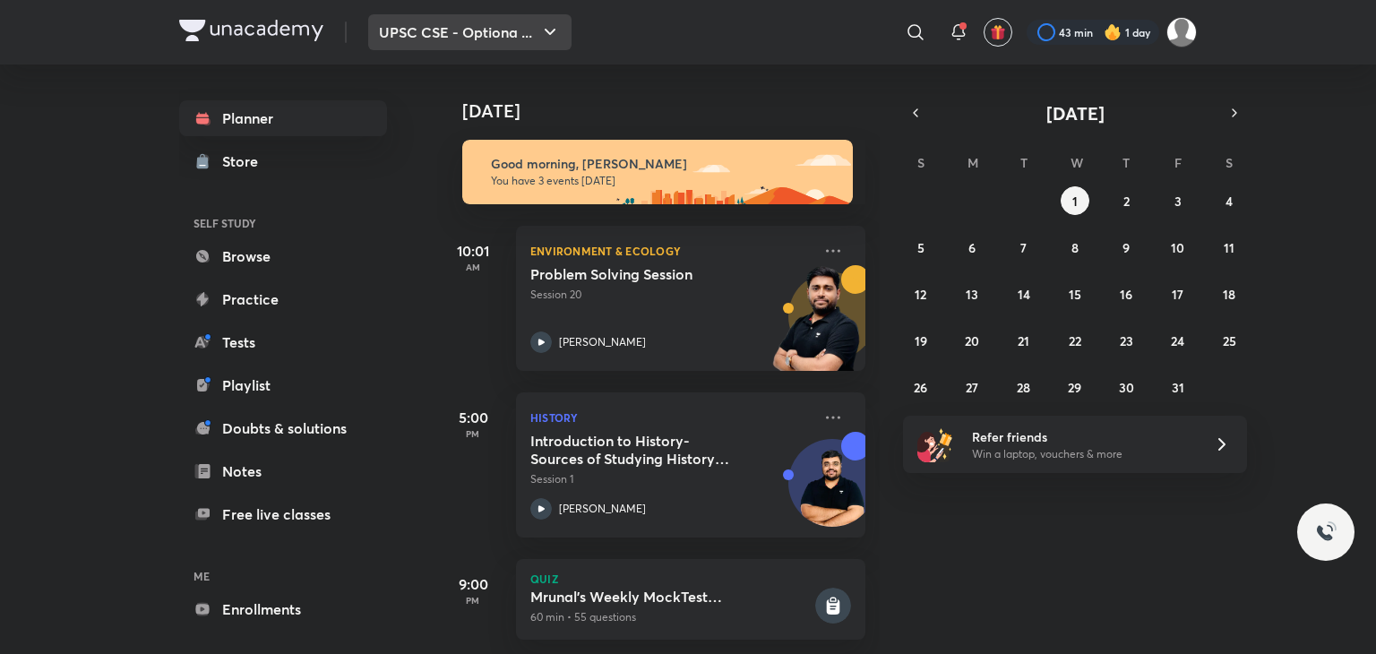
click at [509, 27] on button "UPSC CSE - Optiona ..." at bounding box center [469, 32] width 203 height 36
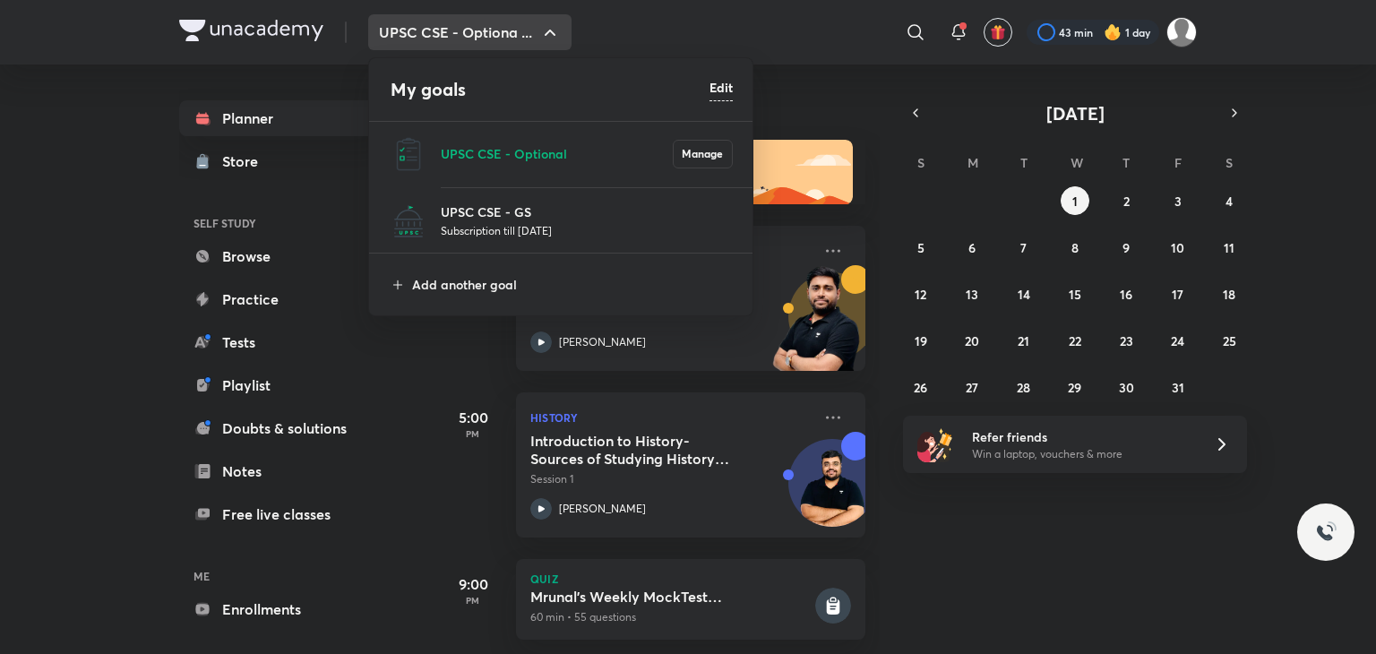
click at [538, 232] on p "Subscription till 4 Oct 2025" at bounding box center [587, 230] width 292 height 18
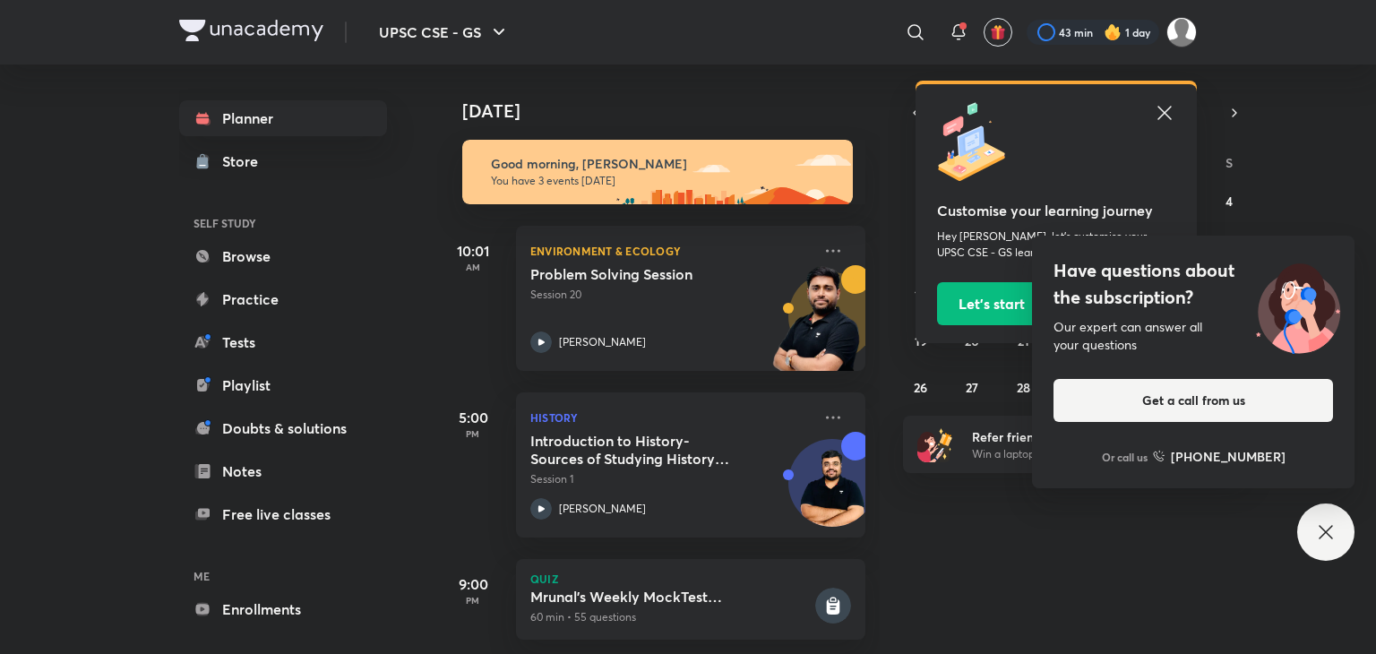
click at [1327, 528] on icon at bounding box center [1326, 532] width 22 height 22
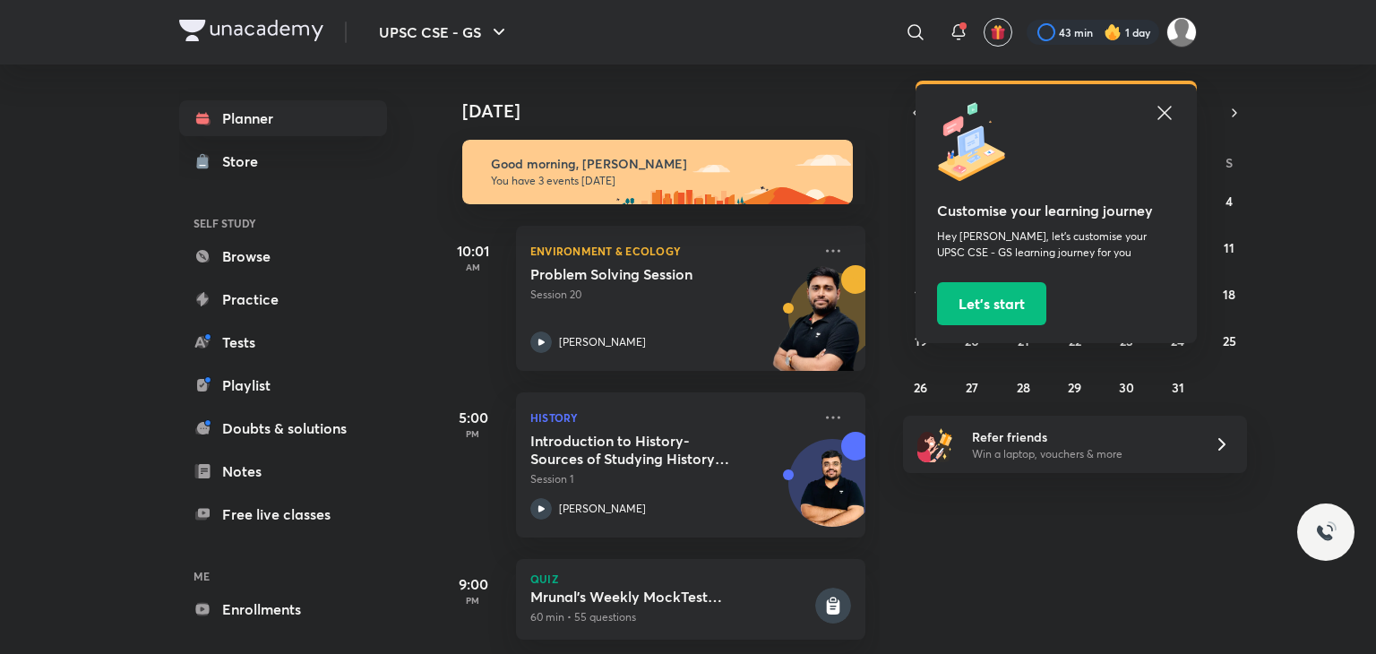
click at [1166, 109] on icon at bounding box center [1165, 113] width 22 height 22
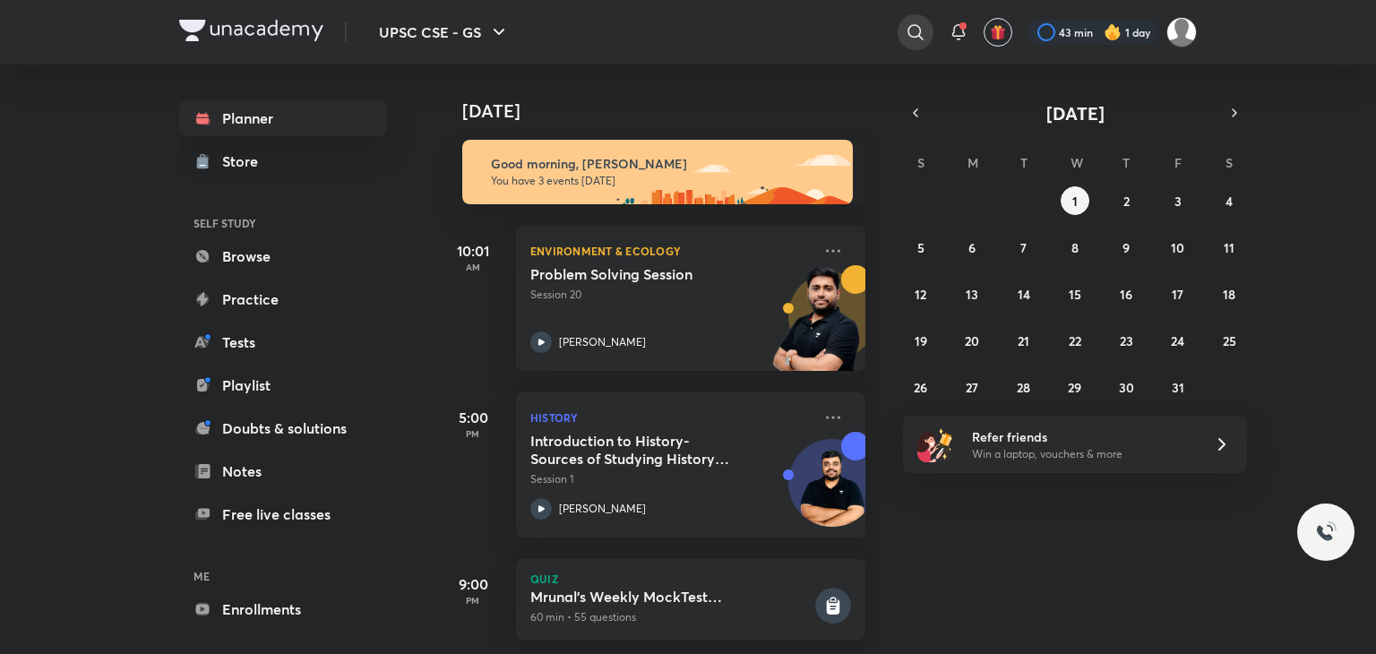
click at [914, 30] on icon at bounding box center [916, 33] width 22 height 22
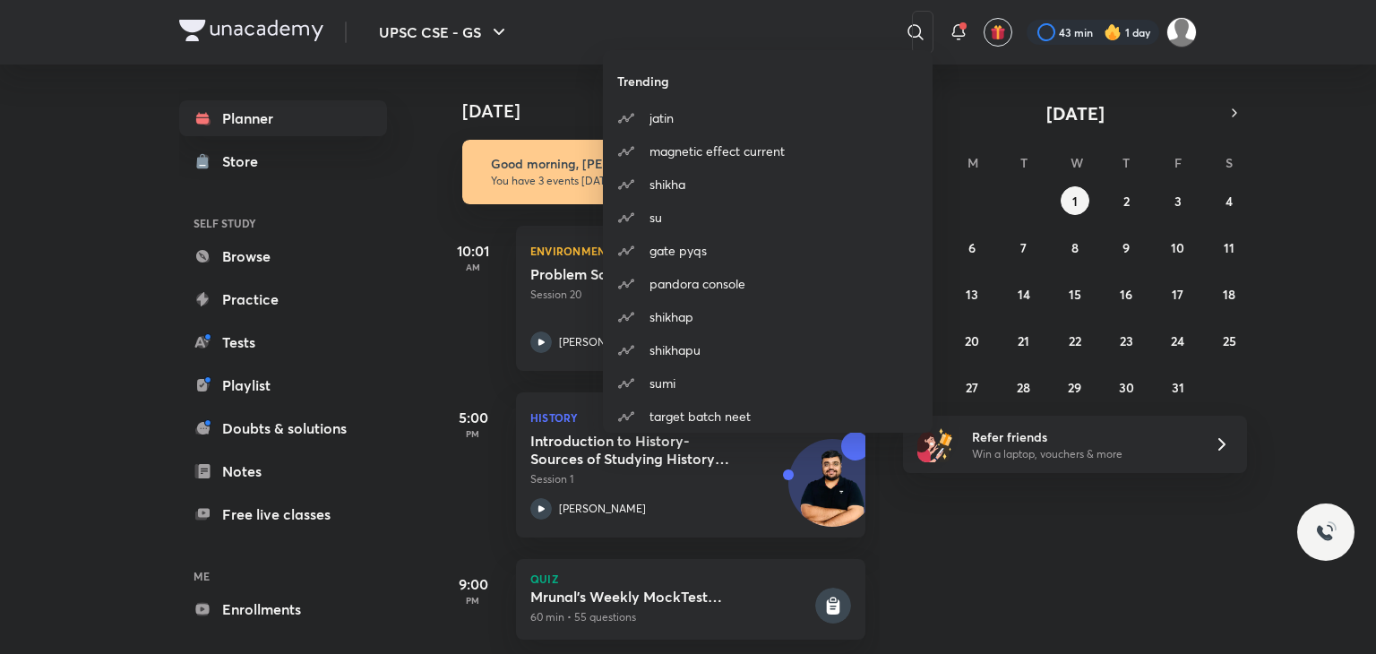
click at [1123, 609] on div "Trending jatin magnetic effect current shikha su gate pyqs pandora console shik…" at bounding box center [688, 327] width 1376 height 654
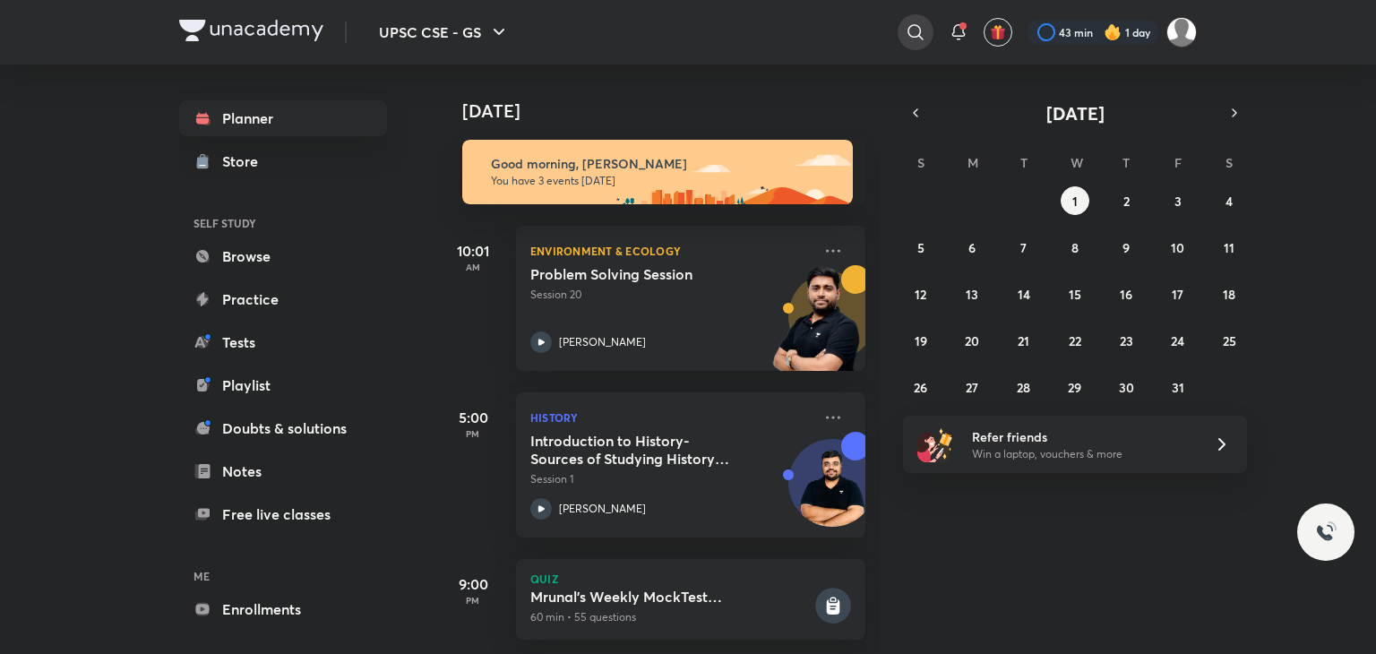
click at [919, 30] on icon at bounding box center [915, 31] width 15 height 15
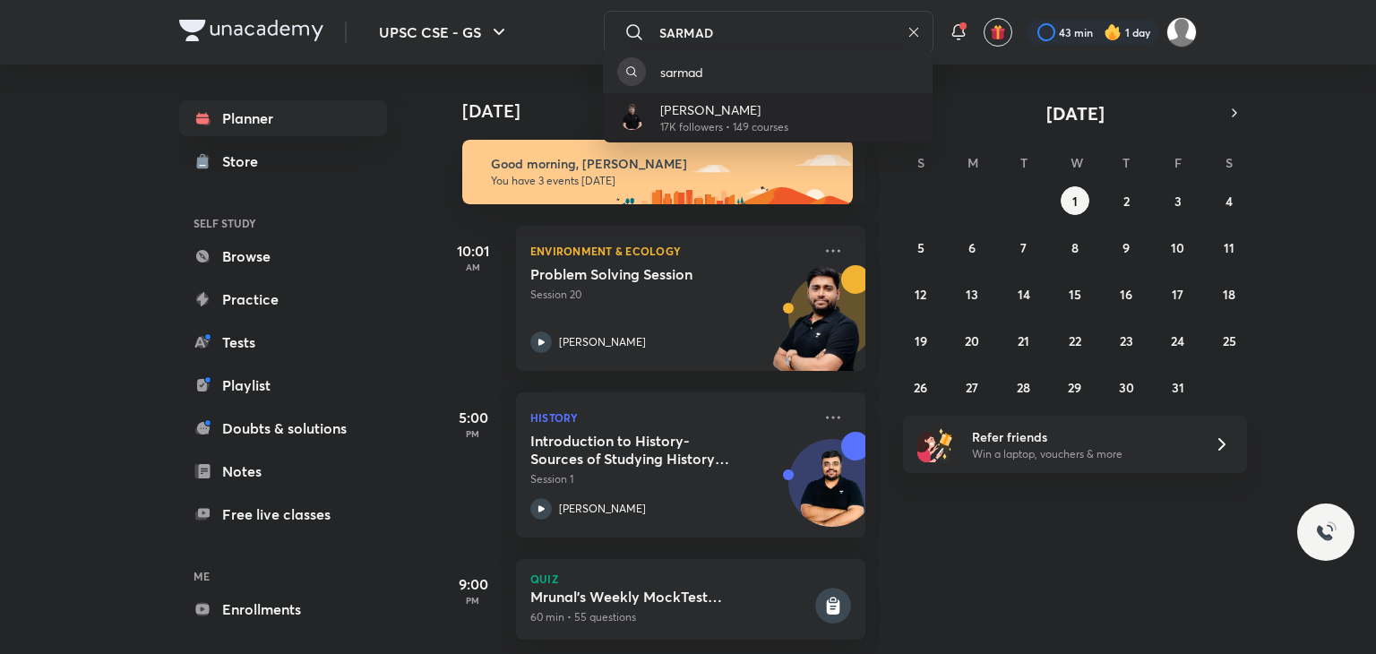
type input "SARMAD"
click at [775, 118] on p "Sarmad Mehraj" at bounding box center [724, 109] width 128 height 19
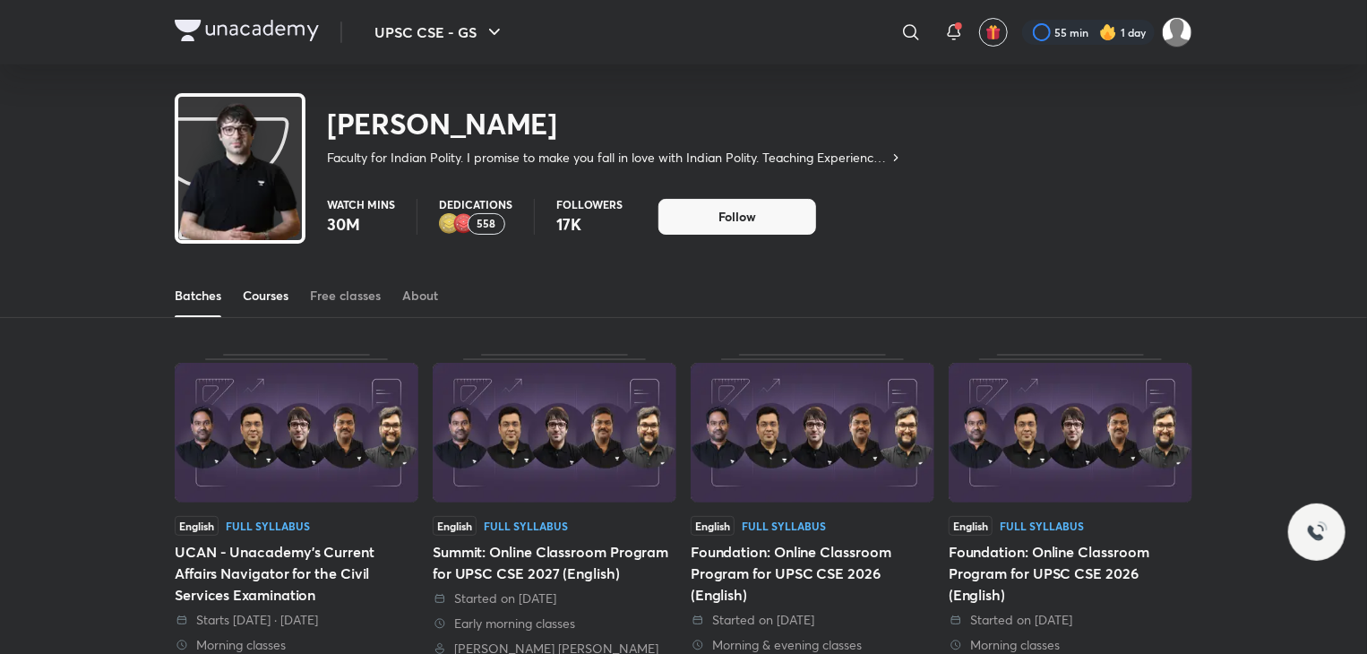
click at [282, 297] on div "Courses" at bounding box center [266, 296] width 46 height 18
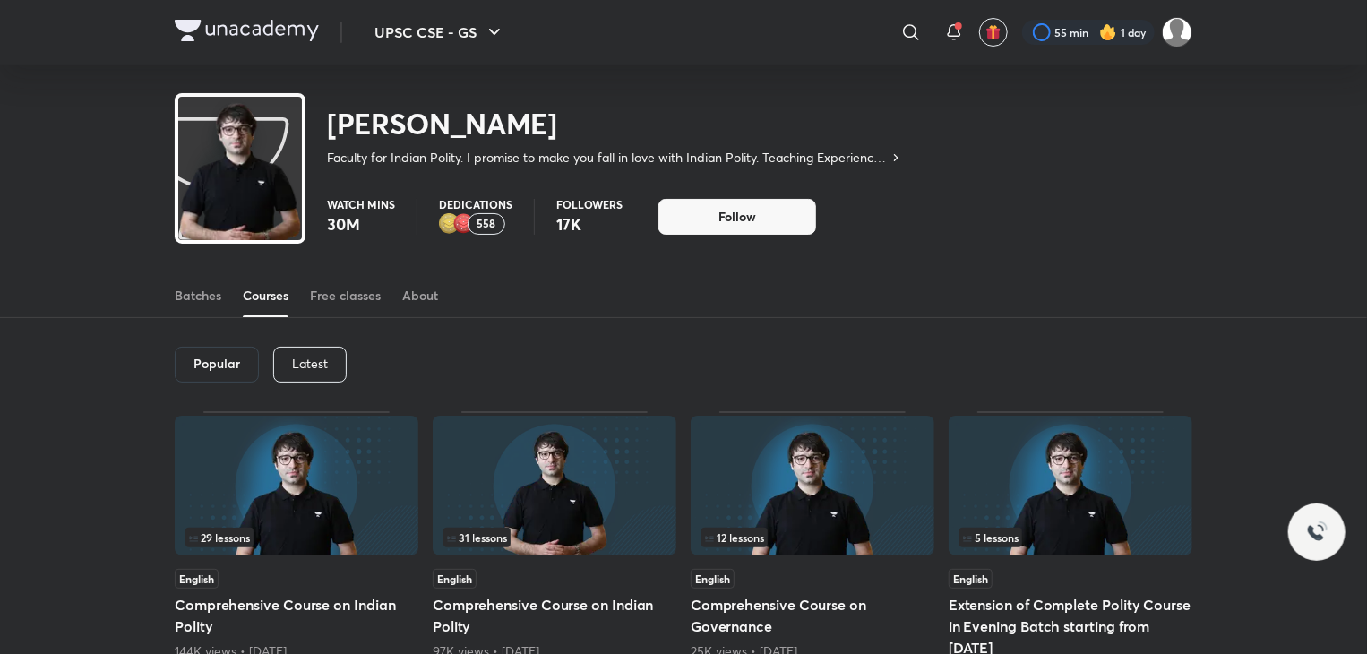
click at [314, 361] on p "Latest" at bounding box center [310, 364] width 36 height 14
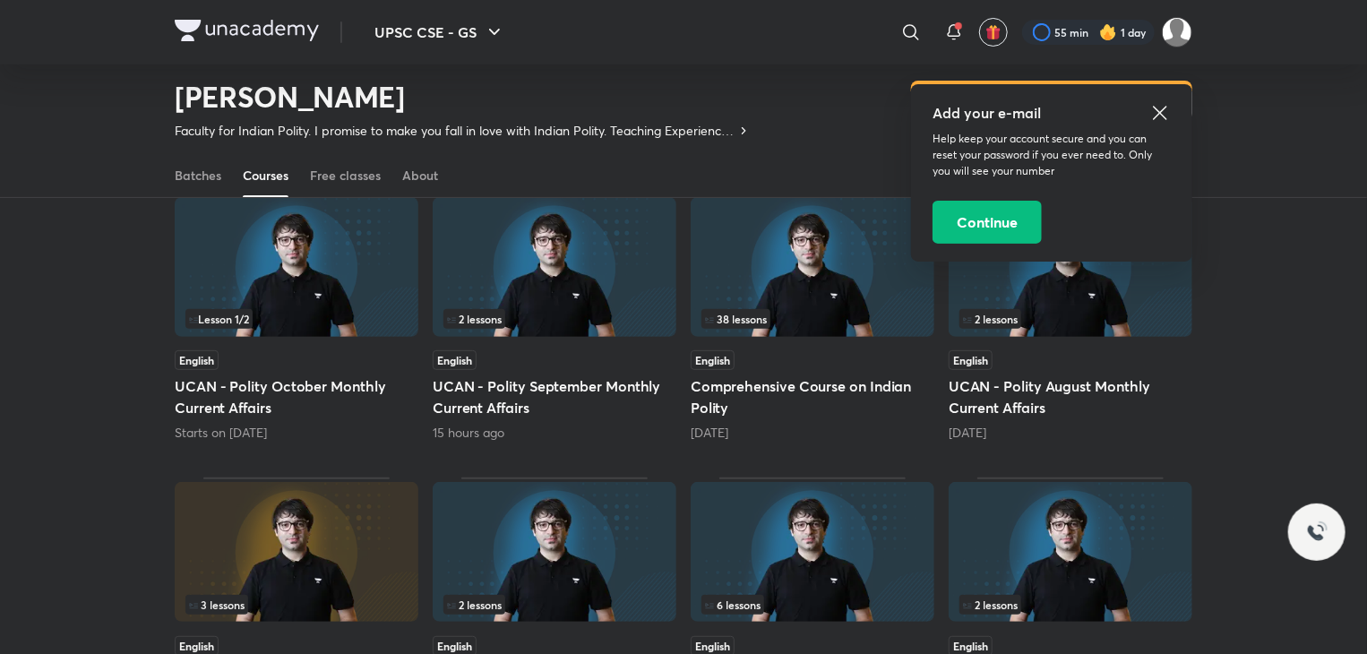
scroll to position [164, 0]
click at [810, 273] on img at bounding box center [813, 268] width 244 height 140
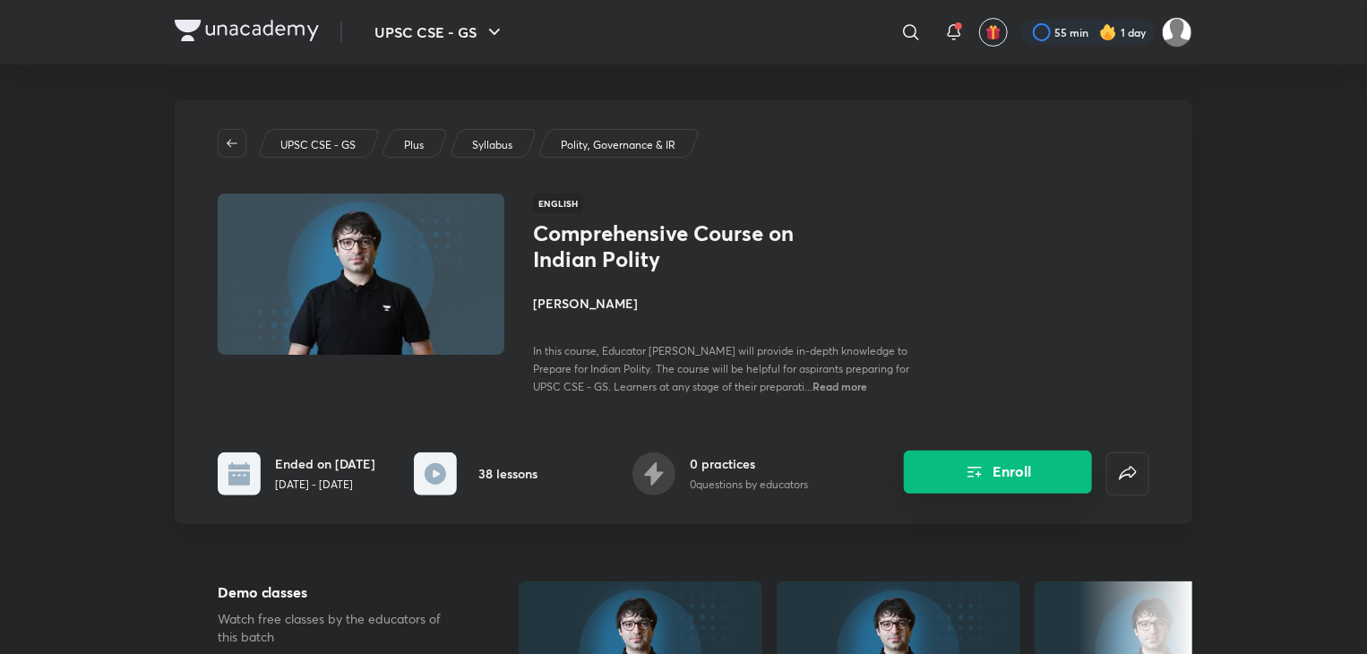
click at [987, 494] on button "Enroll" at bounding box center [998, 472] width 188 height 43
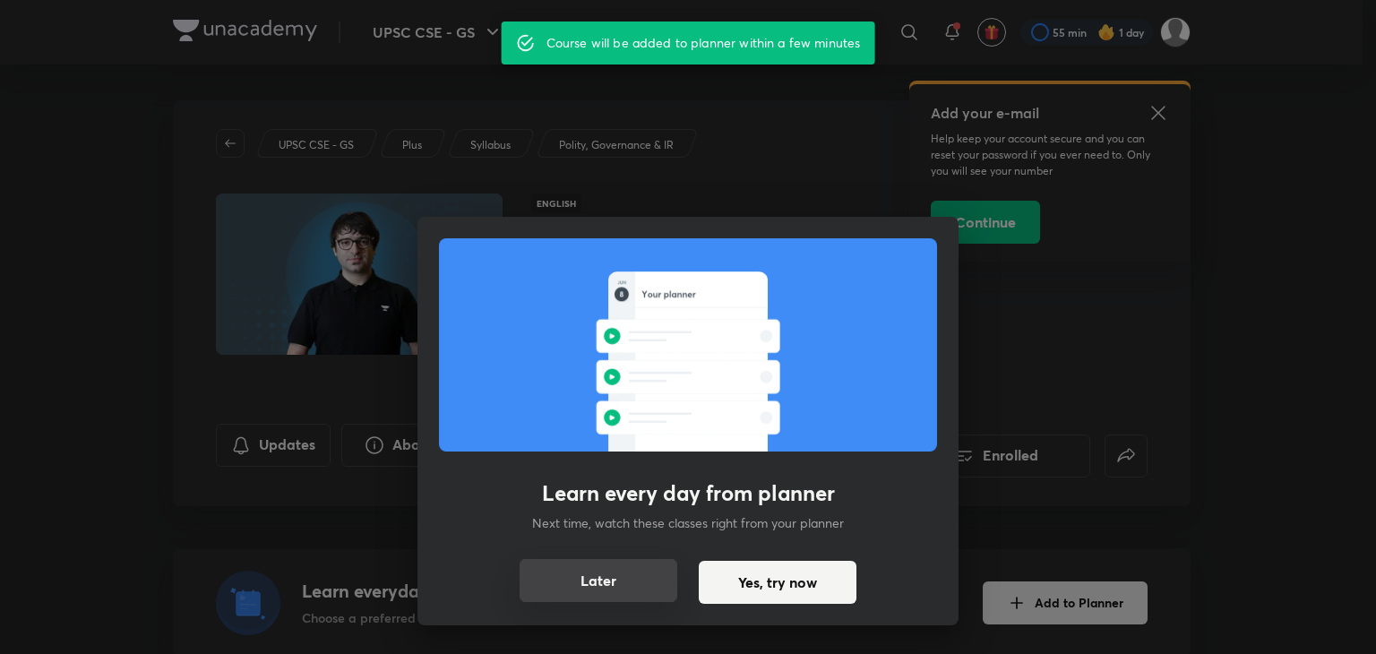
click at [570, 585] on button "Later" at bounding box center [599, 580] width 158 height 43
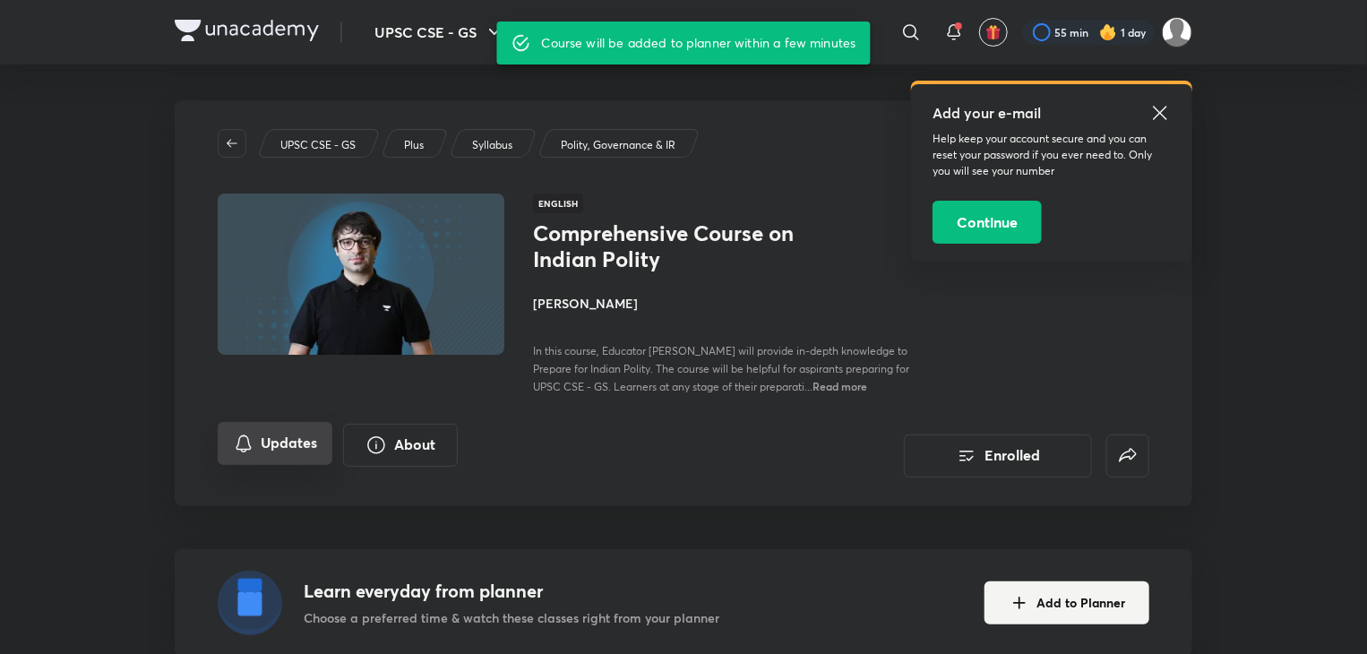
click at [291, 440] on button "Updates" at bounding box center [275, 443] width 115 height 43
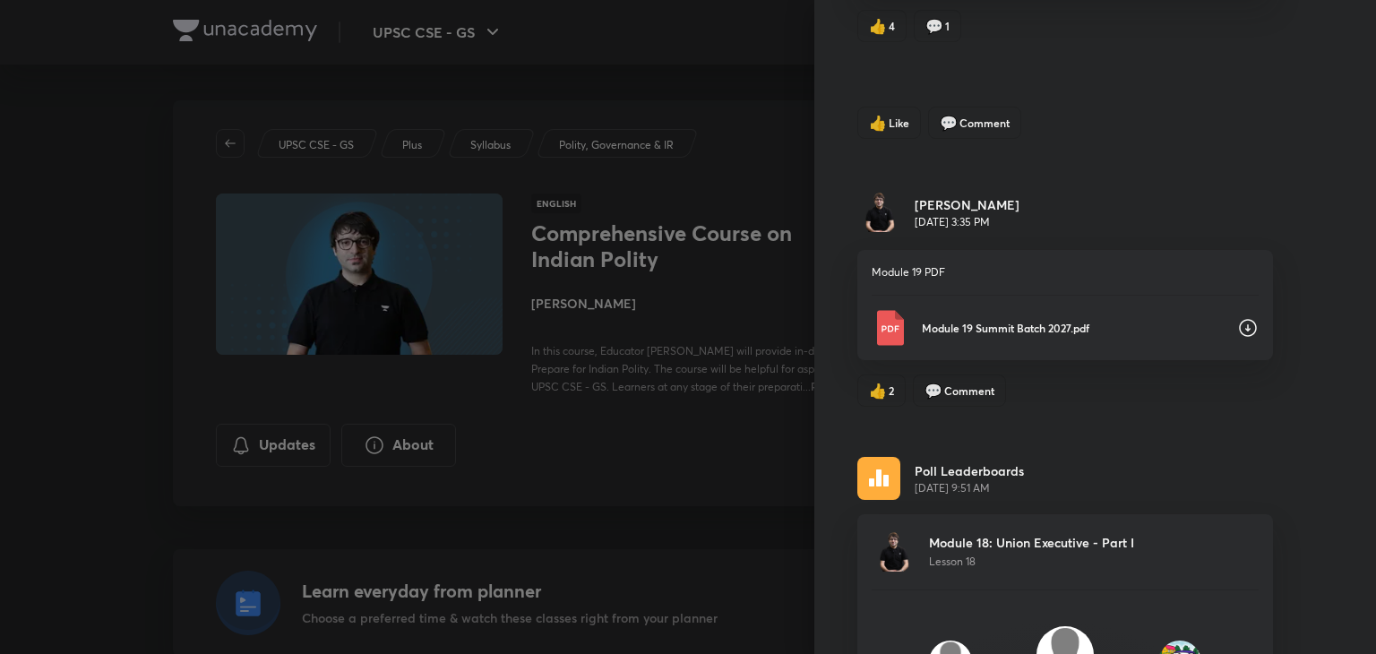
scroll to position [5797, 0]
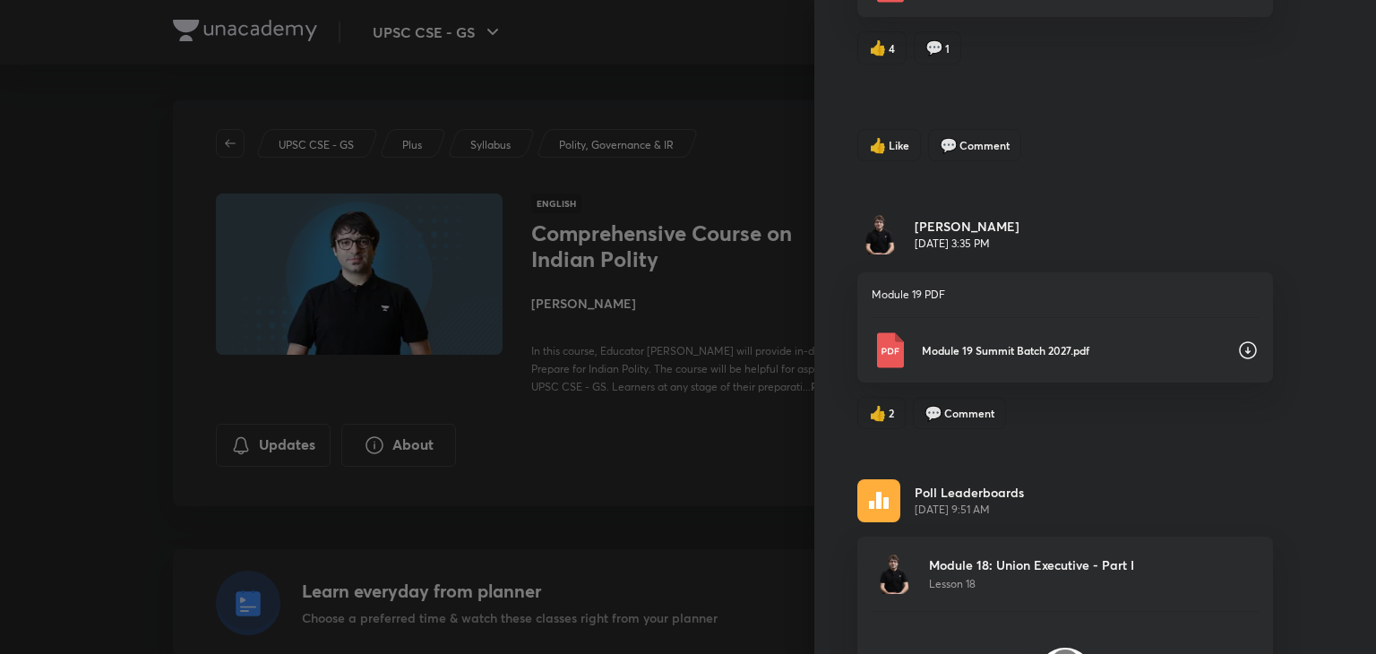
click at [1237, 340] on icon at bounding box center [1248, 351] width 22 height 22
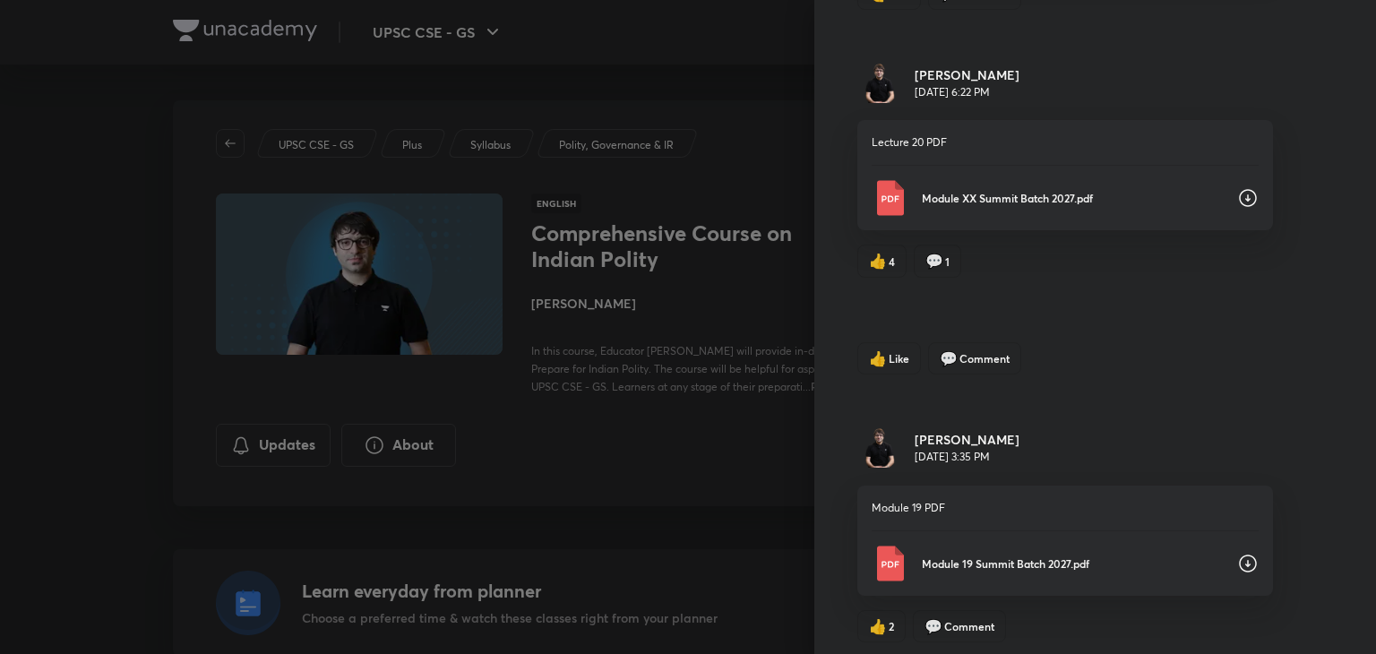
scroll to position [5487, 0]
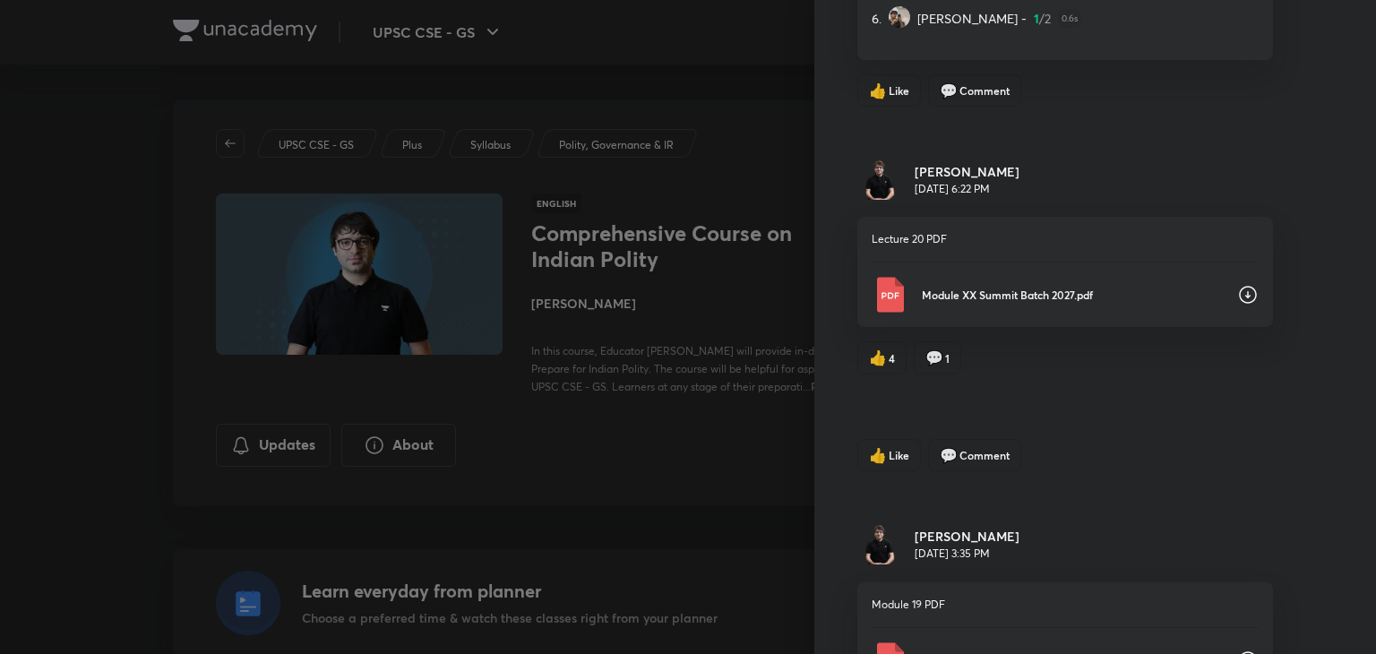
click at [1237, 284] on icon at bounding box center [1248, 295] width 22 height 22
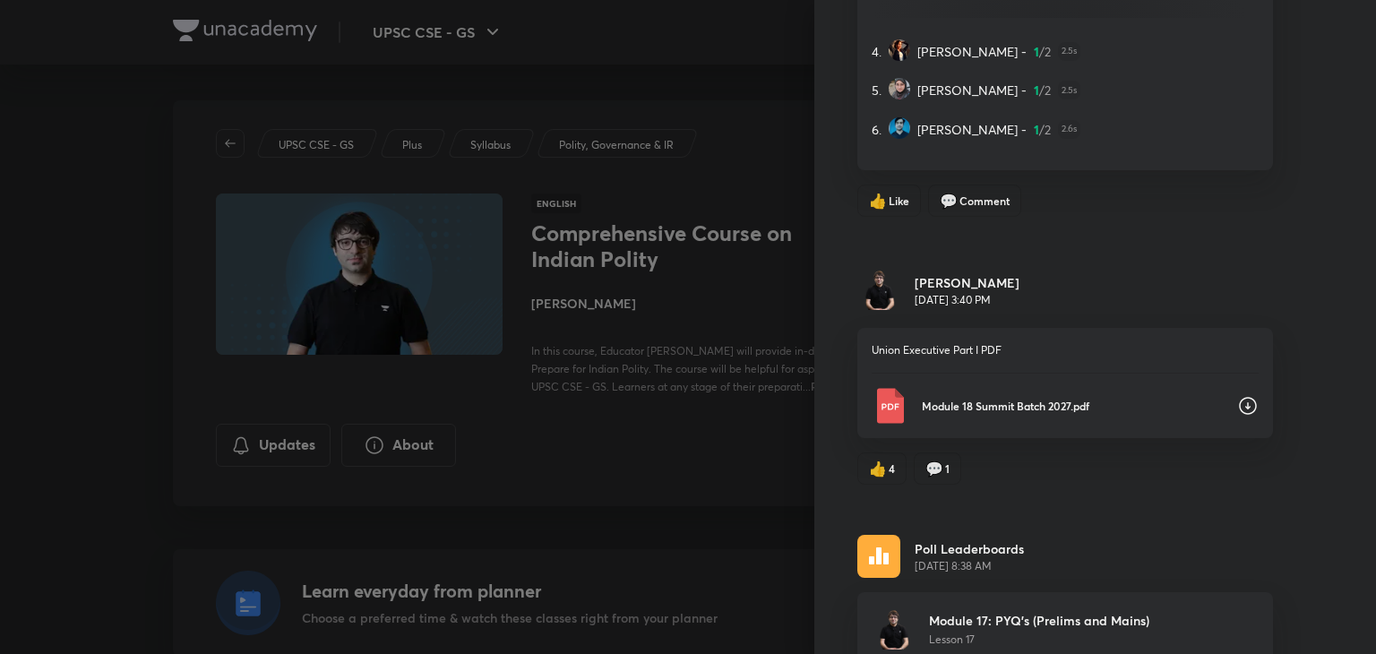
scroll to position [6562, 0]
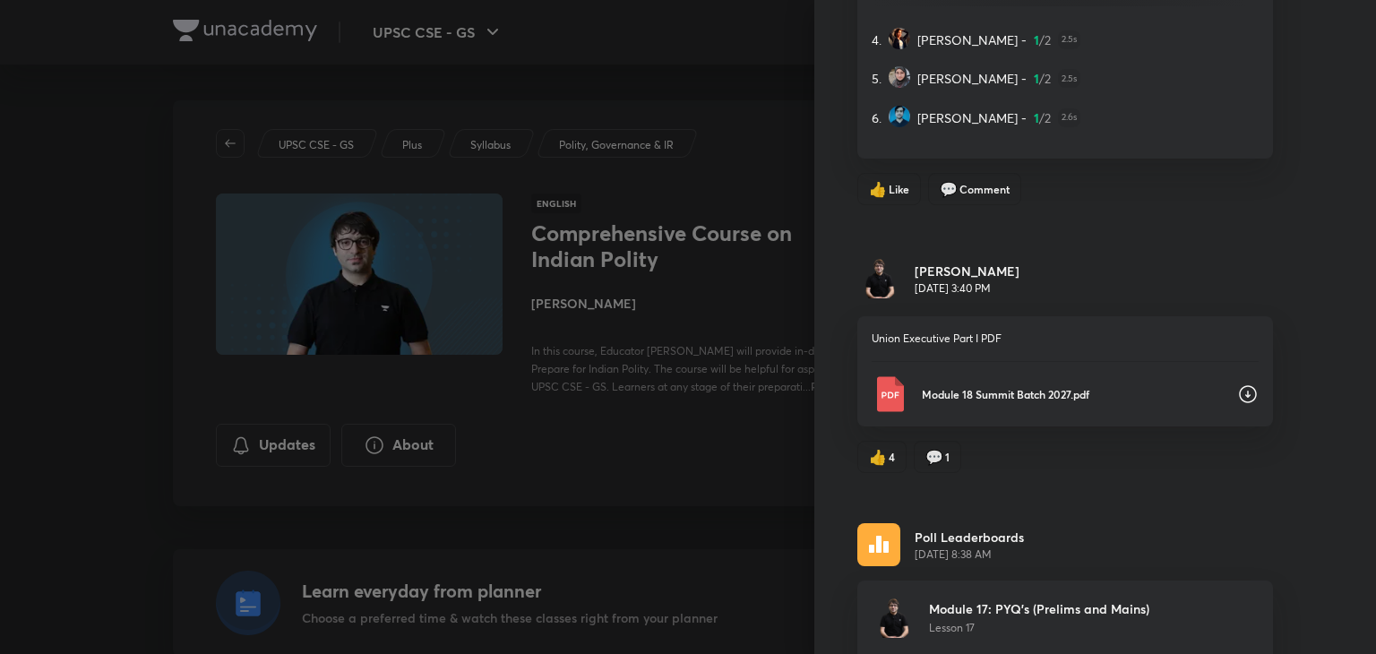
click at [1240, 383] on icon at bounding box center [1248, 394] width 22 height 22
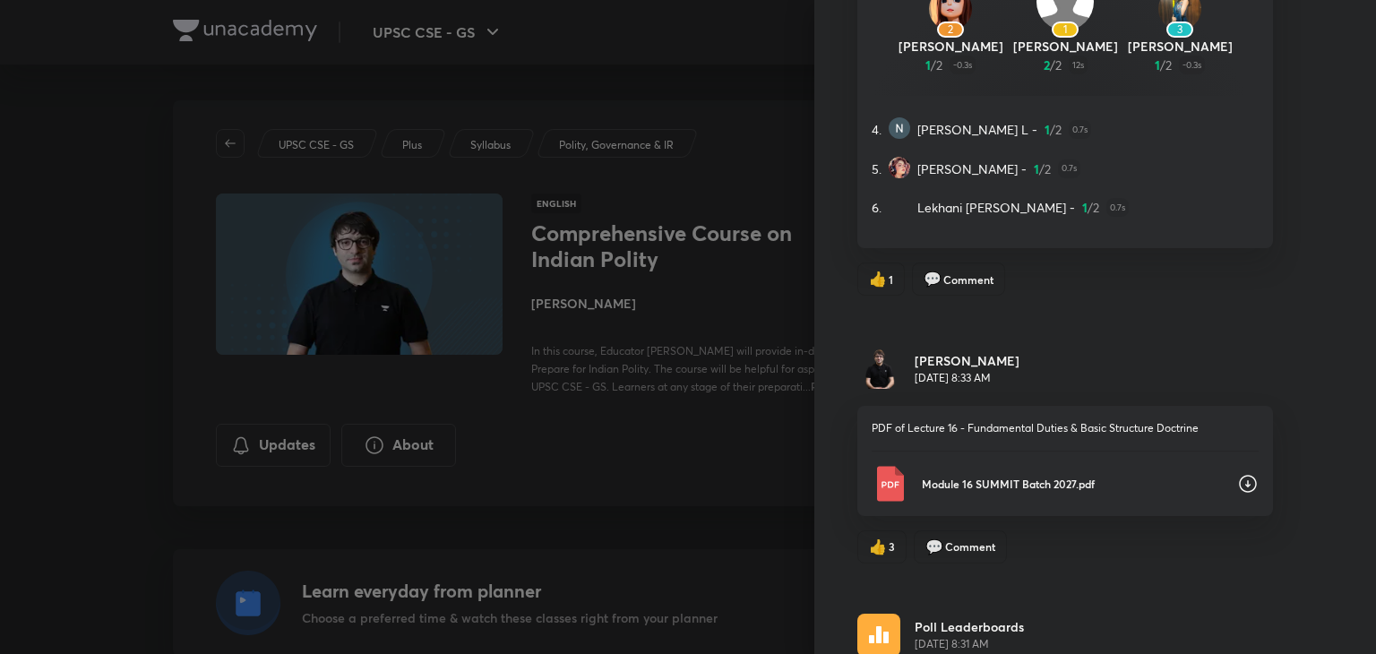
scroll to position [7824, 0]
click at [1237, 472] on icon at bounding box center [1248, 483] width 22 height 22
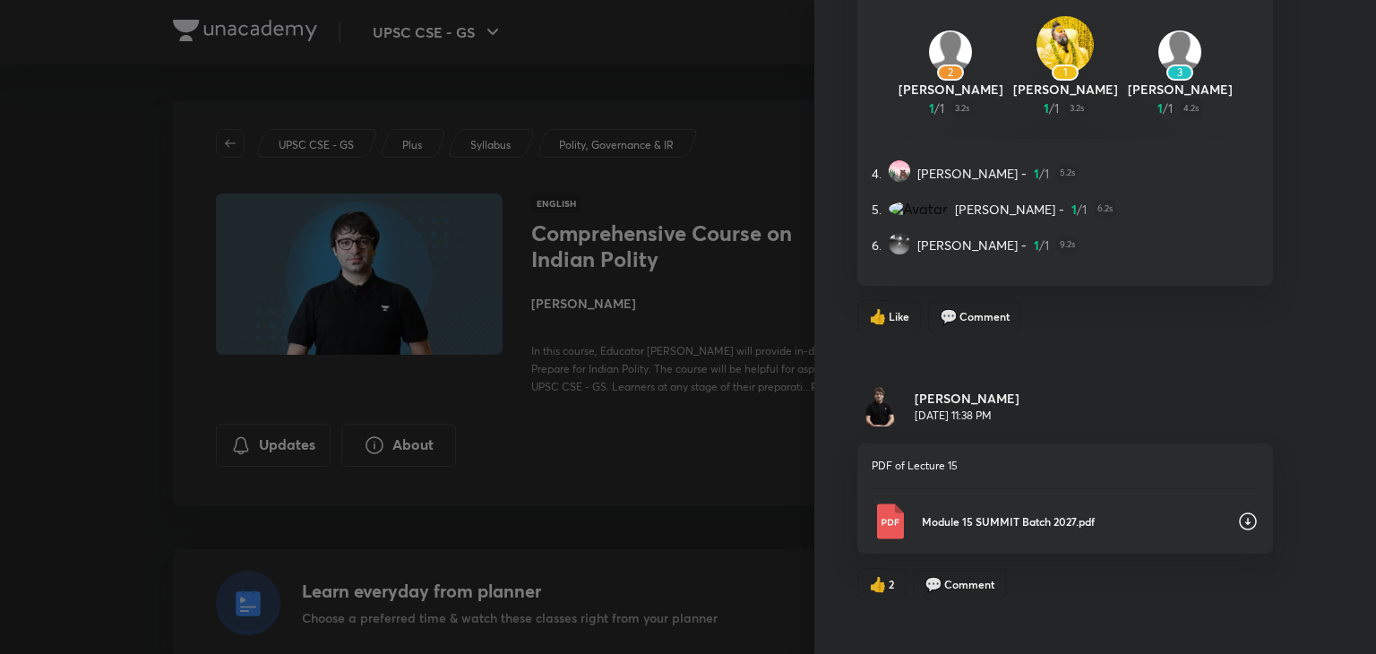
scroll to position [8590, 0]
click at [1239, 512] on icon at bounding box center [1248, 521] width 18 height 18
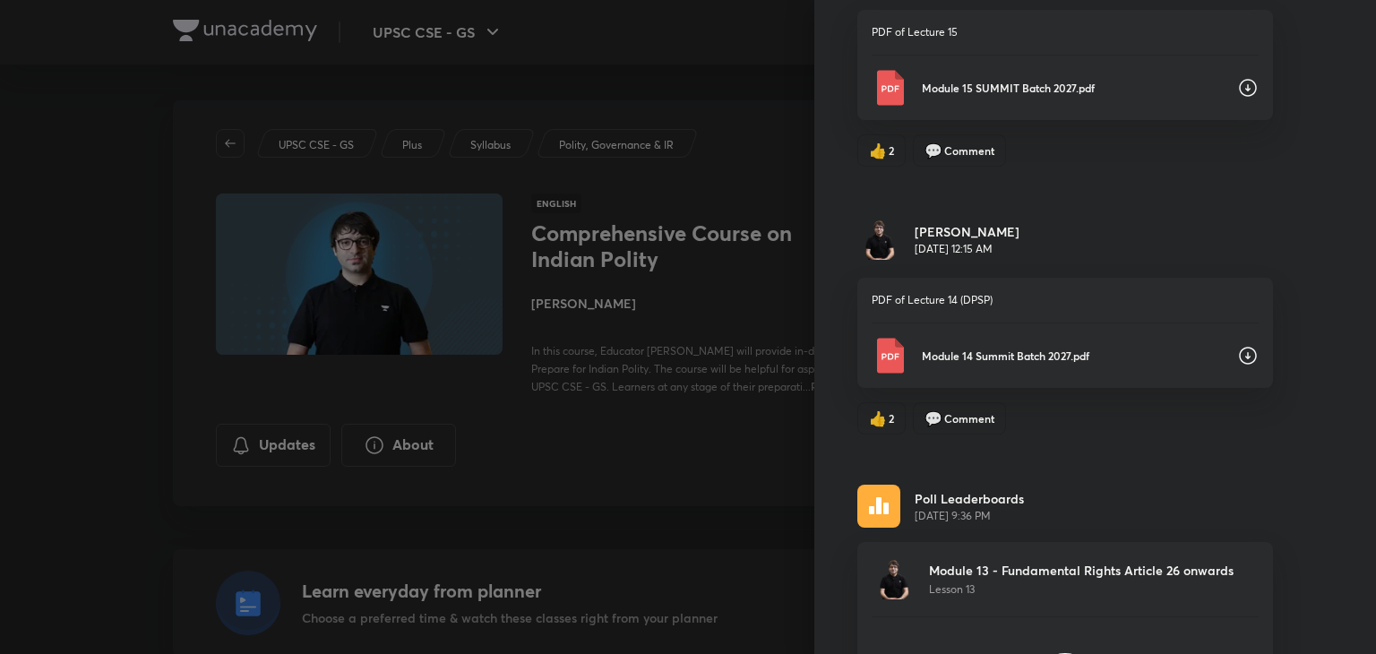
scroll to position [9024, 0]
click at [1239, 346] on icon at bounding box center [1248, 355] width 18 height 18
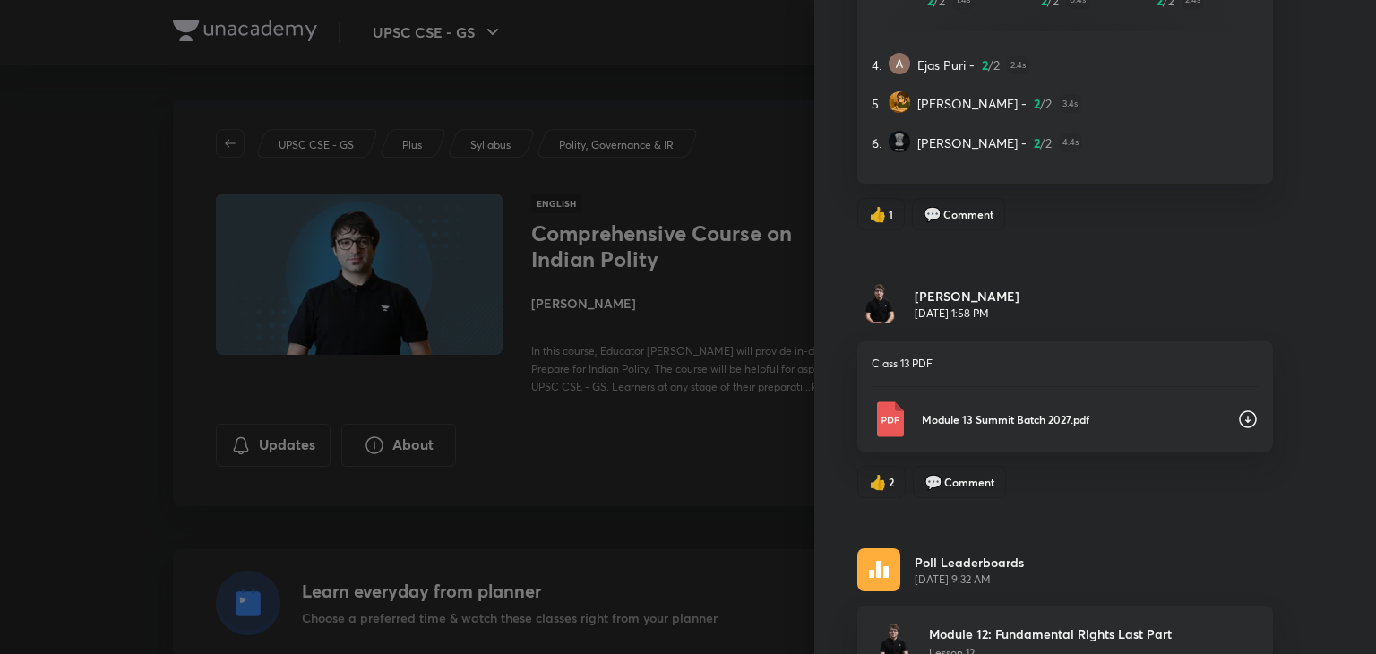
scroll to position [9769, 0]
click at [1237, 408] on icon at bounding box center [1248, 419] width 22 height 22
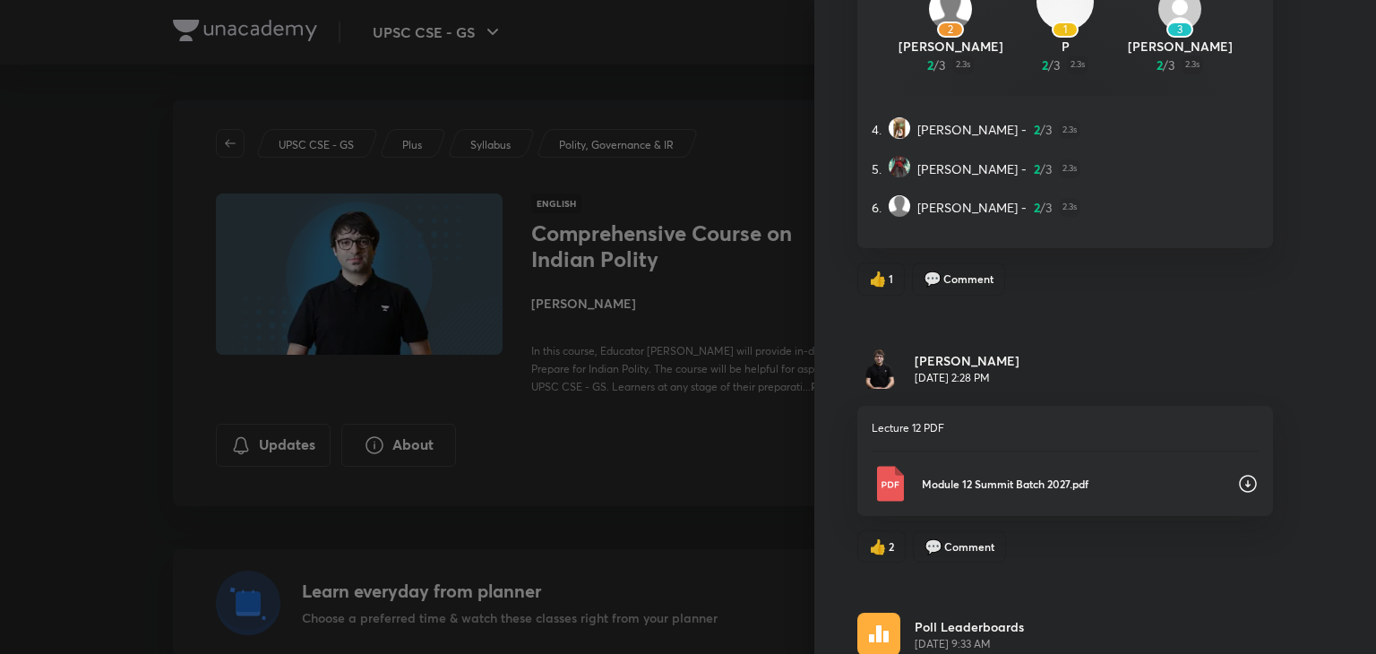
scroll to position [10514, 0]
click at [1239, 474] on icon at bounding box center [1248, 483] width 18 height 18
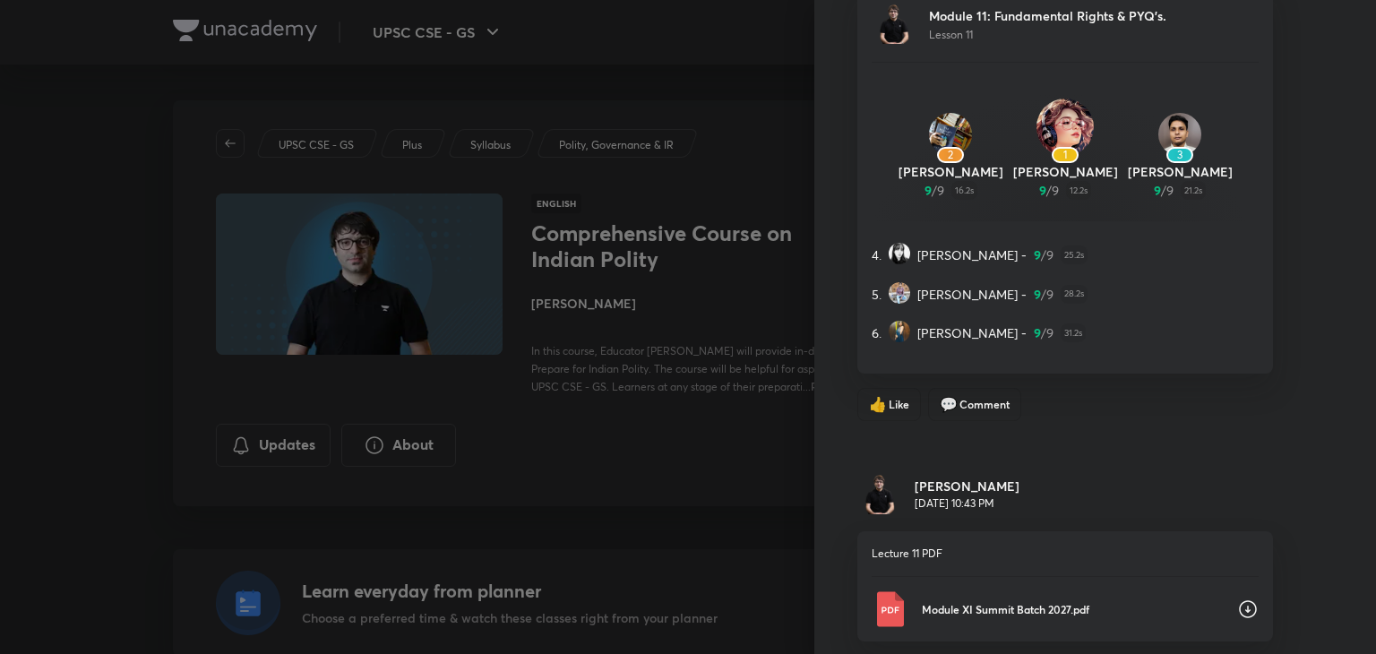
scroll to position [11289, 0]
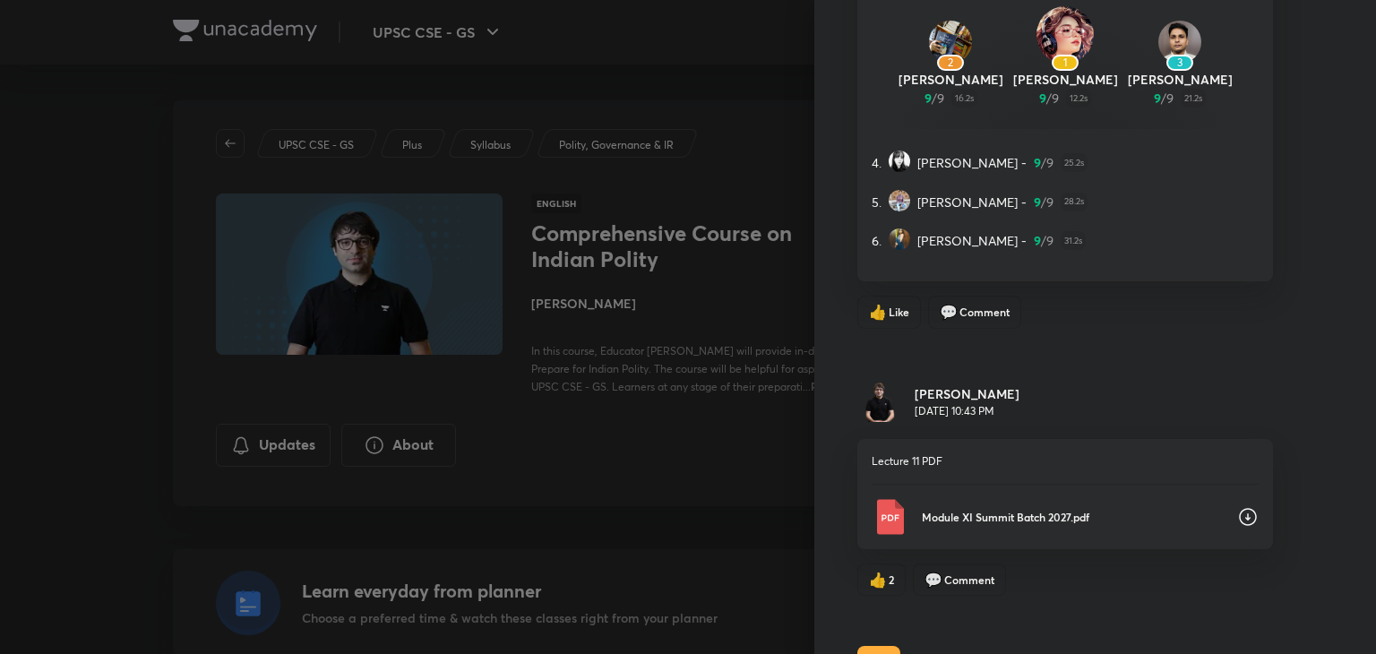
click at [1237, 506] on icon at bounding box center [1248, 517] width 22 height 22
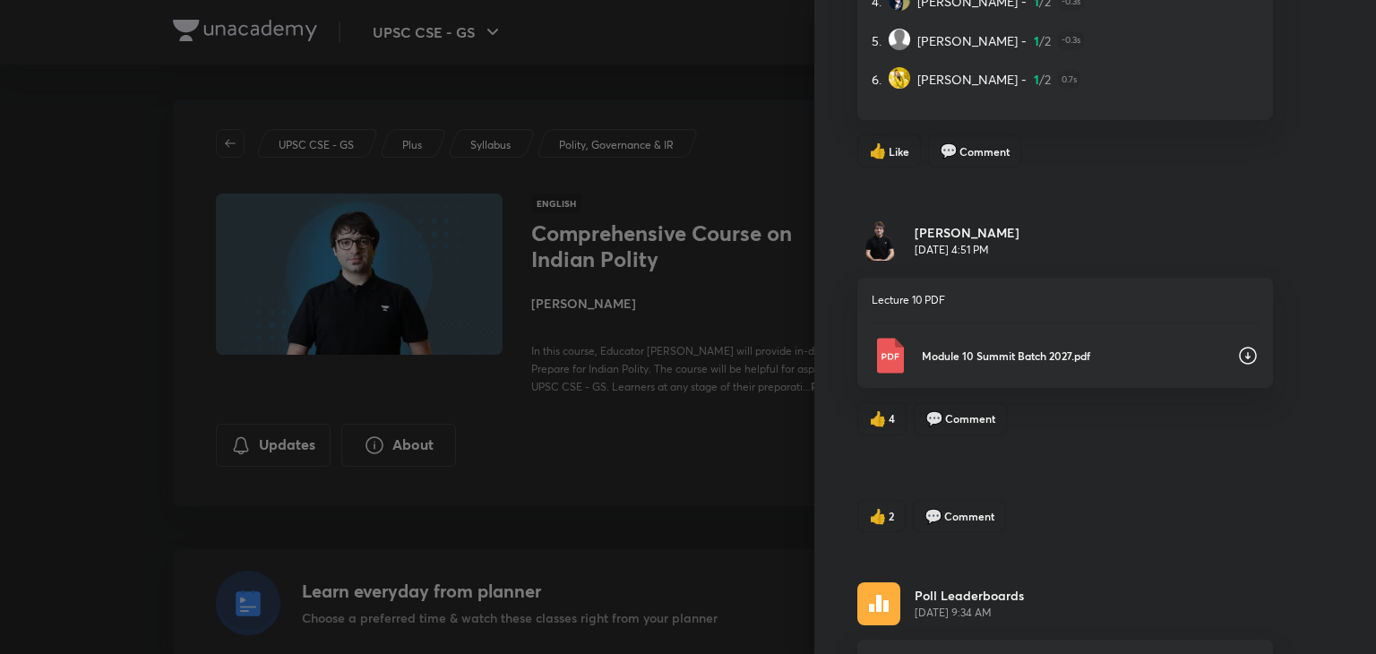
scroll to position [12261, 0]
click at [1237, 343] on icon at bounding box center [1248, 354] width 22 height 22
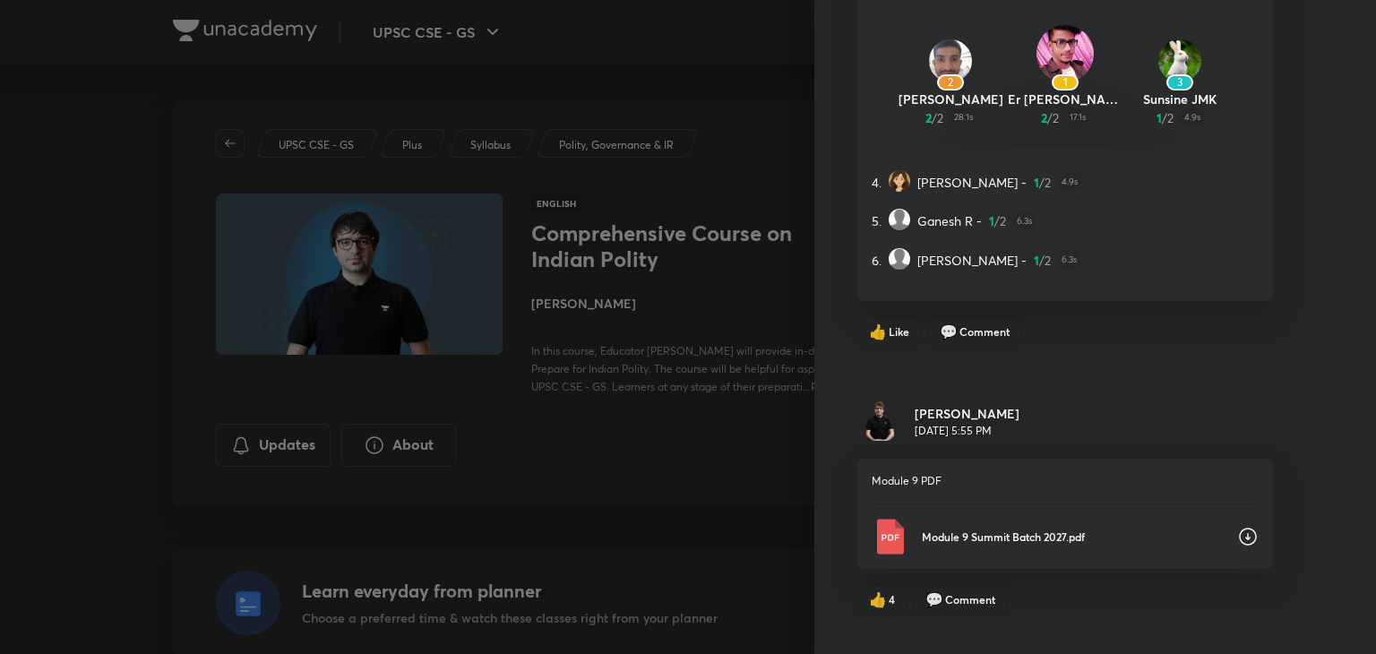
scroll to position [13044, 0]
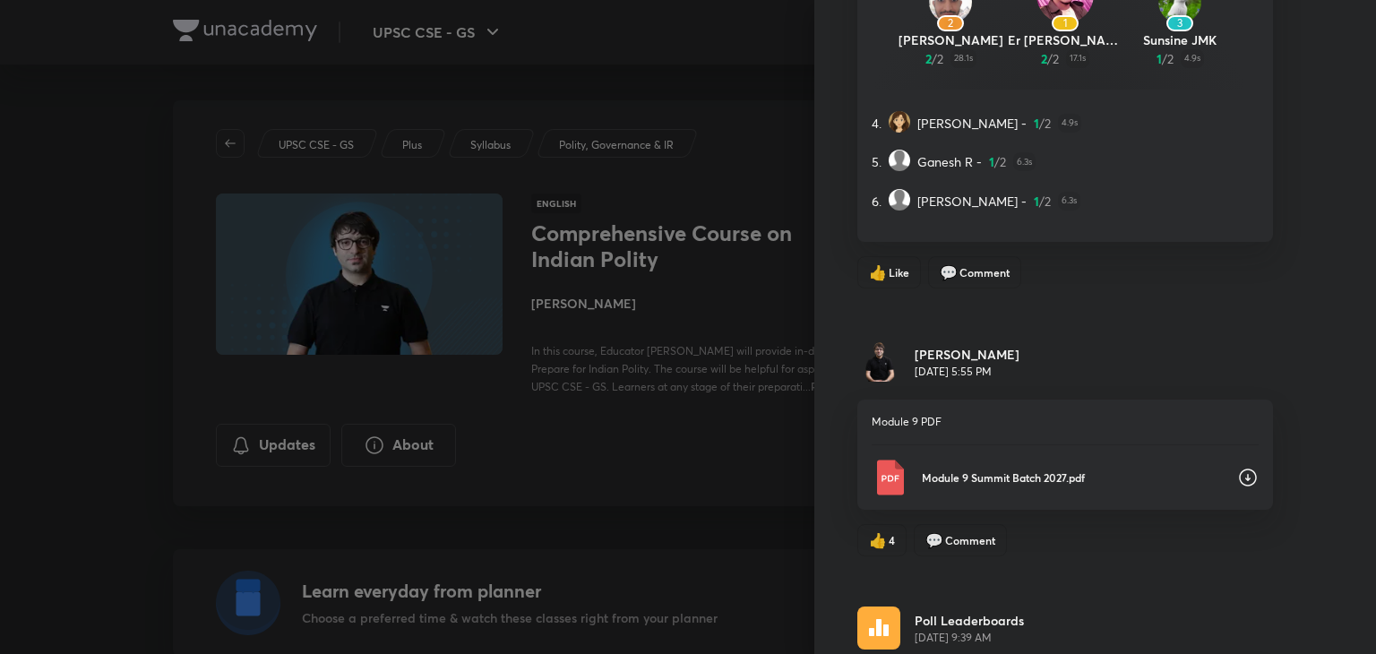
click at [1237, 467] on icon at bounding box center [1248, 478] width 22 height 22
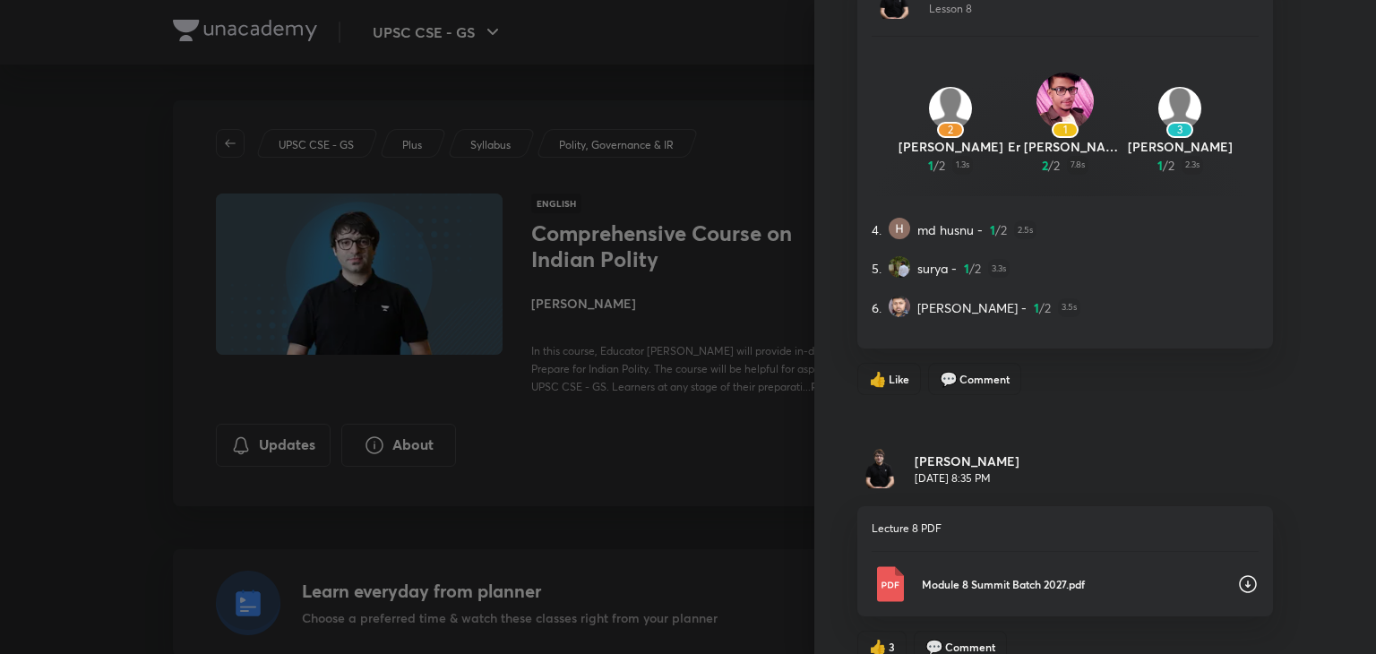
scroll to position [13822, 0]
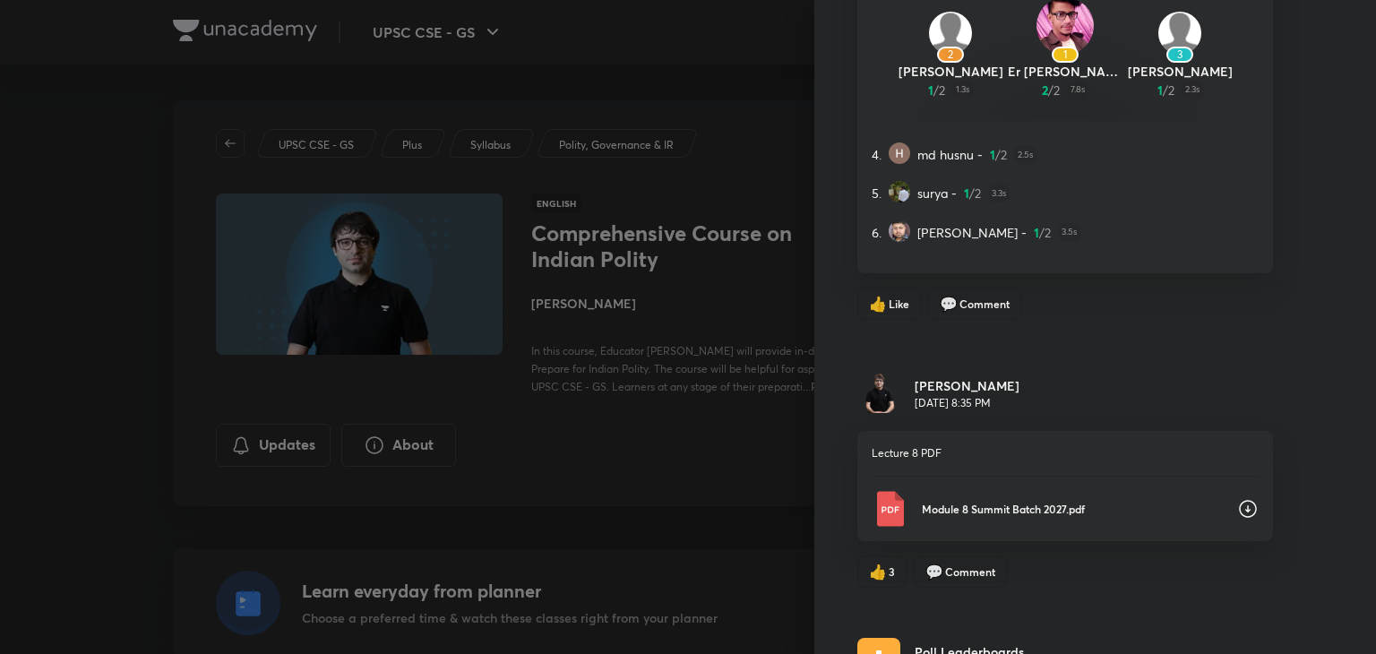
click at [1237, 498] on icon at bounding box center [1248, 509] width 22 height 22
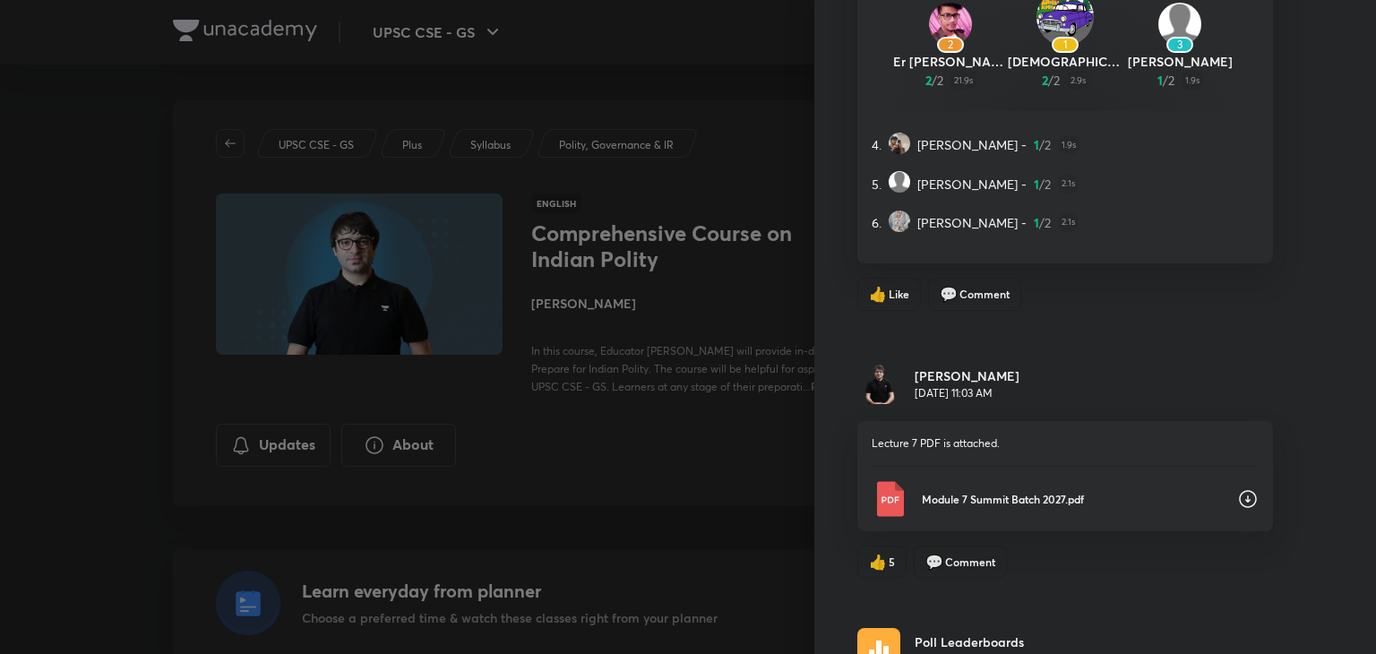
scroll to position [14641, 0]
click at [1237, 488] on icon at bounding box center [1248, 499] width 22 height 22
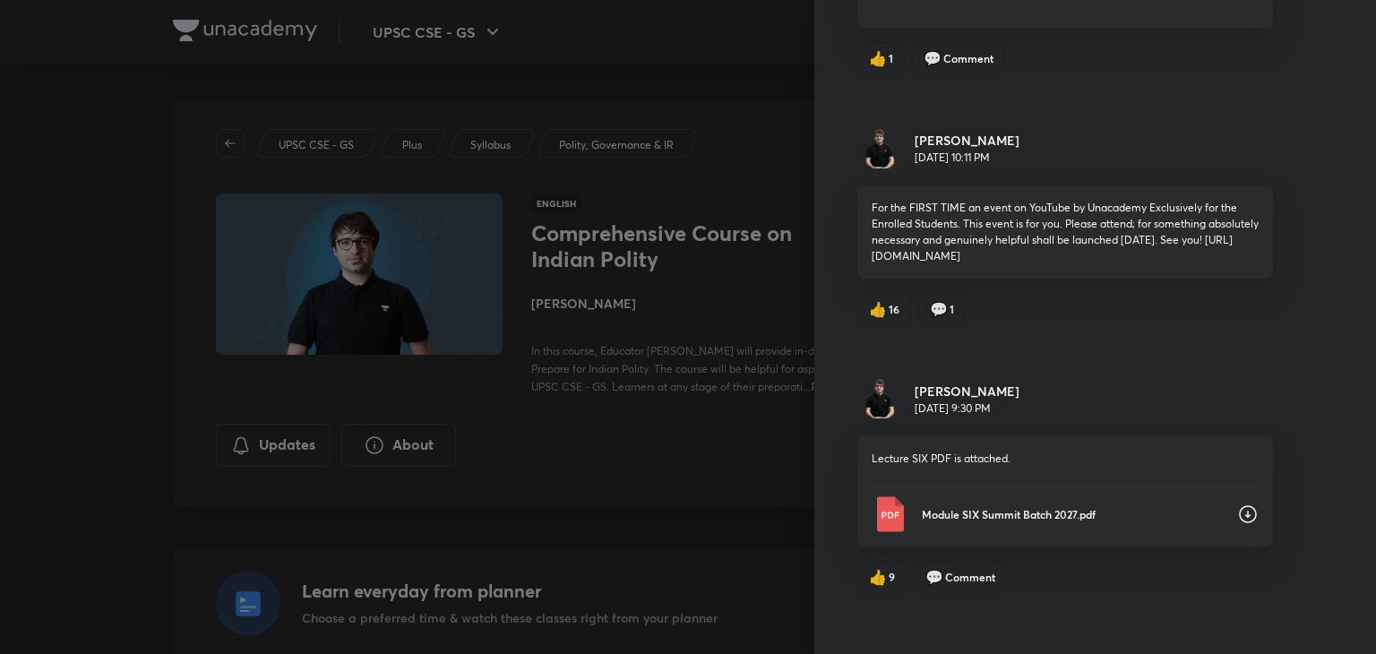
scroll to position [15687, 0]
click at [1237, 502] on icon at bounding box center [1248, 513] width 22 height 22
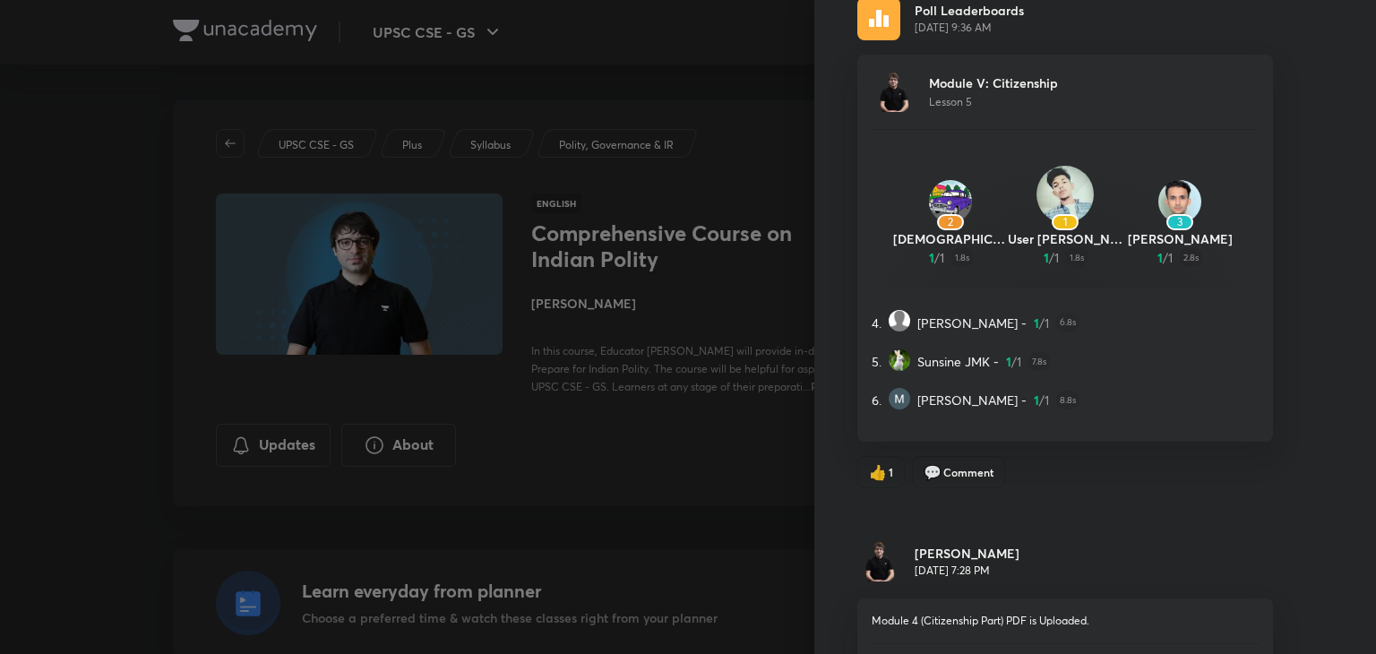
scroll to position [16601, 0]
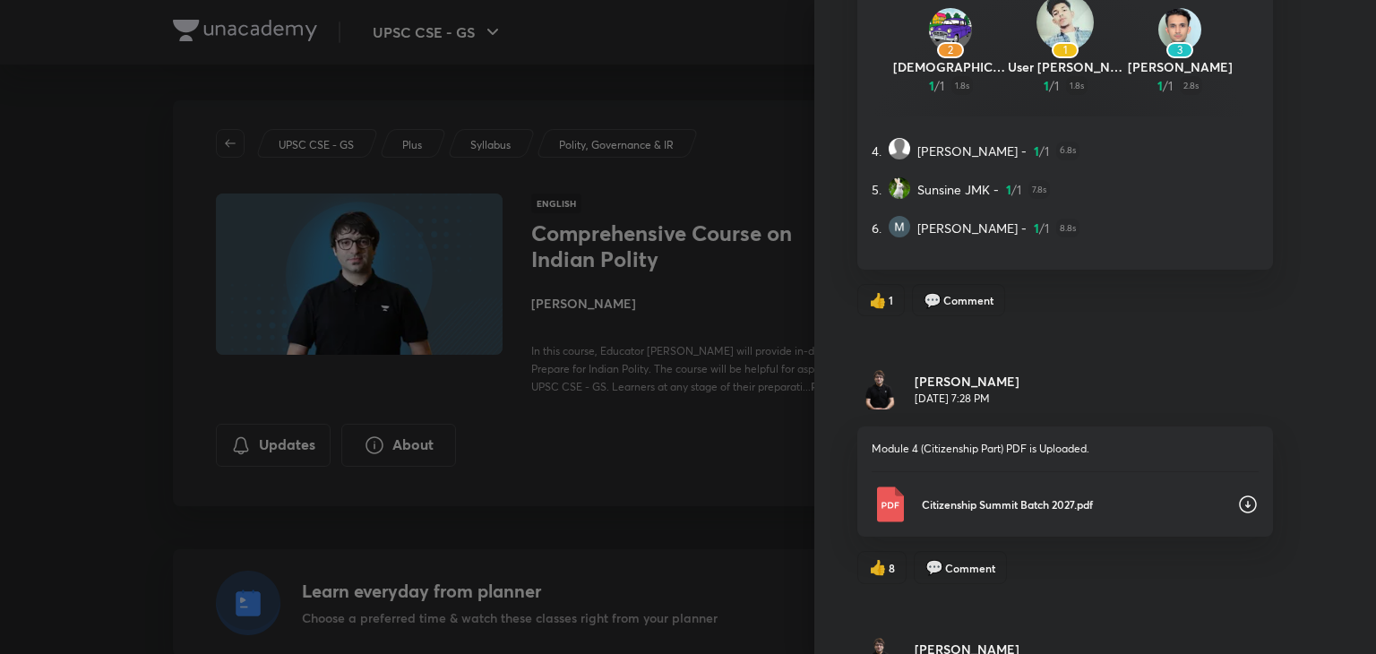
click at [1239, 496] on icon at bounding box center [1248, 505] width 18 height 18
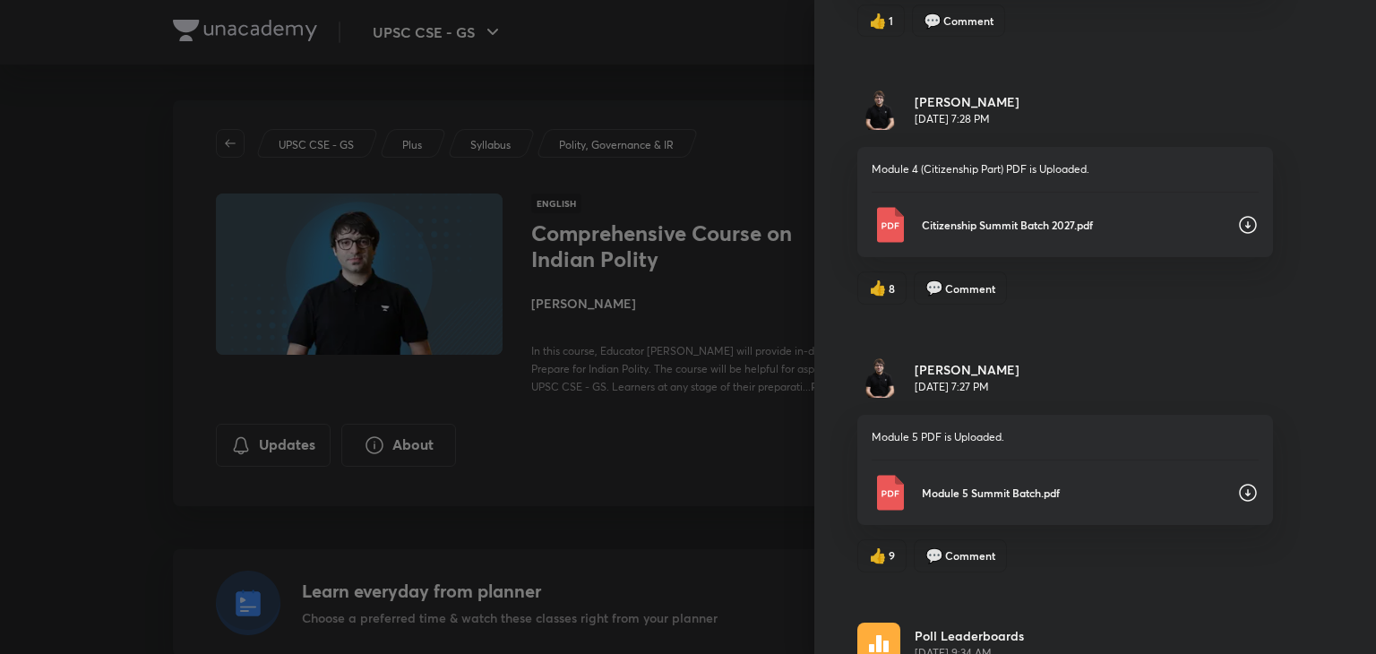
scroll to position [16955, 0]
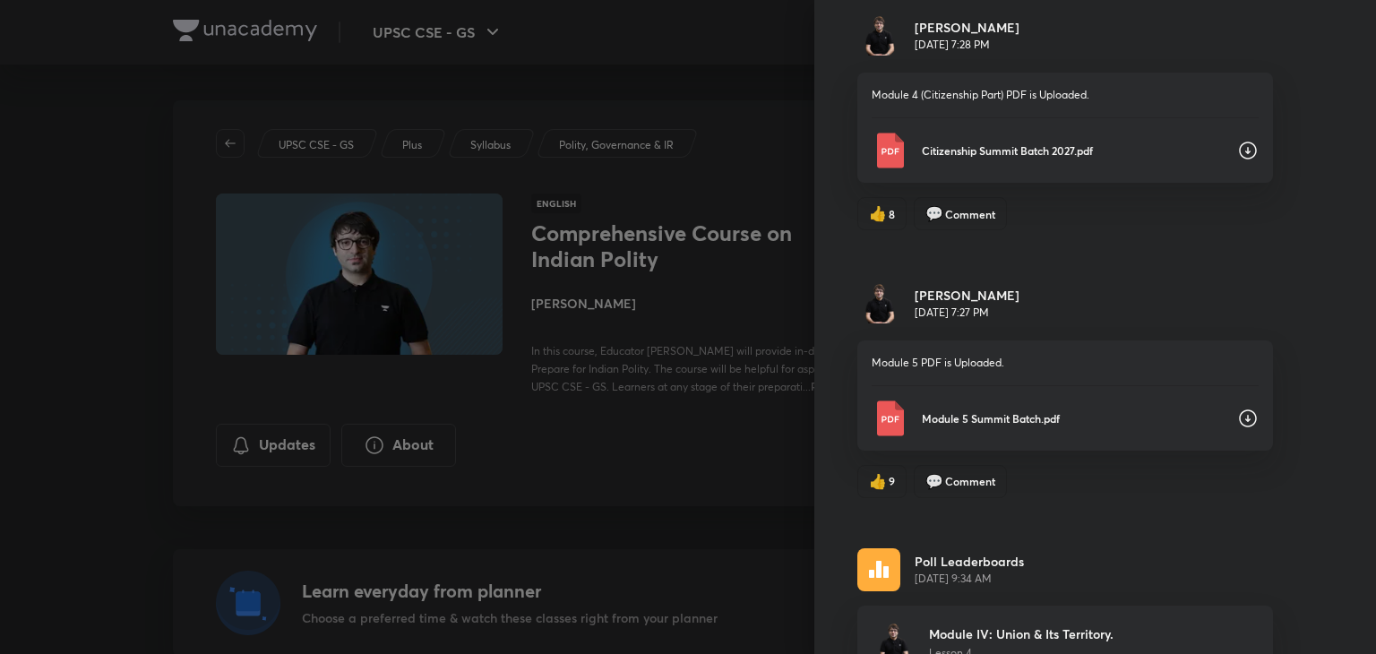
click at [1237, 408] on icon at bounding box center [1248, 419] width 22 height 22
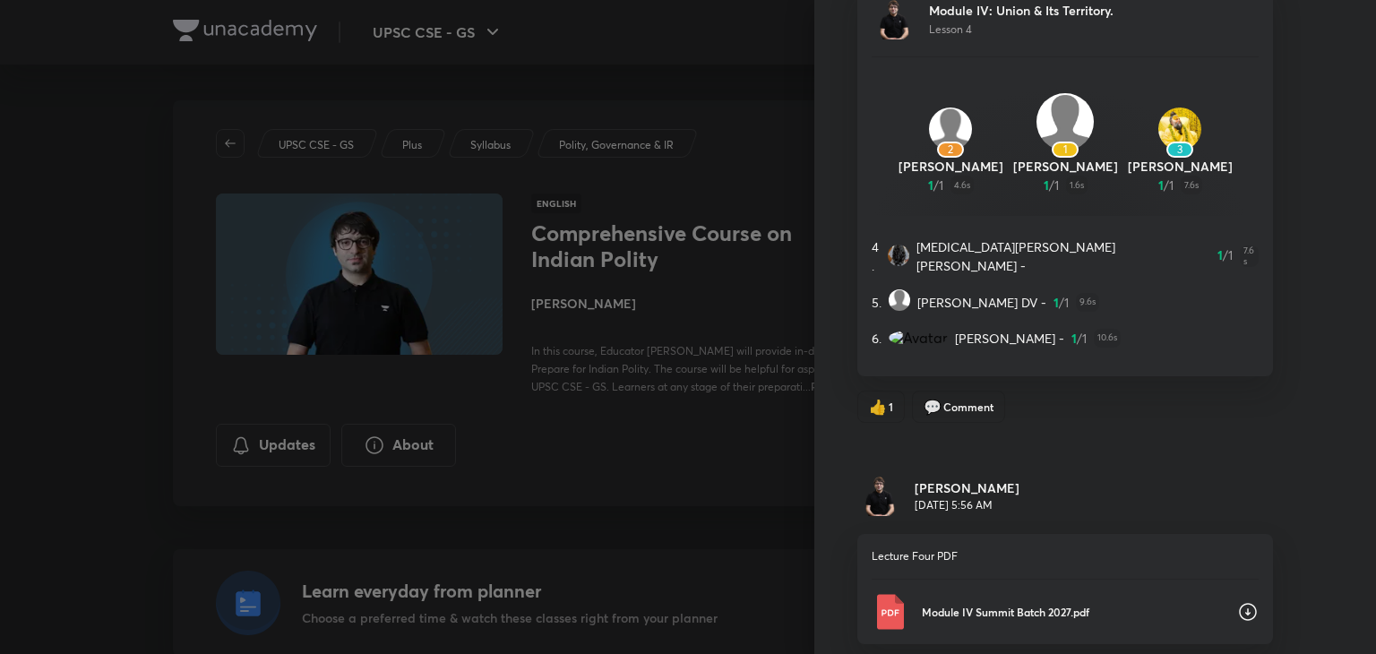
scroll to position [17719, 0]
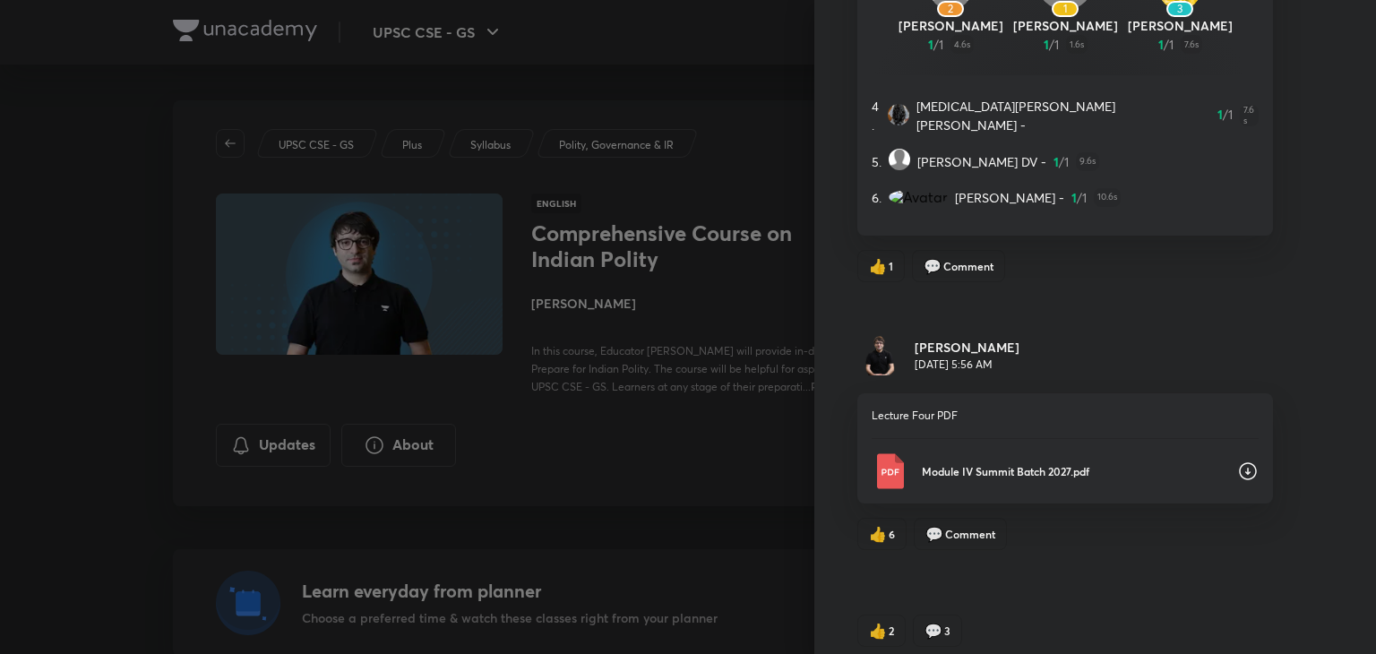
click at [1237, 461] on icon at bounding box center [1248, 472] width 22 height 22
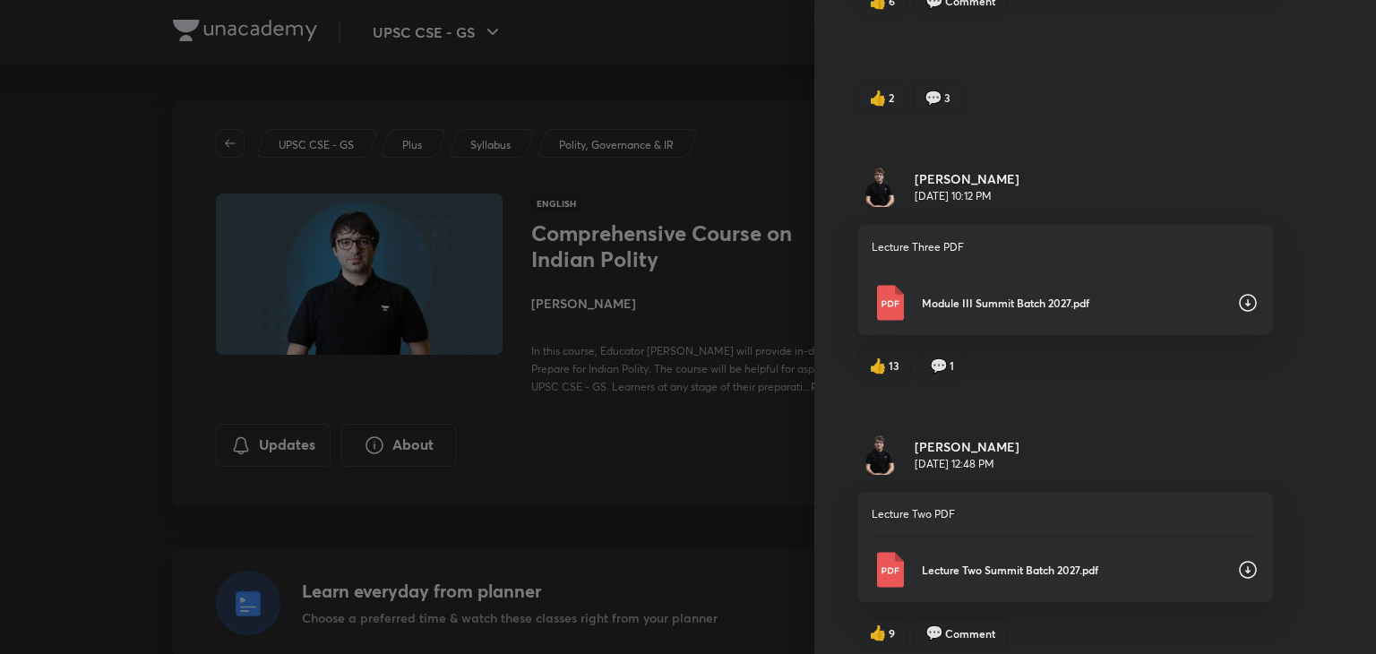
scroll to position [18233, 0]
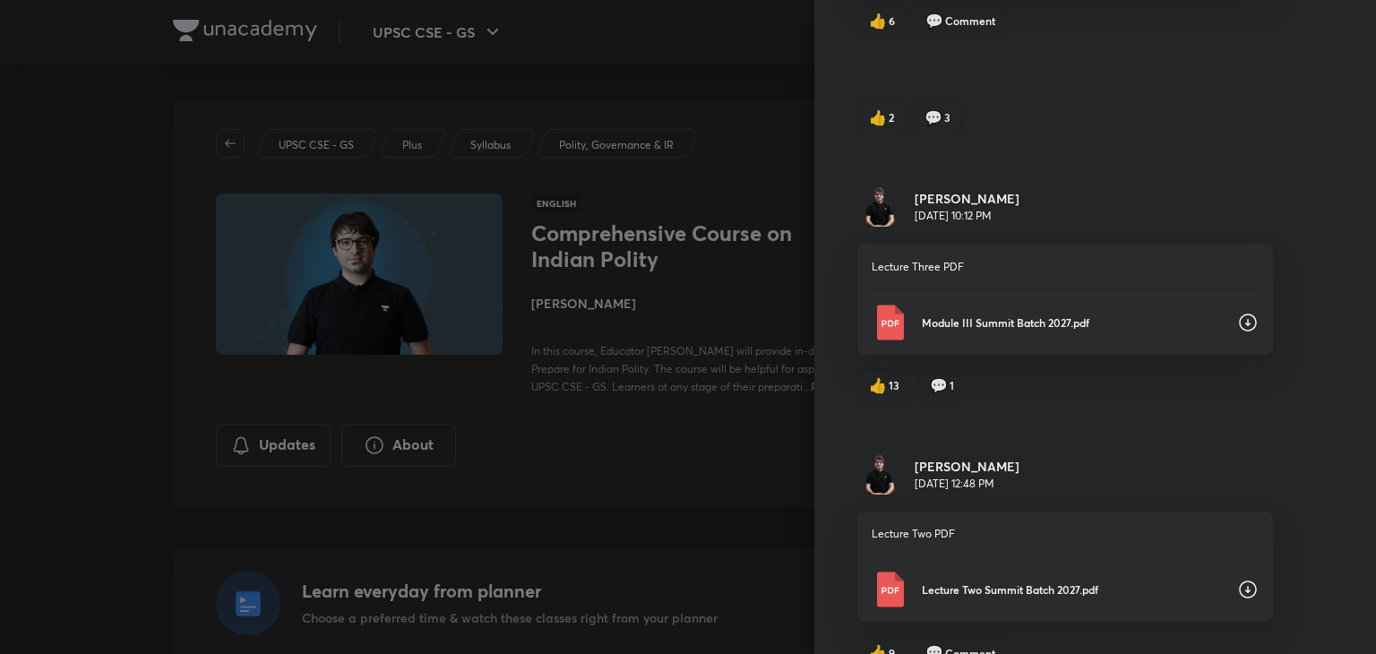
click at [1239, 314] on icon at bounding box center [1248, 323] width 18 height 18
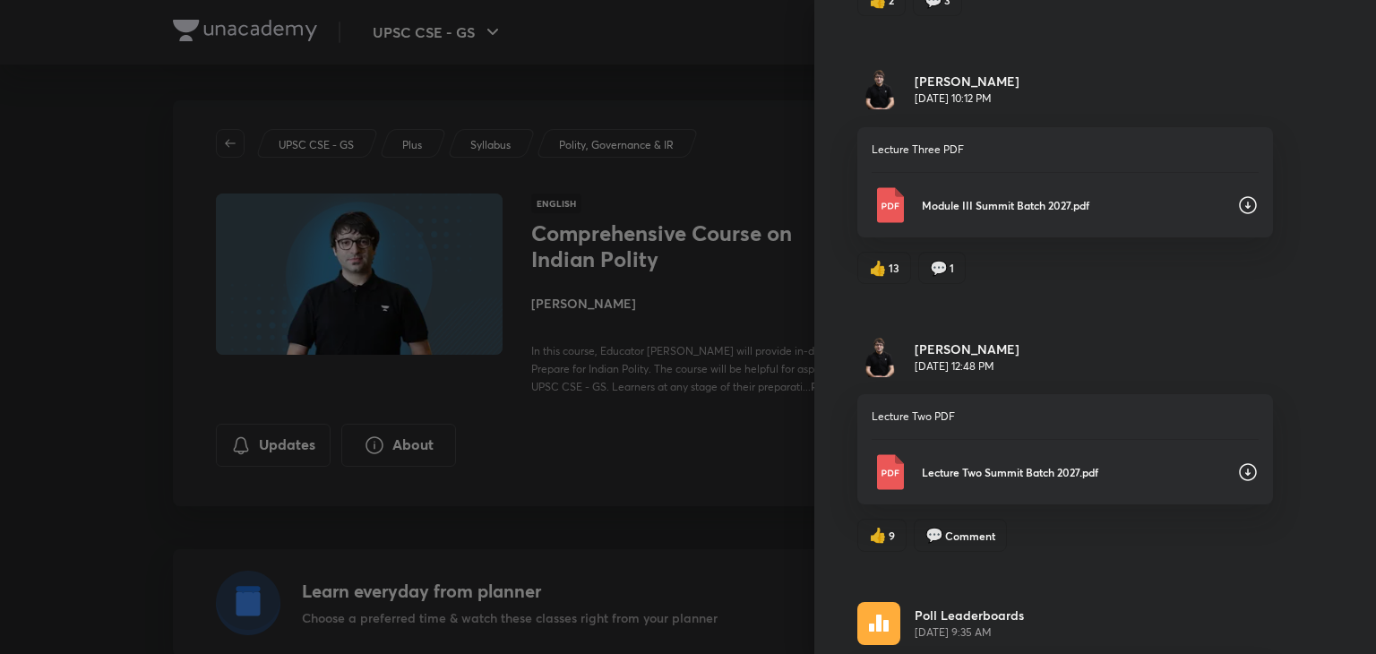
scroll to position [18351, 0]
click at [1237, 461] on icon at bounding box center [1248, 472] width 22 height 22
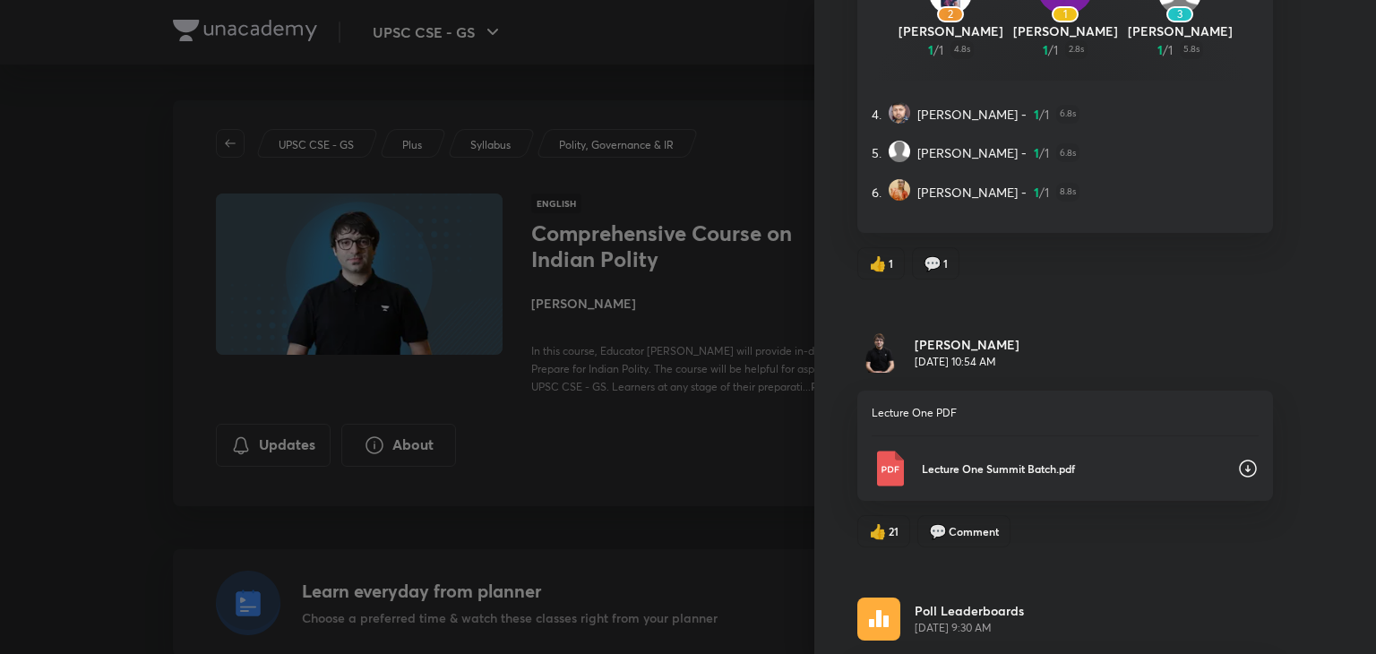
scroll to position [19198, 0]
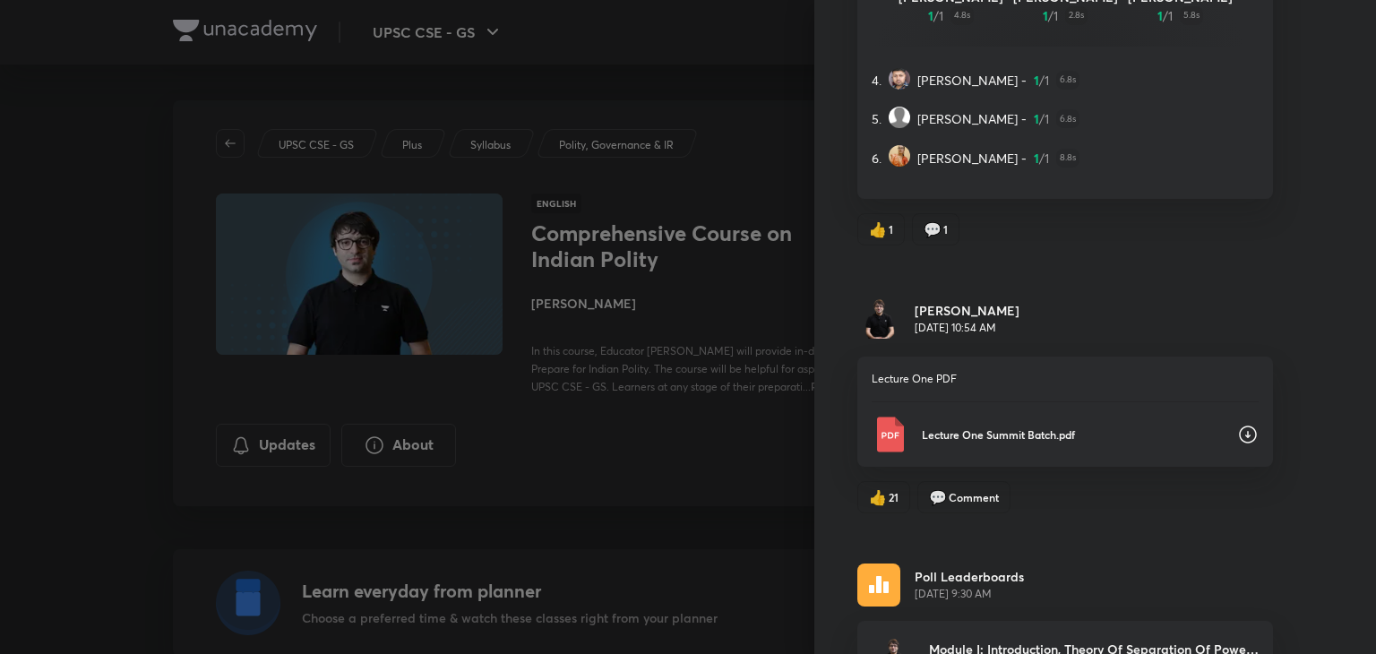
click at [1237, 424] on icon at bounding box center [1248, 435] width 22 height 22
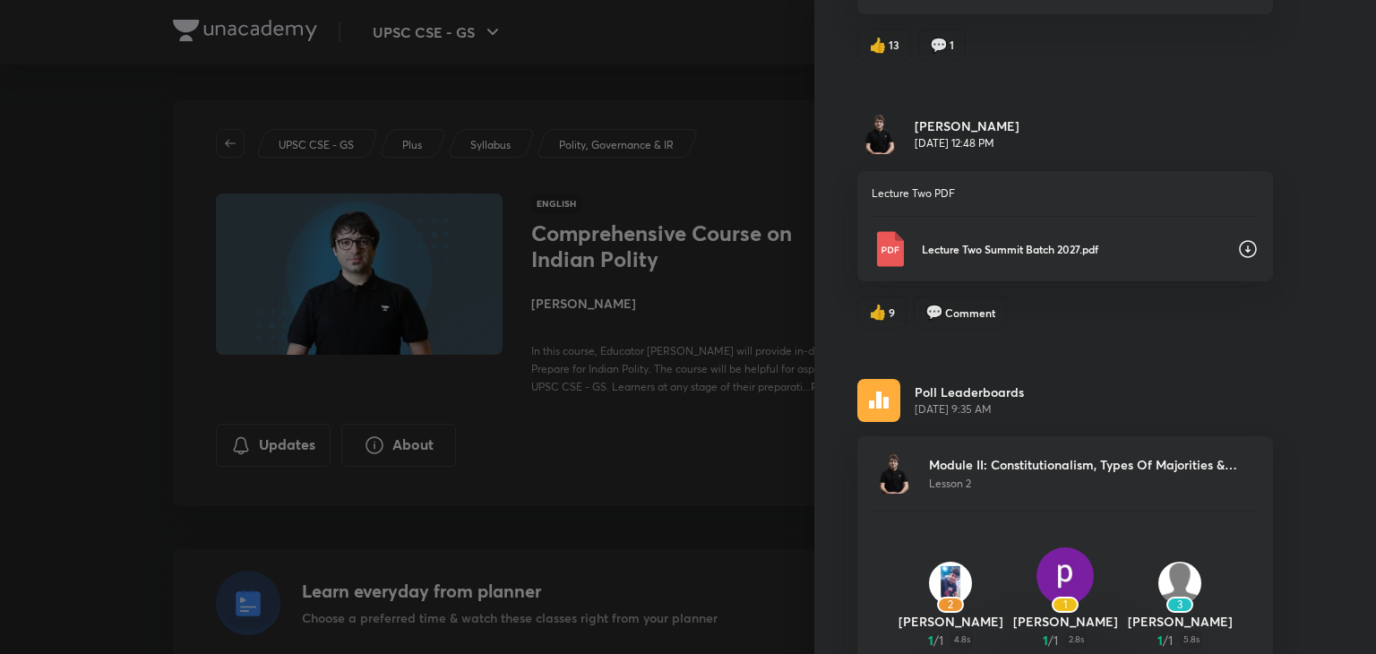
scroll to position [18523, 0]
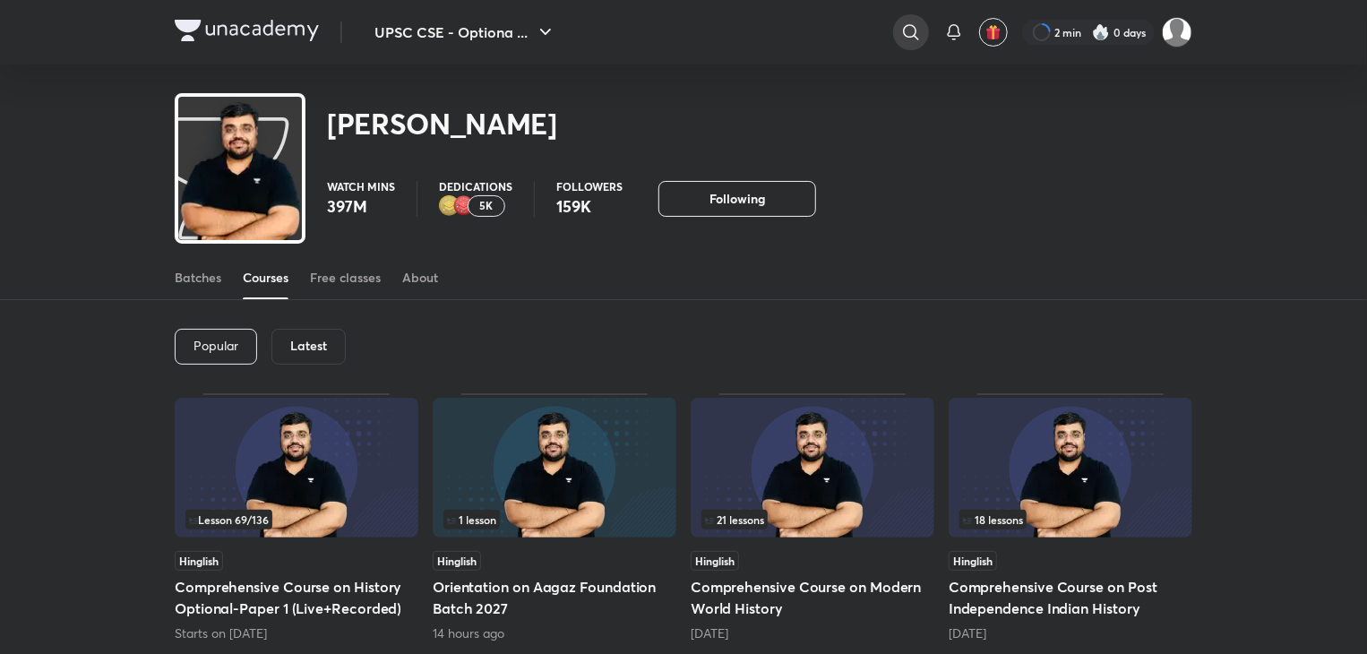
click at [905, 31] on icon at bounding box center [911, 33] width 22 height 22
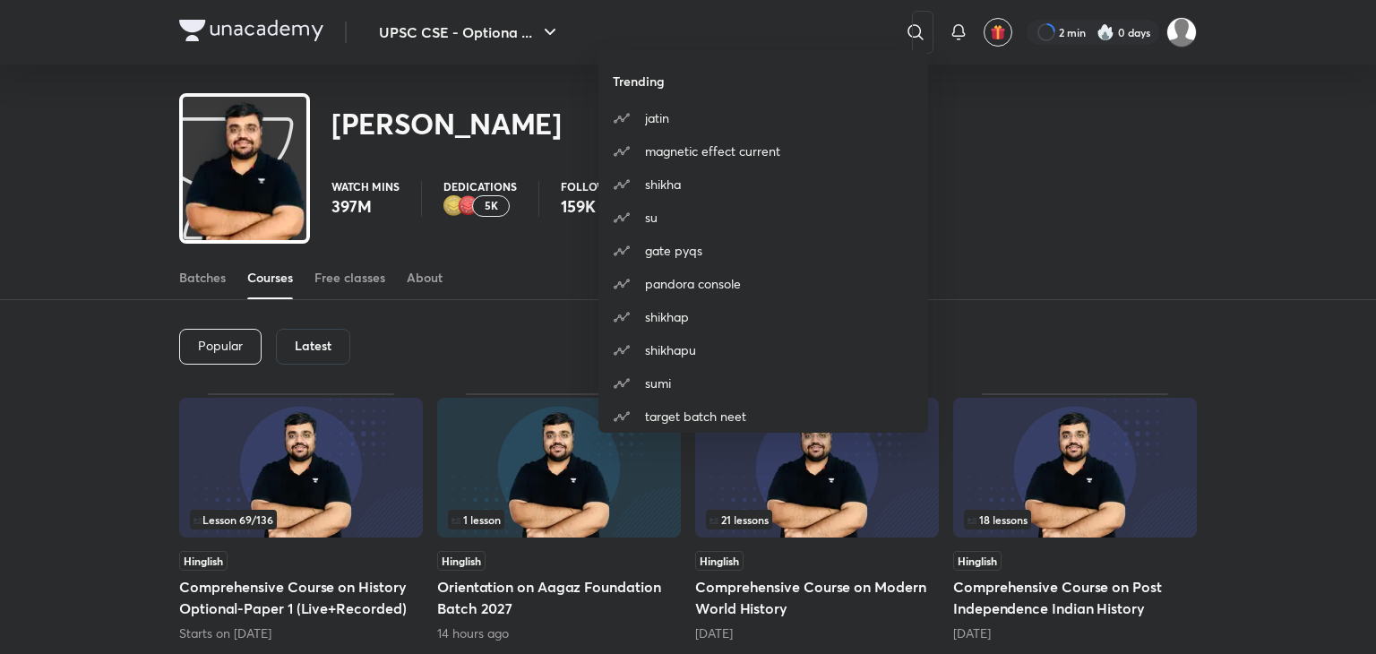
click at [1019, 137] on div "Trending [PERSON_NAME] magnetic effect current [PERSON_NAME] gate pyqs pandora …" at bounding box center [688, 327] width 1376 height 654
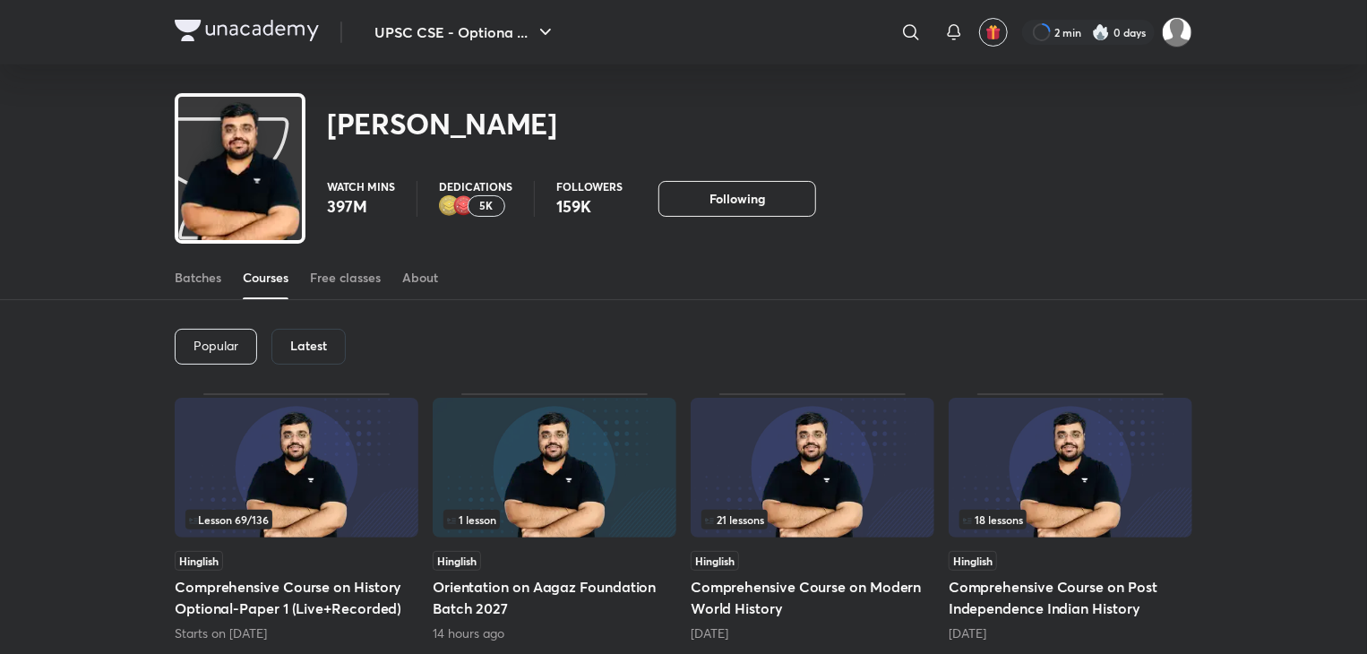
click at [1098, 34] on img at bounding box center [1101, 32] width 18 height 18
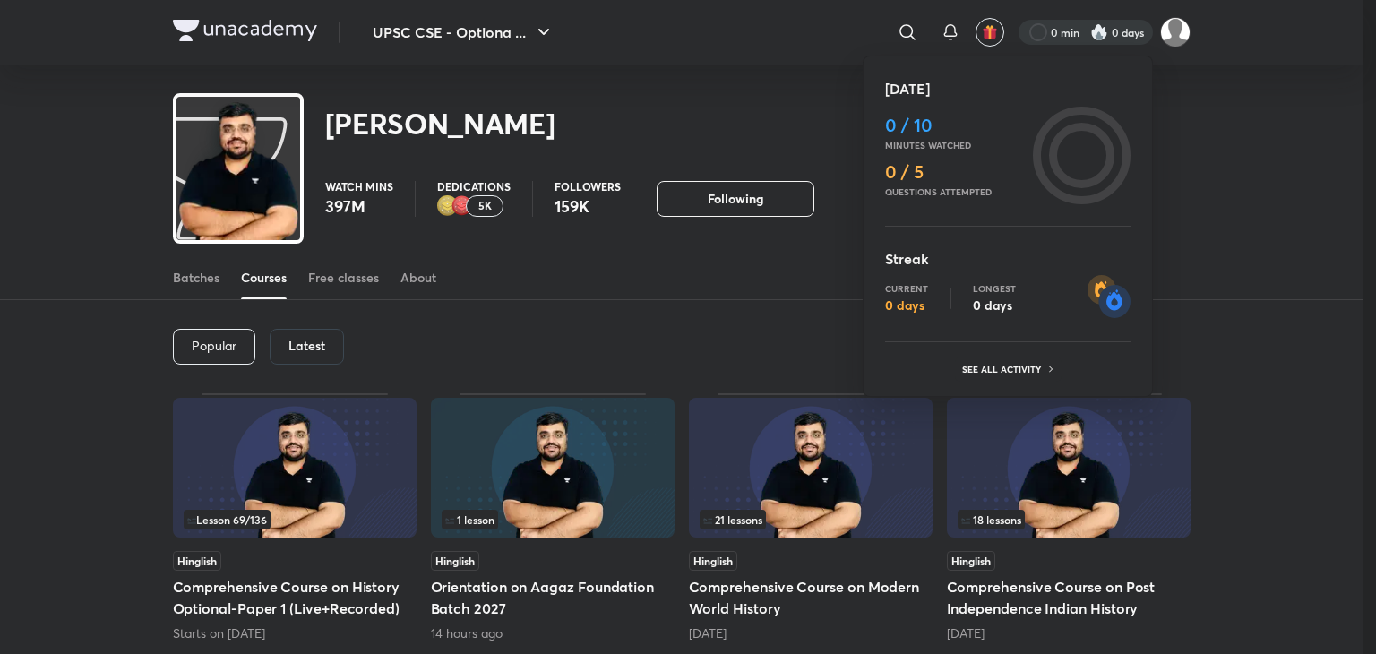
click at [1247, 140] on div at bounding box center [688, 327] width 1376 height 654
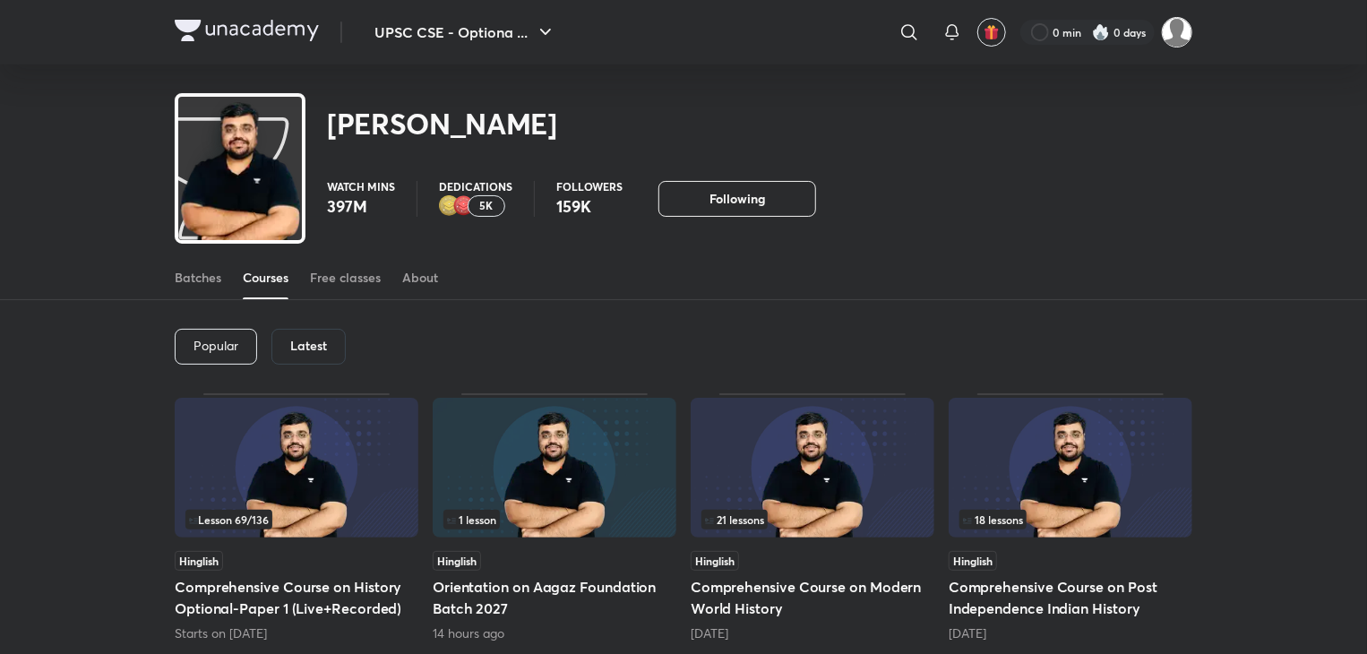
click at [1168, 39] on img at bounding box center [1177, 32] width 30 height 30
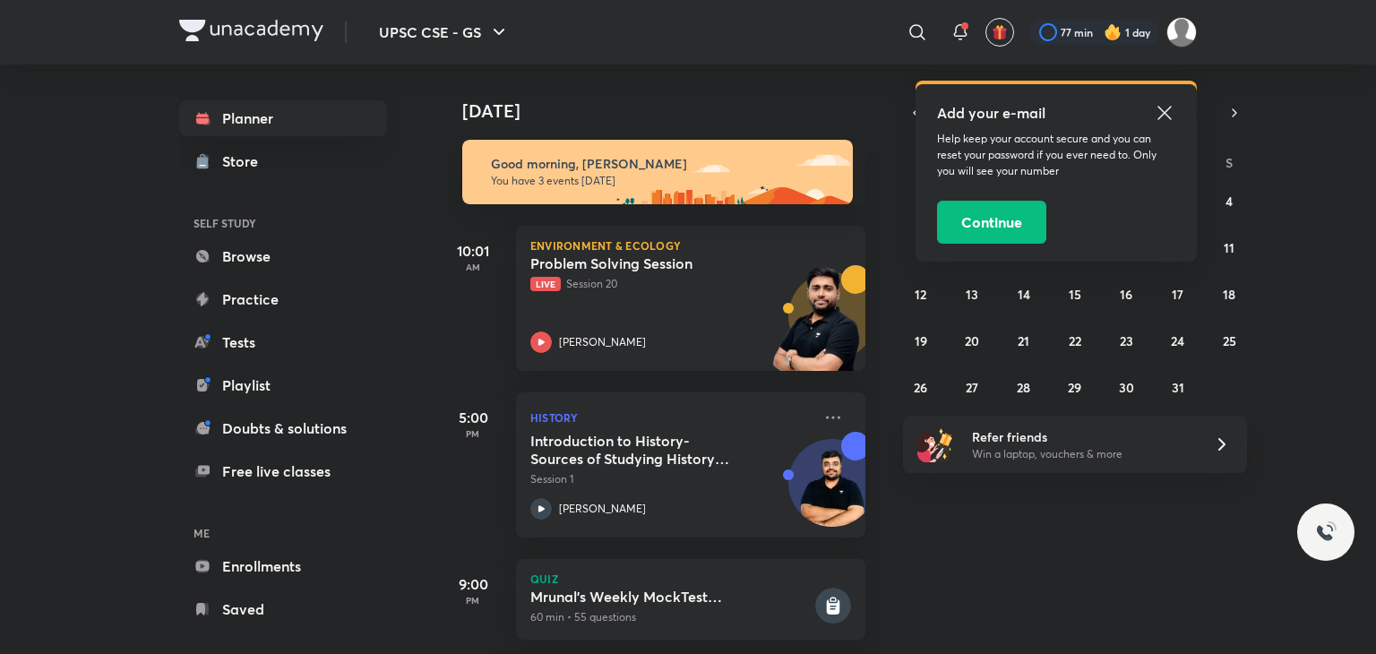
click at [1049, 568] on div "[DATE] Good morning, [PERSON_NAME] You have 3 events [DATE] 10:01 AM Environmen…" at bounding box center [904, 360] width 935 height 590
click at [1167, 108] on icon at bounding box center [1165, 113] width 22 height 22
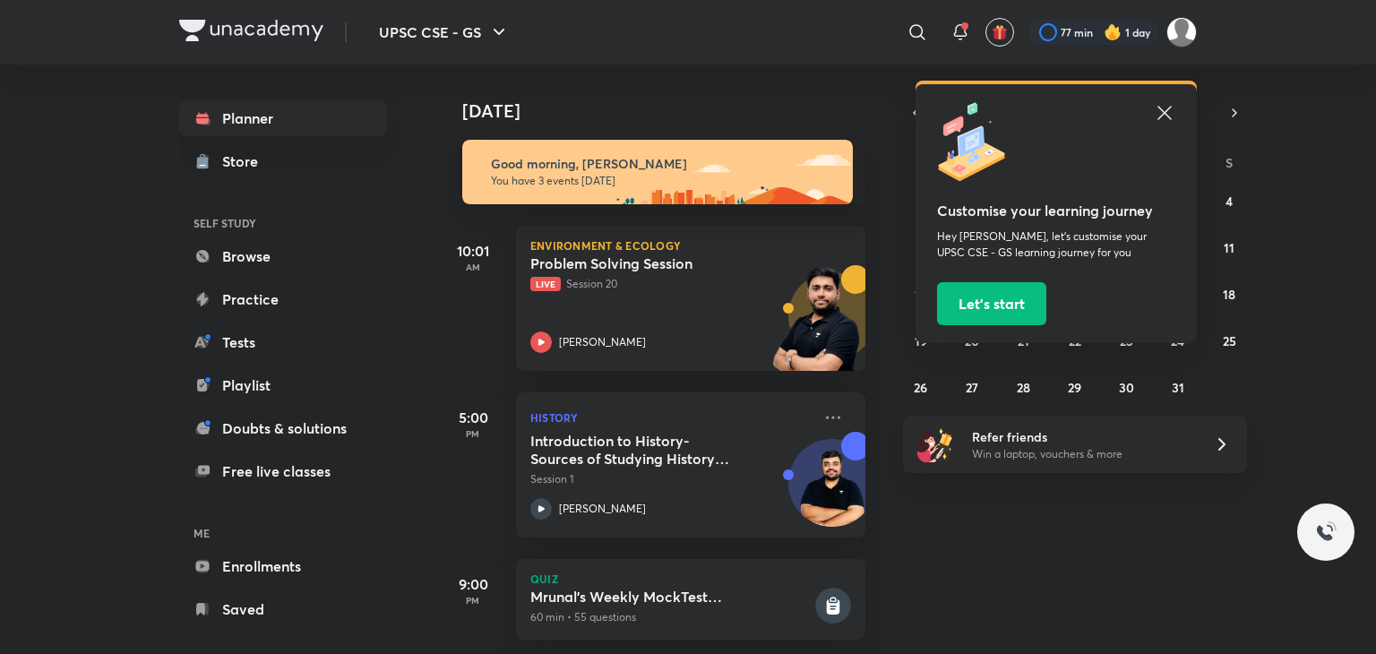
click at [1172, 111] on icon at bounding box center [1165, 113] width 22 height 22
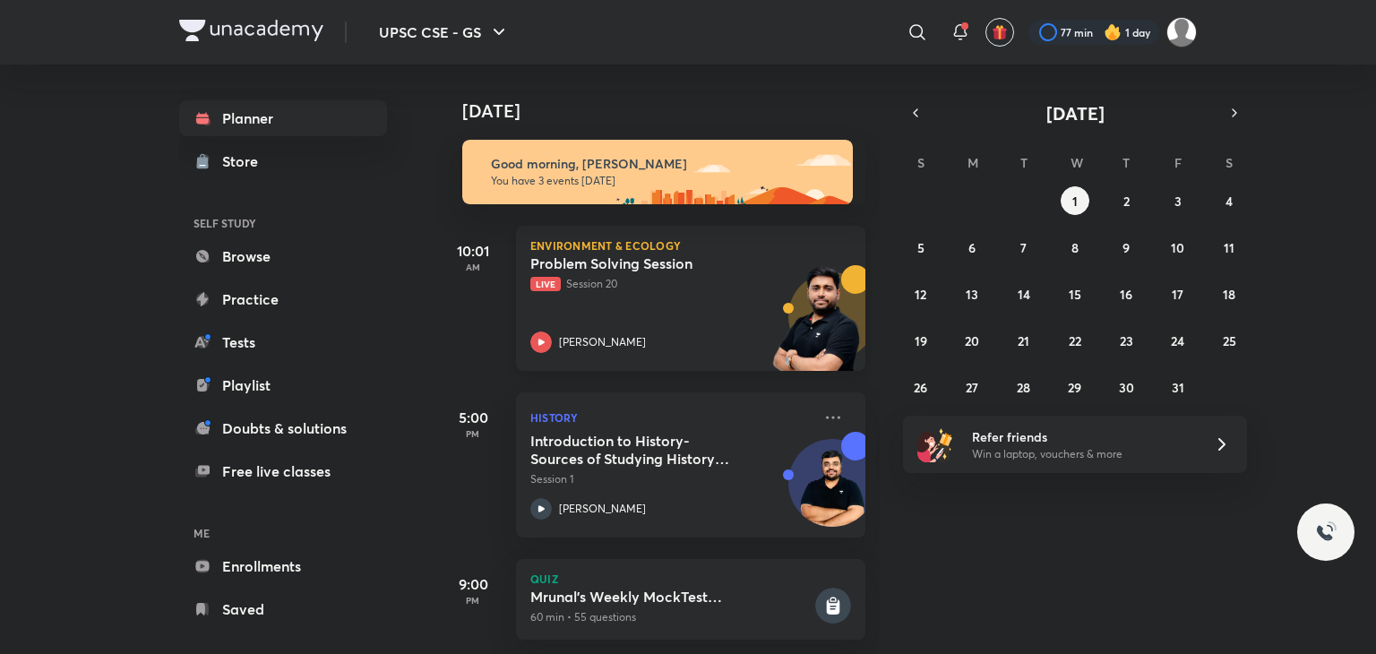
click at [701, 276] on p "Live Session 20" at bounding box center [670, 284] width 281 height 16
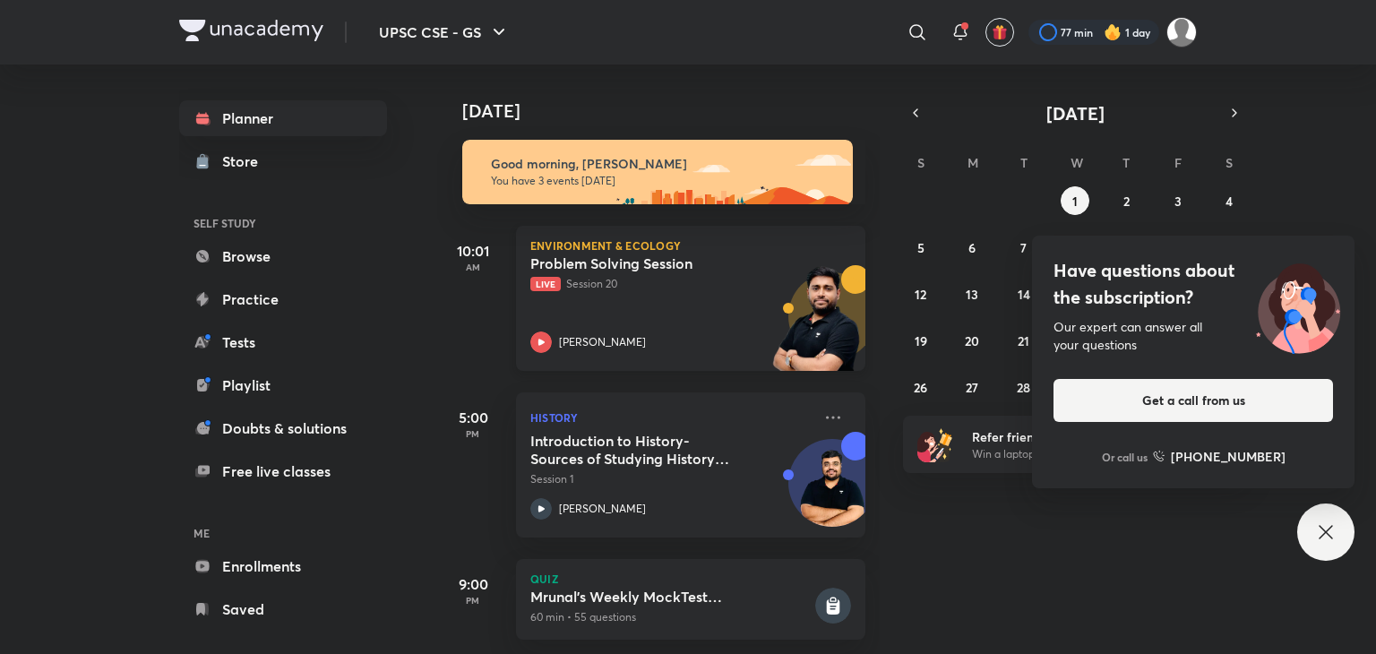
click at [608, 320] on div "Problem Solving Session Live Session 20 [PERSON_NAME]" at bounding box center [670, 303] width 281 height 99
click at [1314, 530] on div "Have questions about the subscription? Our expert can answer all your questions…" at bounding box center [1325, 532] width 57 height 57
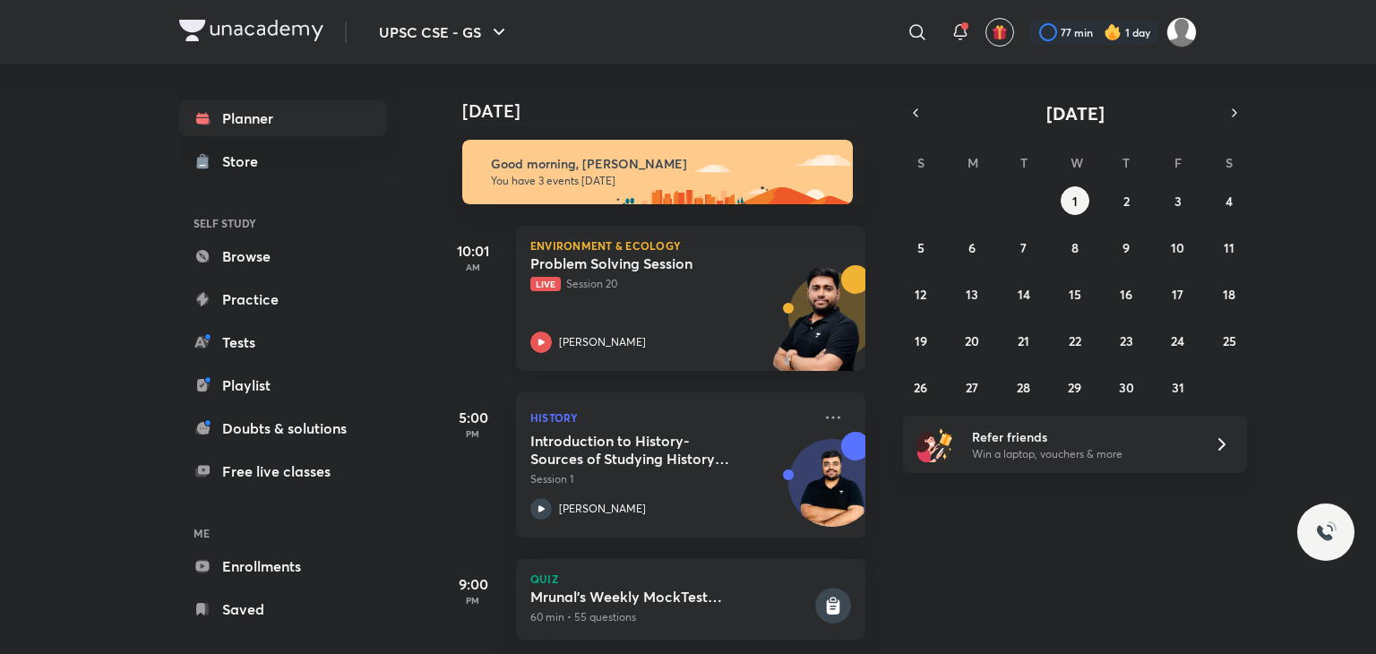
click at [612, 313] on div "Problem Solving Session Live Session 20 [PERSON_NAME]" at bounding box center [670, 303] width 281 height 99
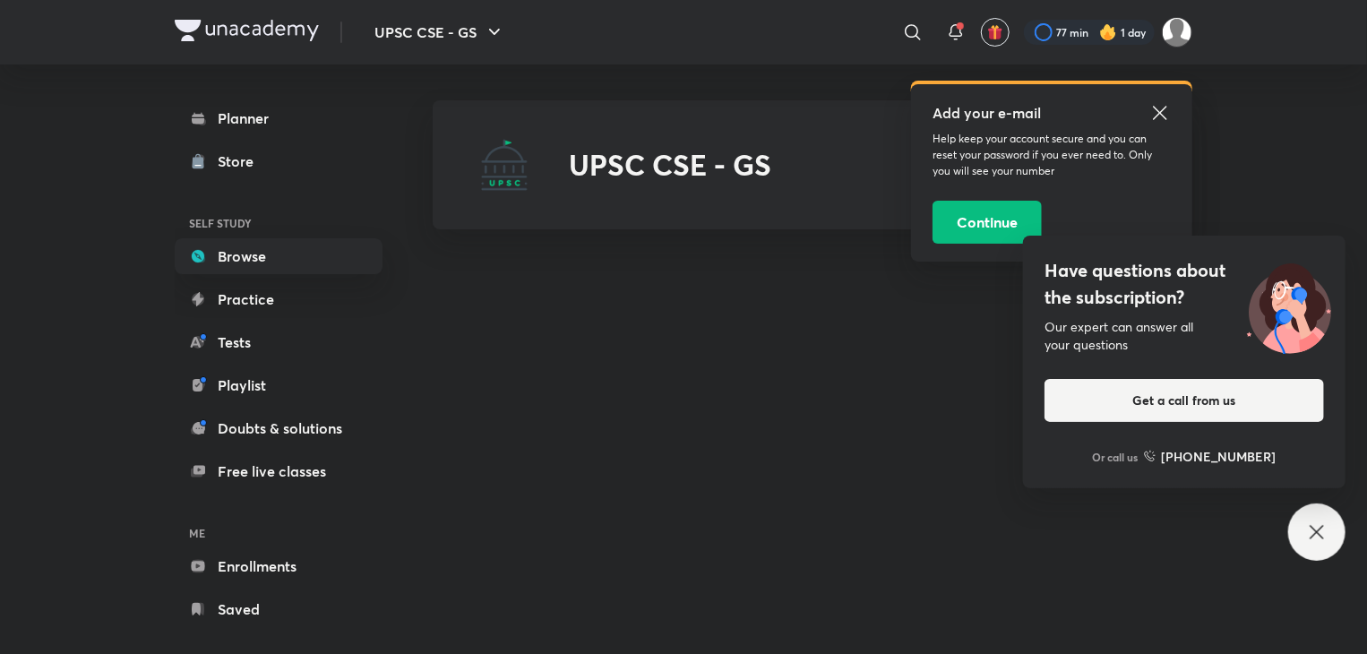
click at [1163, 105] on icon at bounding box center [1161, 113] width 22 height 22
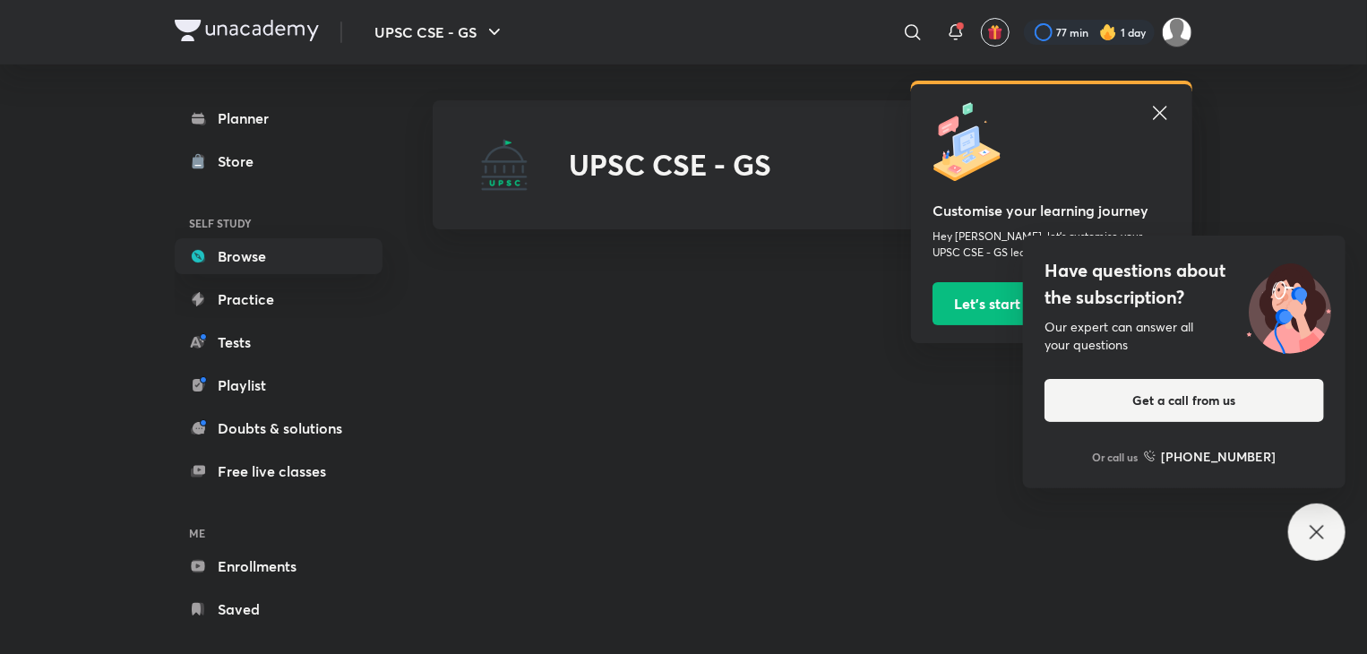
click at [1326, 538] on icon at bounding box center [1317, 532] width 22 height 22
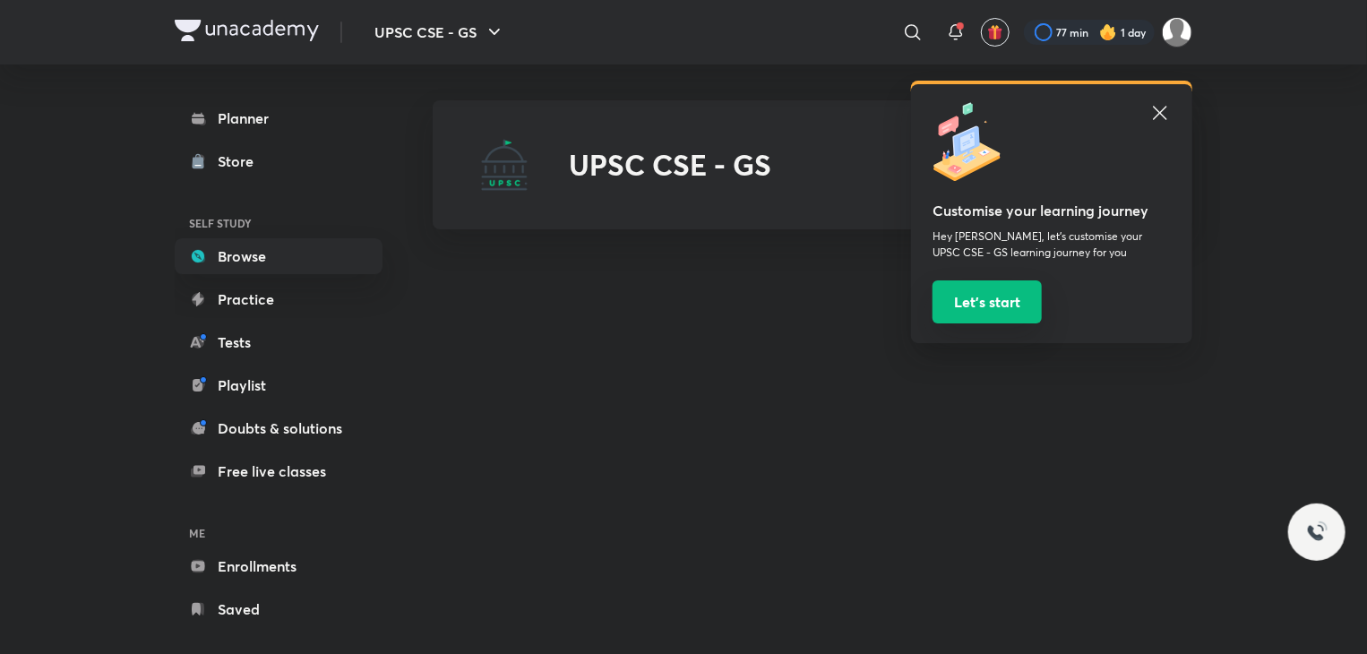
click at [993, 308] on button "Let’s start" at bounding box center [987, 301] width 109 height 43
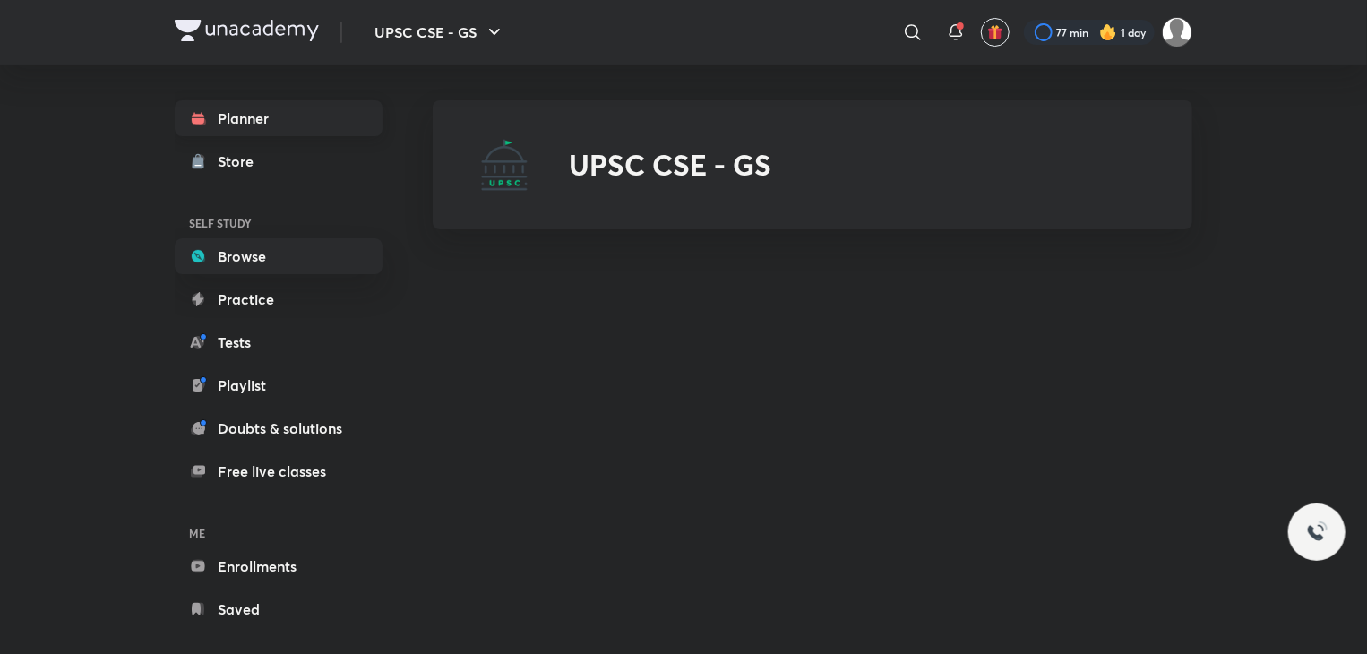
click at [234, 118] on link "Planner" at bounding box center [279, 118] width 208 height 36
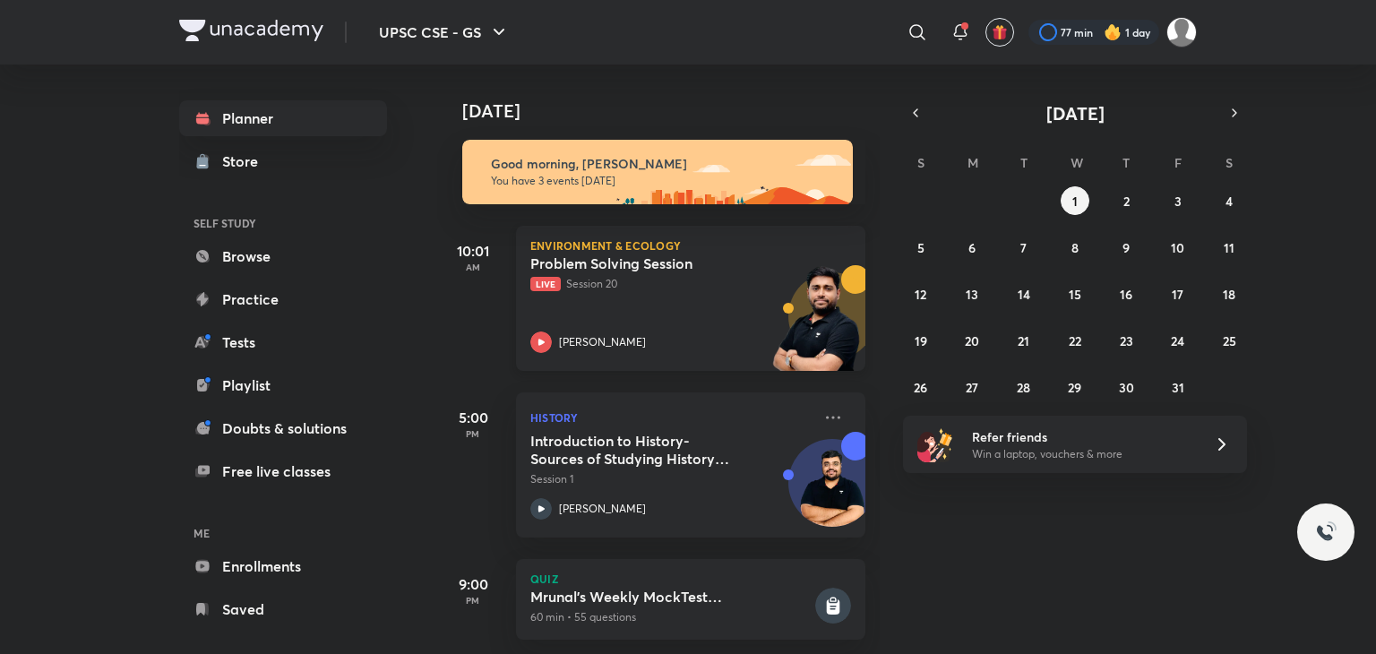
click at [633, 317] on div "Problem Solving Session Live Session 20 Sudarshan Gurjar" at bounding box center [670, 303] width 281 height 99
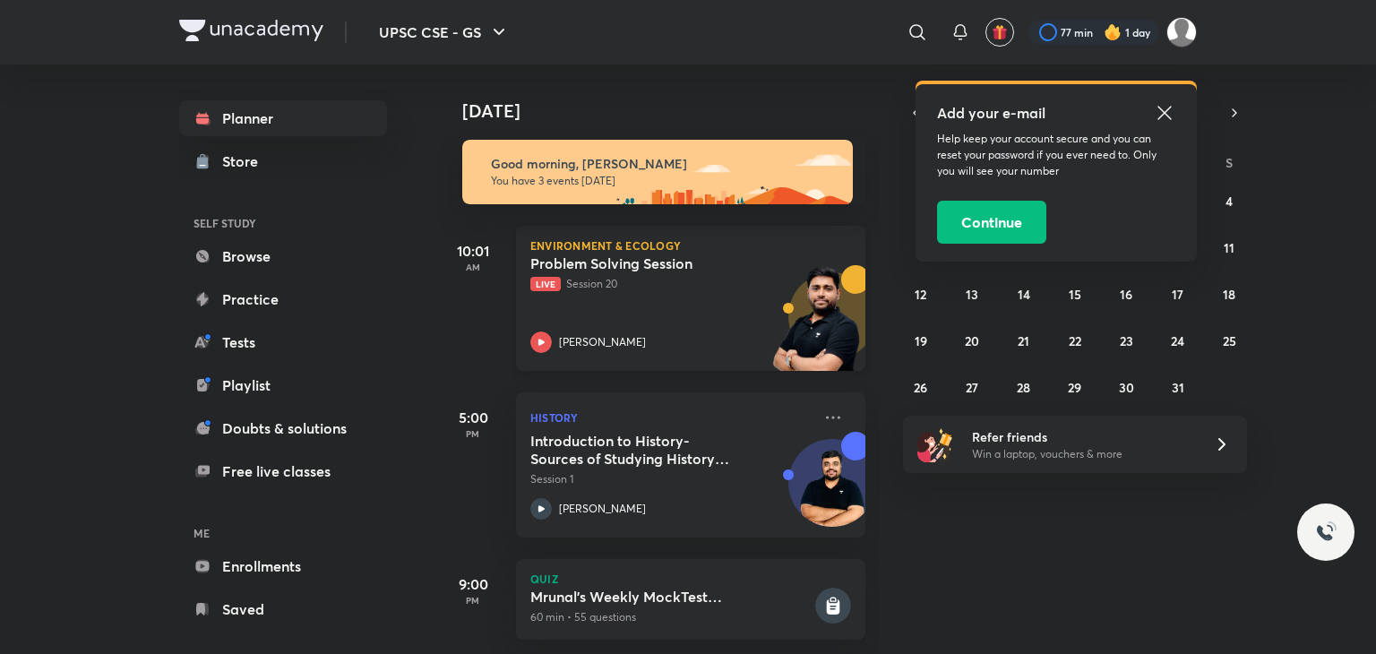
click at [706, 263] on h5 "Problem Solving Session" at bounding box center [641, 263] width 223 height 18
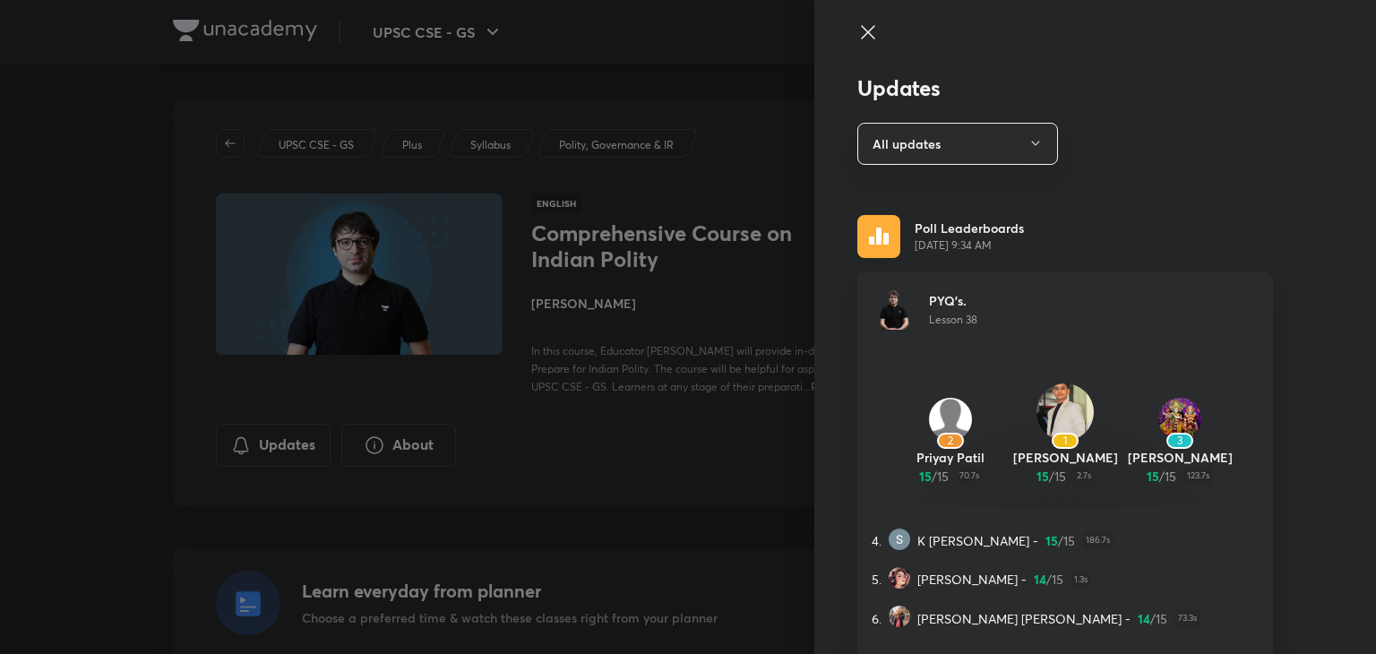
scroll to position [18523, 0]
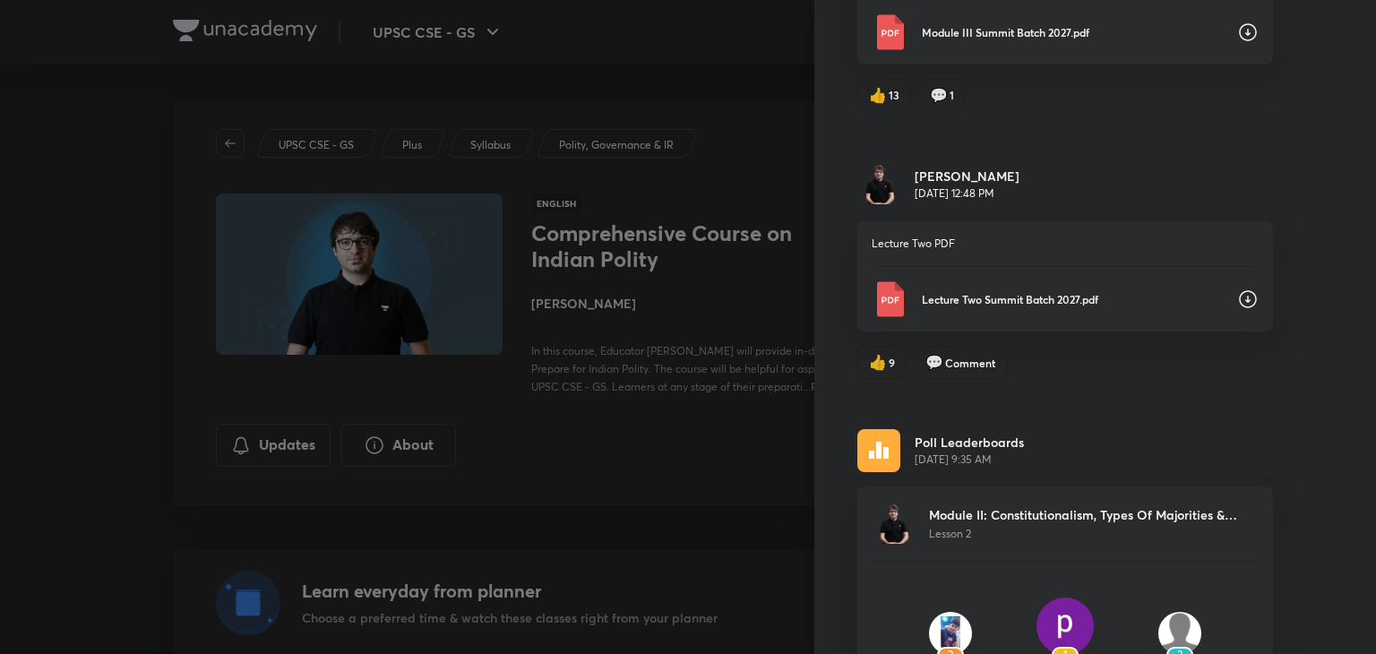
click at [716, 237] on div at bounding box center [688, 327] width 1376 height 654
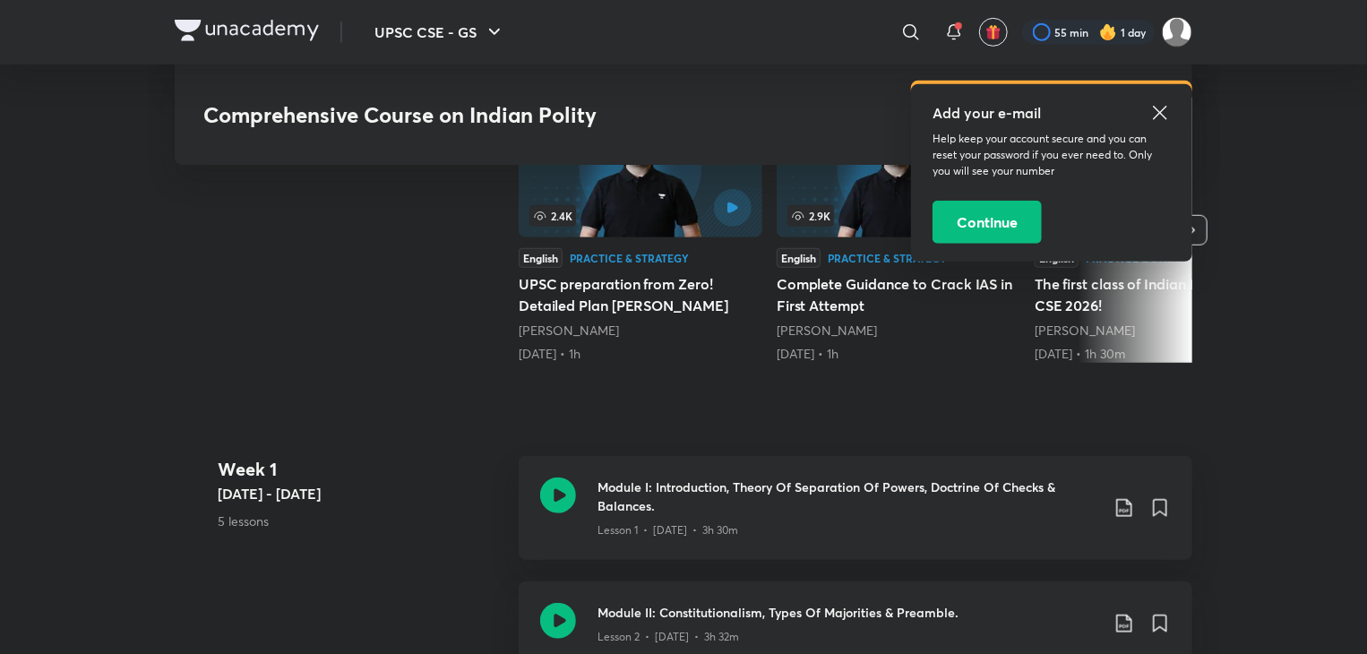
scroll to position [597, 0]
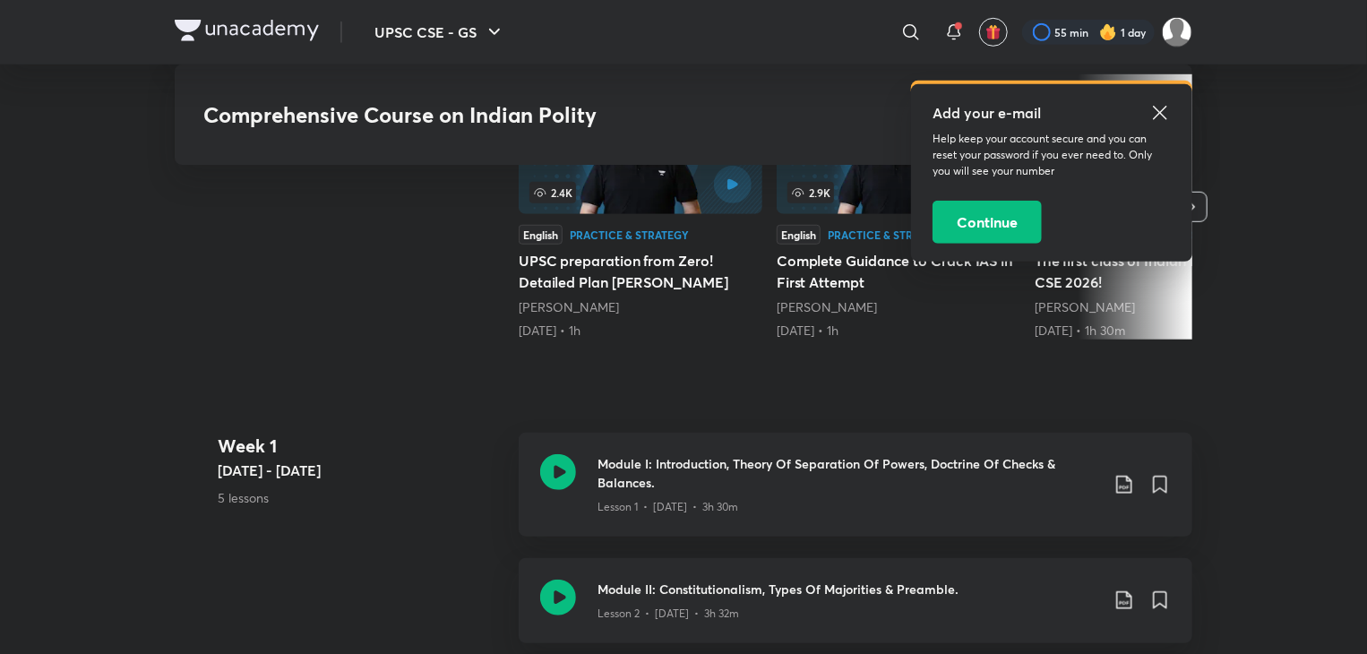
click at [1166, 115] on icon at bounding box center [1161, 113] width 22 height 22
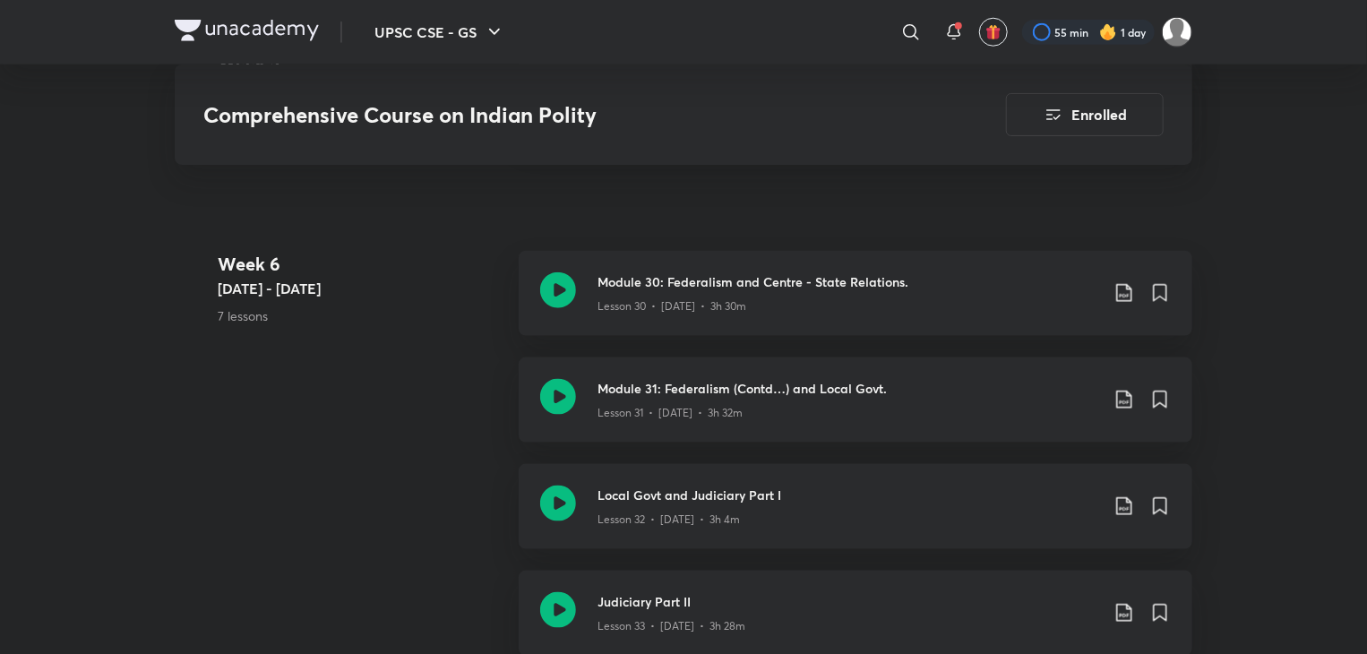
scroll to position [4339, 0]
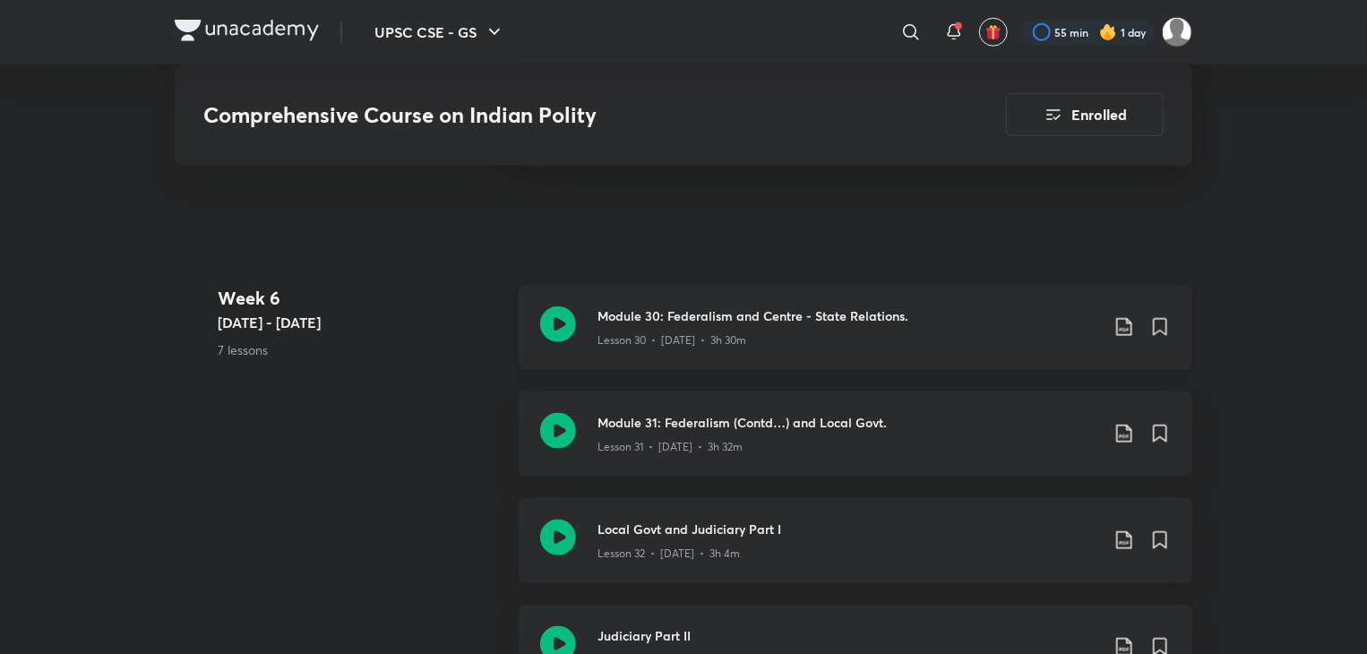
click at [714, 351] on div "Module 30: Federalism and Centre - State Relations. Lesson 30 • [DATE] • 3h 30m" at bounding box center [856, 327] width 674 height 85
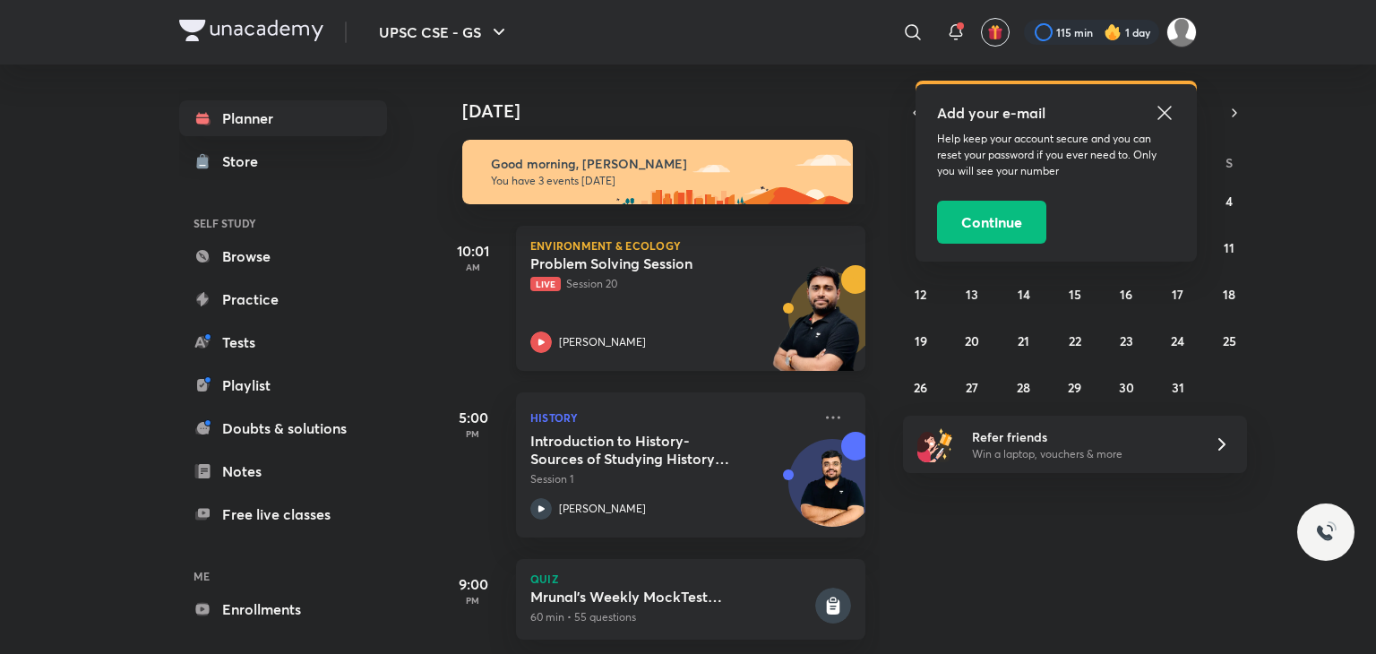
click at [649, 354] on div "Environment & Ecology Problem Solving Session Live Session 20 [PERSON_NAME]" at bounding box center [690, 298] width 349 height 145
